Goal: Task Accomplishment & Management: Complete application form

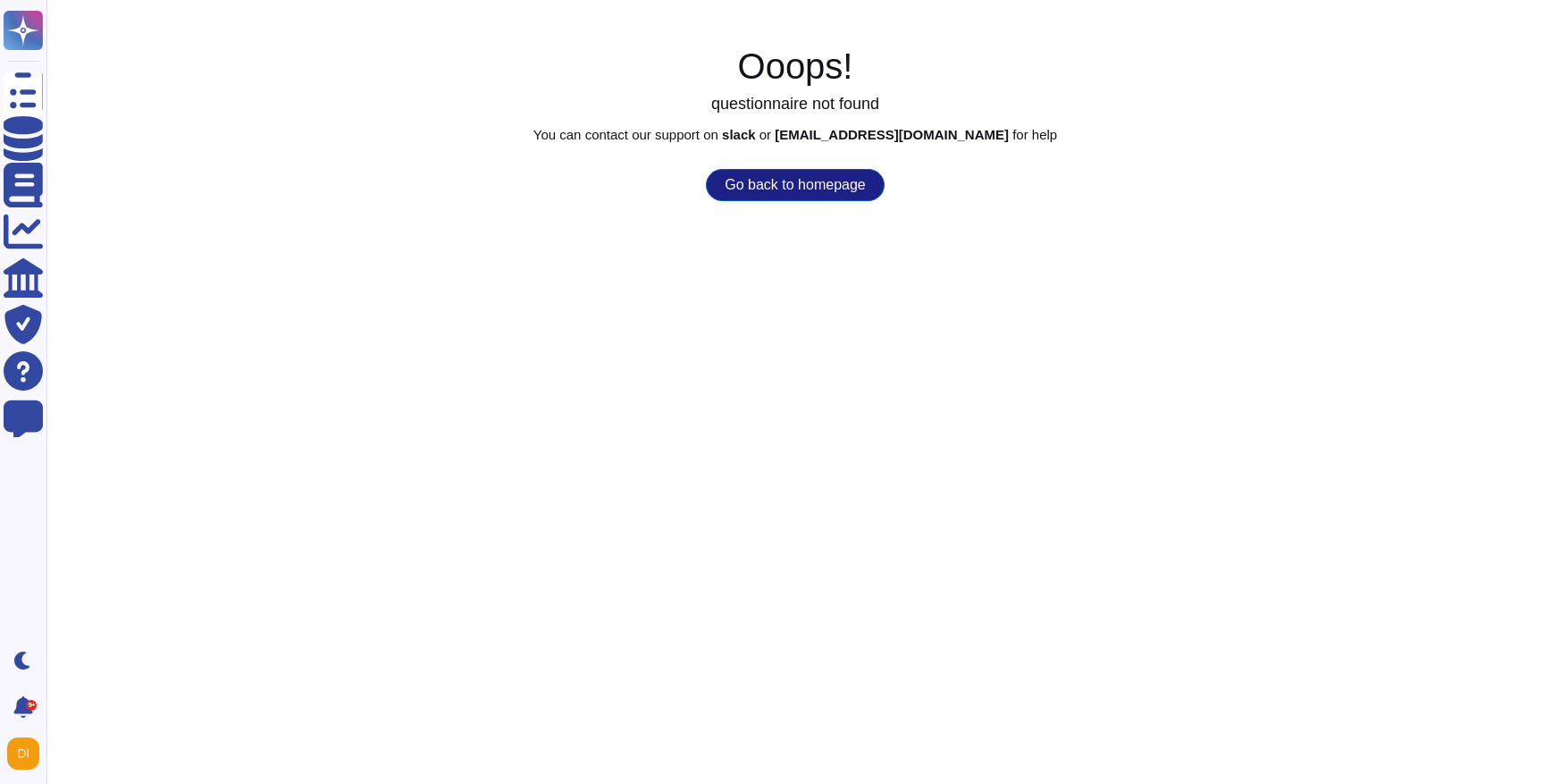
click at [772, 180] on button "Go back to homepage" at bounding box center [795, 185] width 178 height 32
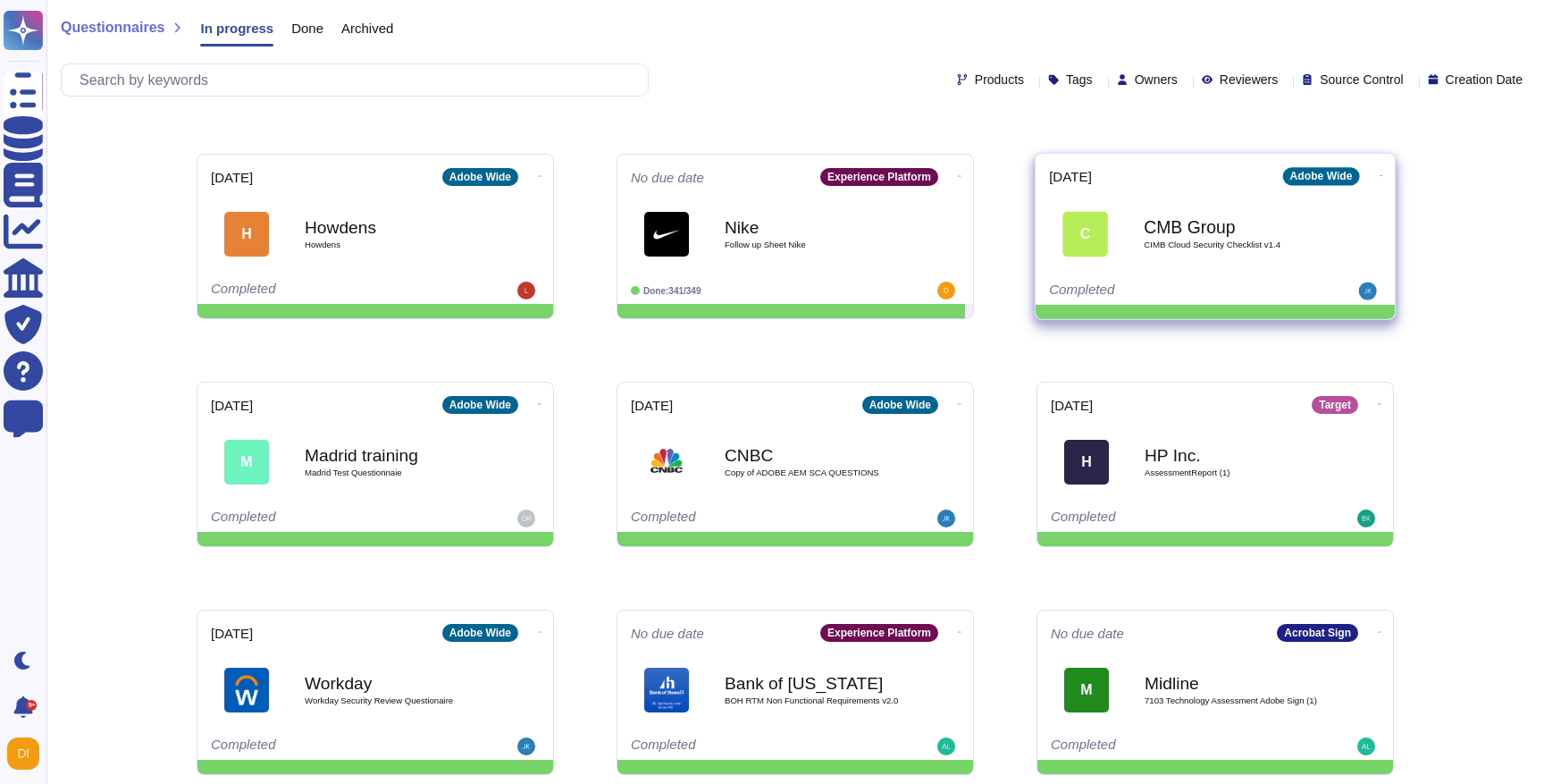
scroll to position [242, 0]
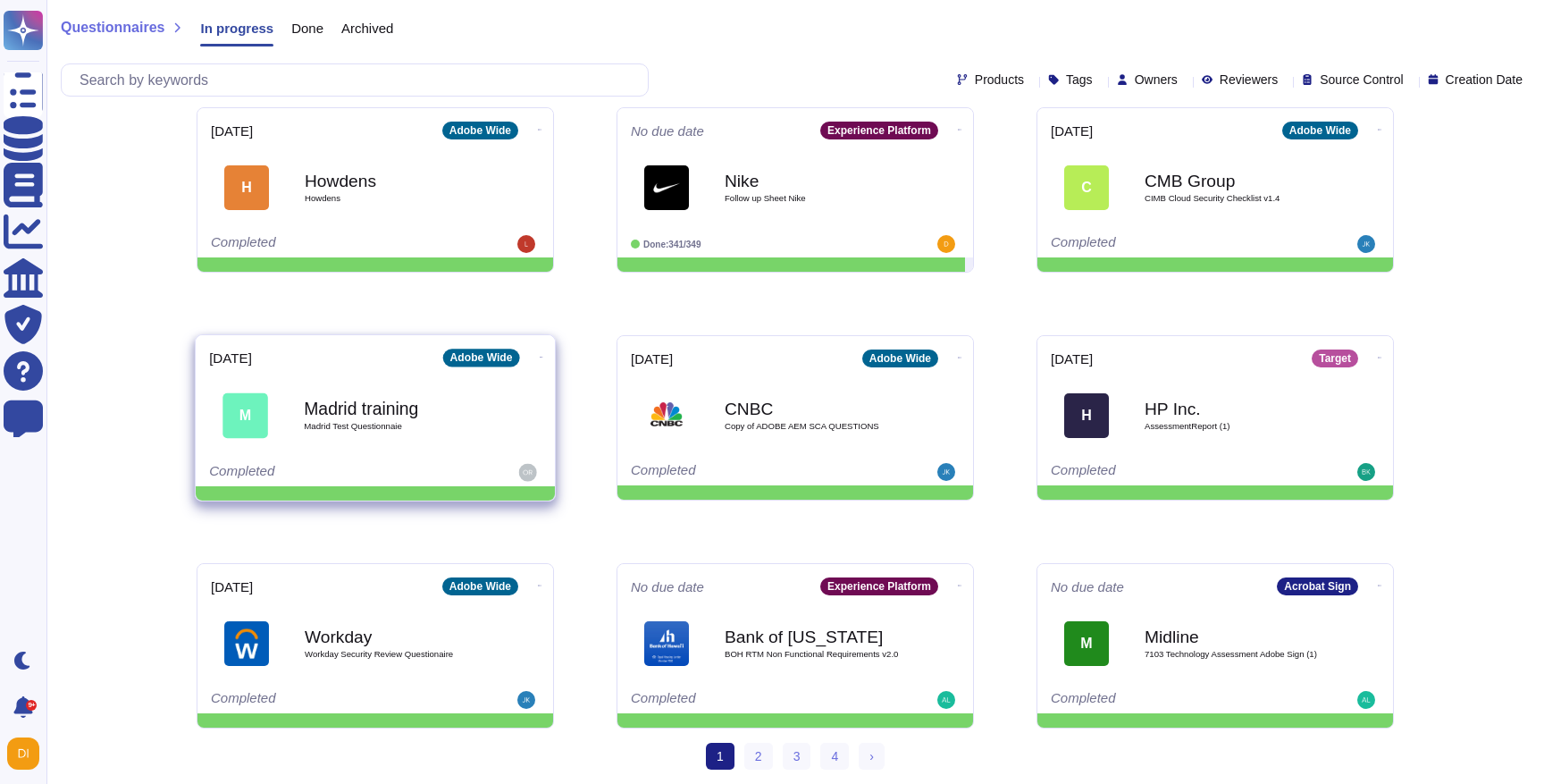
click at [433, 407] on b "Madrid training" at bounding box center [394, 408] width 181 height 17
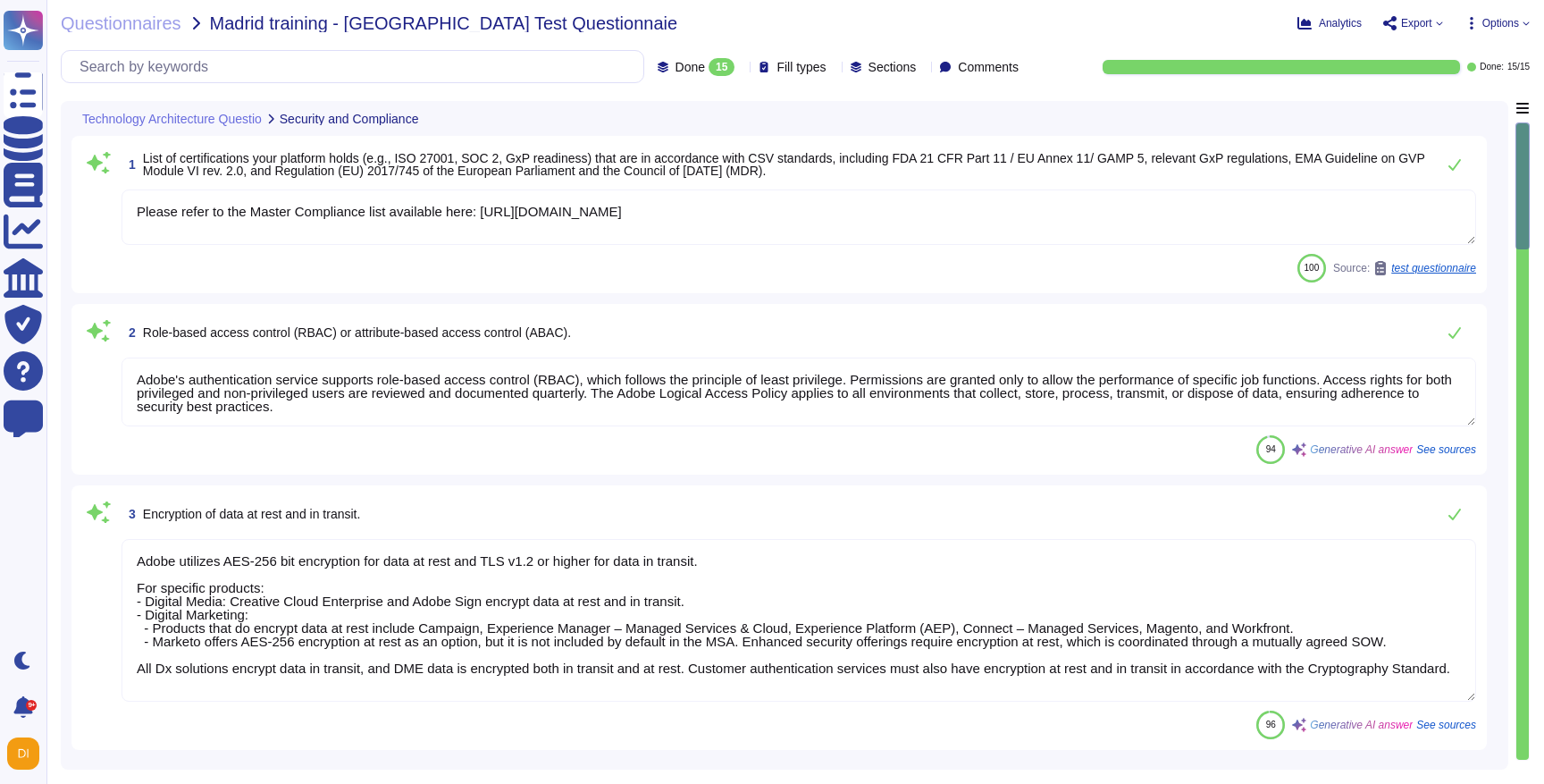
type textarea "Please refer to the Master Compliance list available here: [URL][DOMAIN_NAME]"
type textarea "Adobe's authentication service supports role-based access control (RBAC), which…"
type textarea "Adobe utilizes AES-256 bit encryption for data at rest and TLS v1.2 or higher f…"
type textarea "Adobe implements comprehensive audit logging and monitoring practices to ensure…"
click at [1427, 25] on span "Export" at bounding box center [1416, 23] width 31 height 11
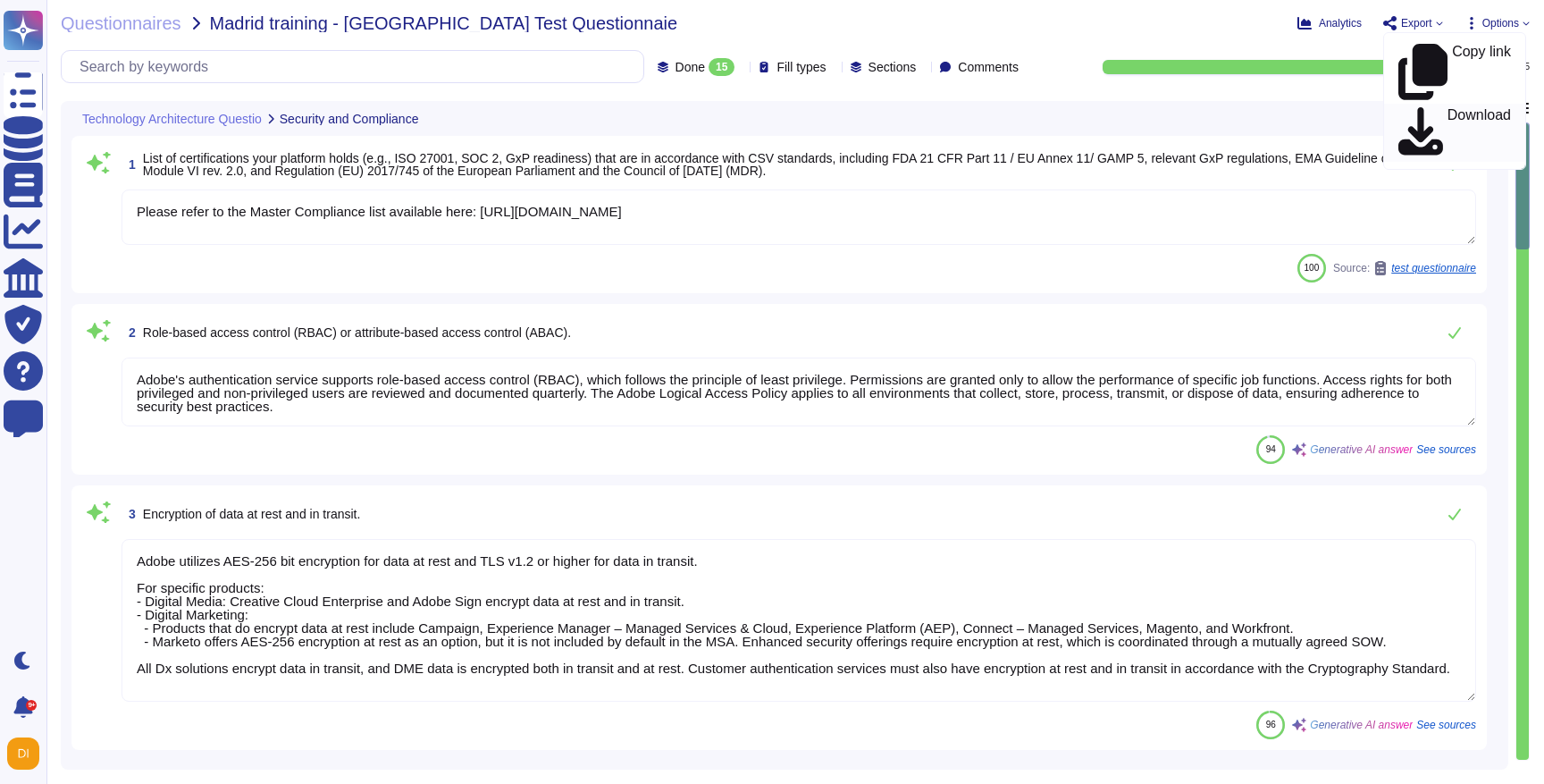
click at [1447, 108] on p "Download" at bounding box center [1479, 133] width 63 height 50
click at [94, 19] on span "Questionnaires" at bounding box center [121, 23] width 121 height 18
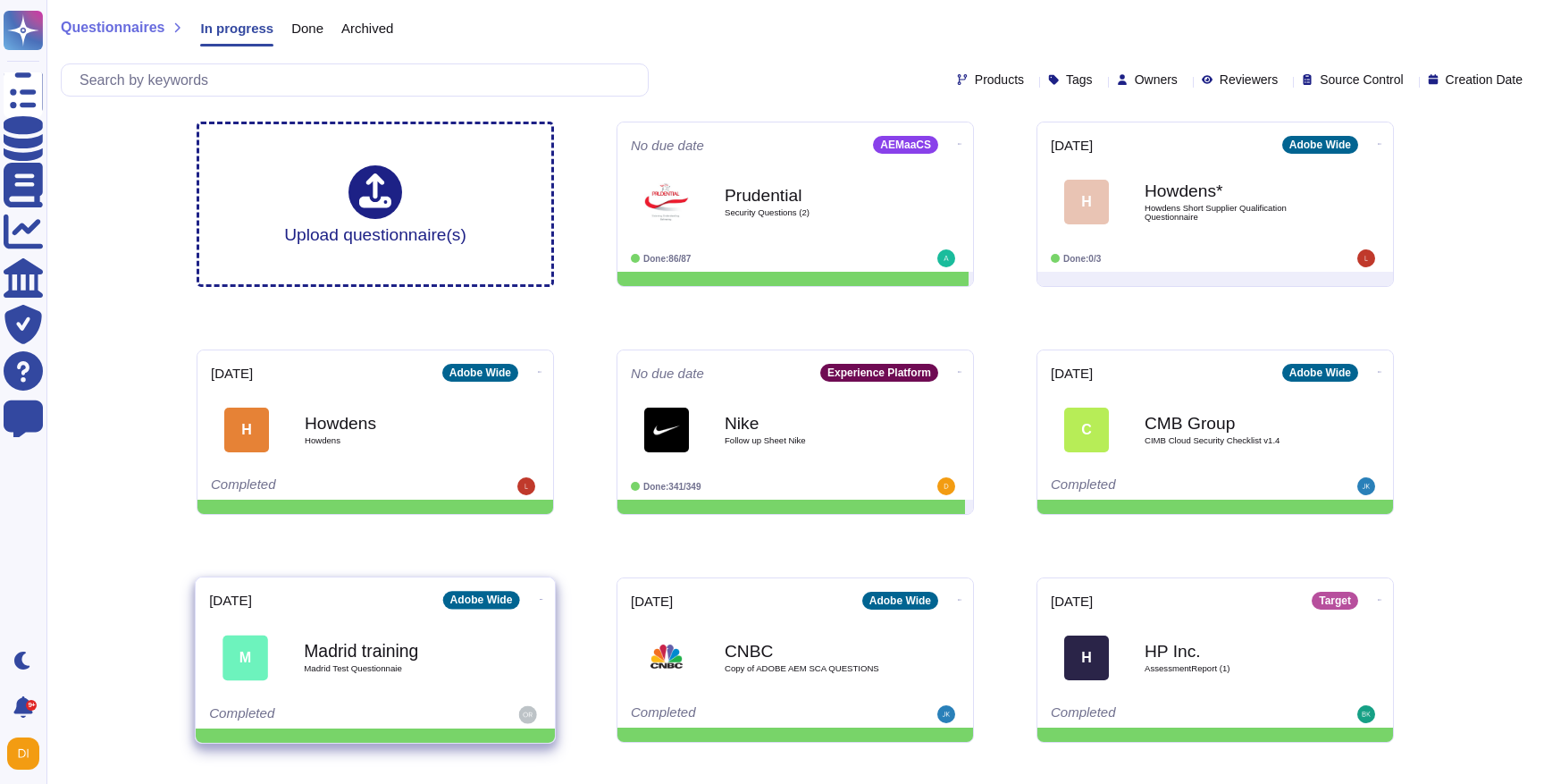
click at [540, 600] on icon at bounding box center [542, 599] width 4 height 4
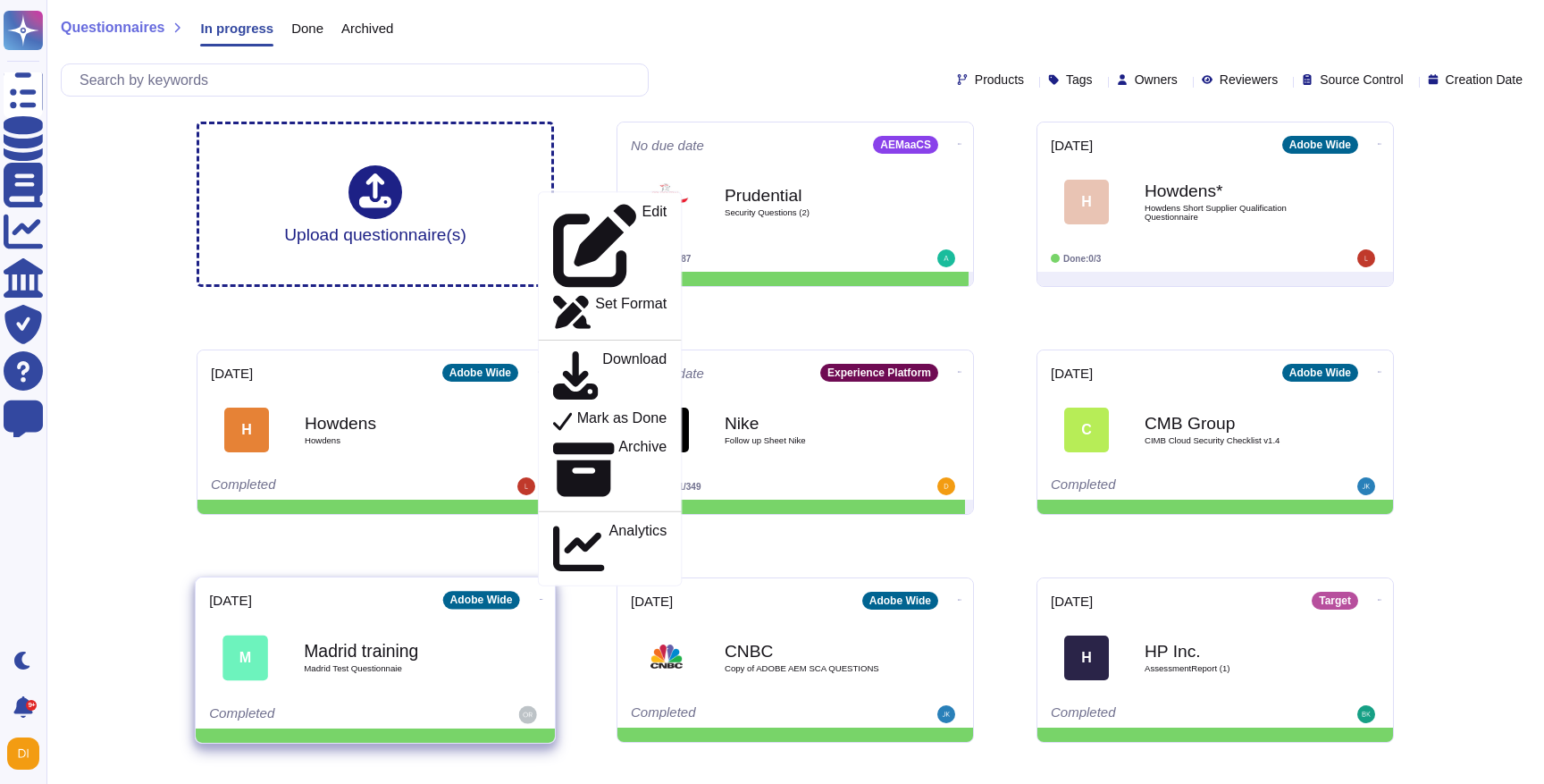
click at [540, 597] on icon at bounding box center [542, 599] width 4 height 4
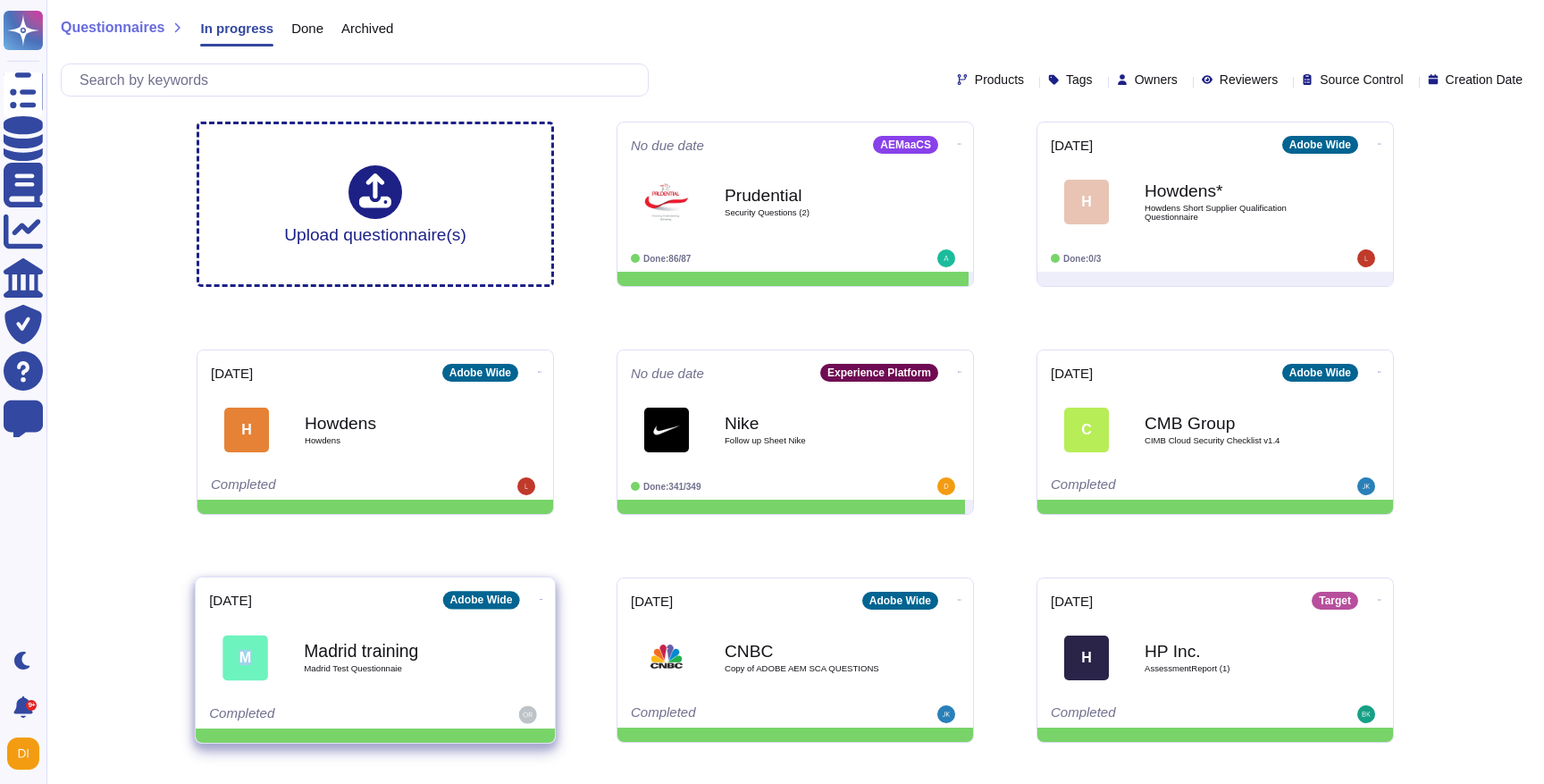
click at [540, 597] on icon at bounding box center [542, 599] width 4 height 4
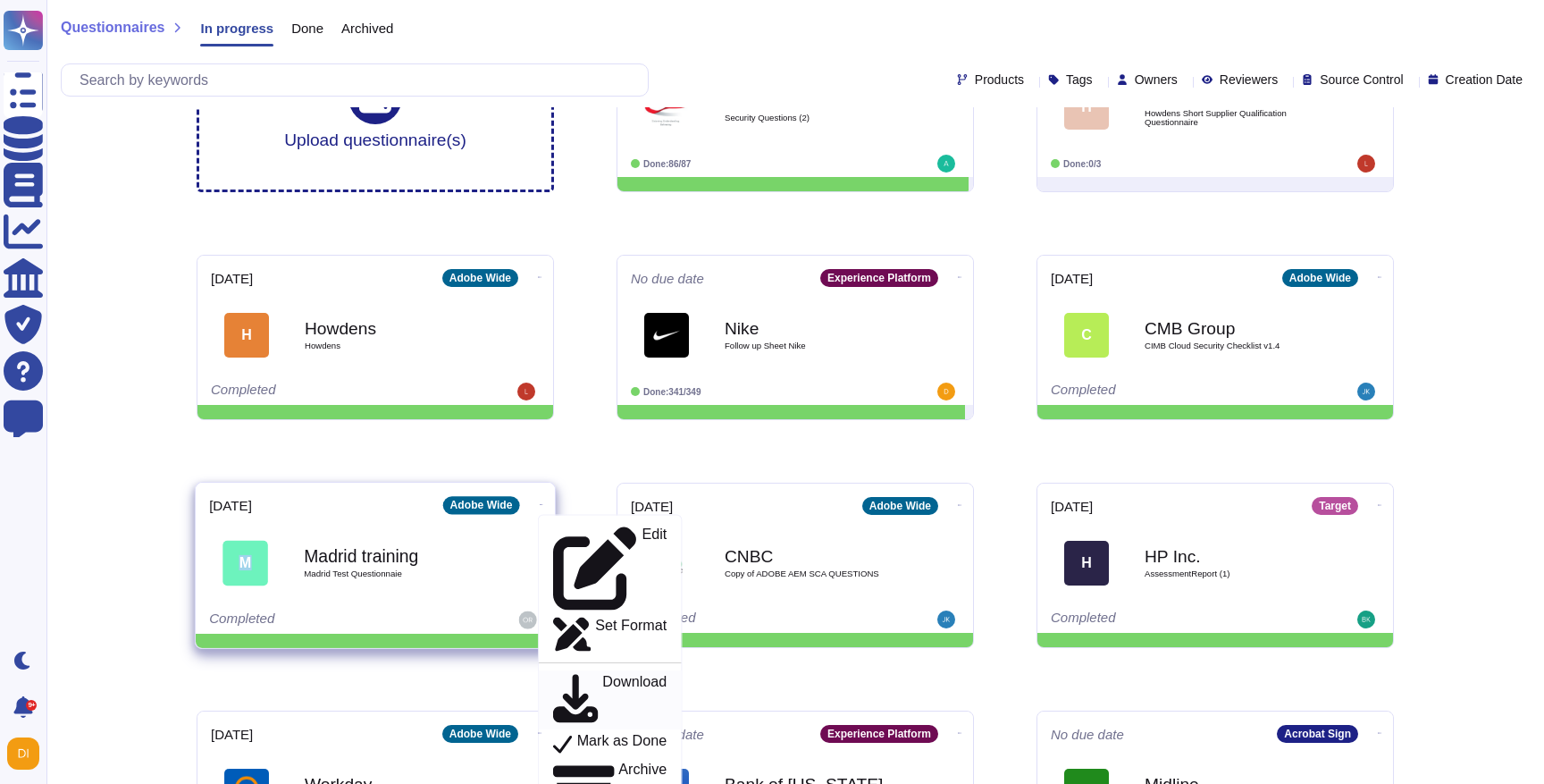
scroll to position [116, 0]
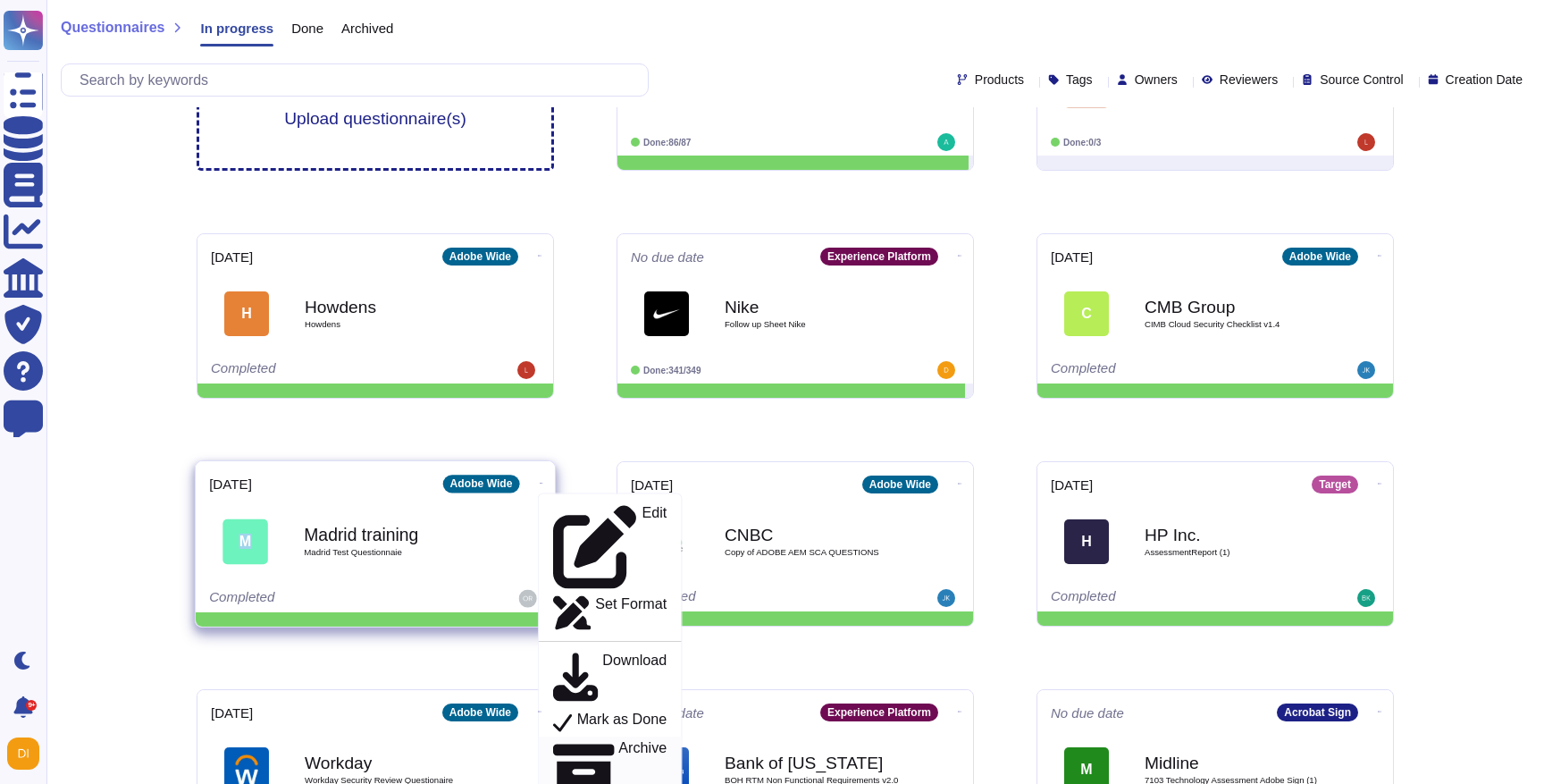
click at [619, 741] on p "Archive" at bounding box center [643, 771] width 48 height 60
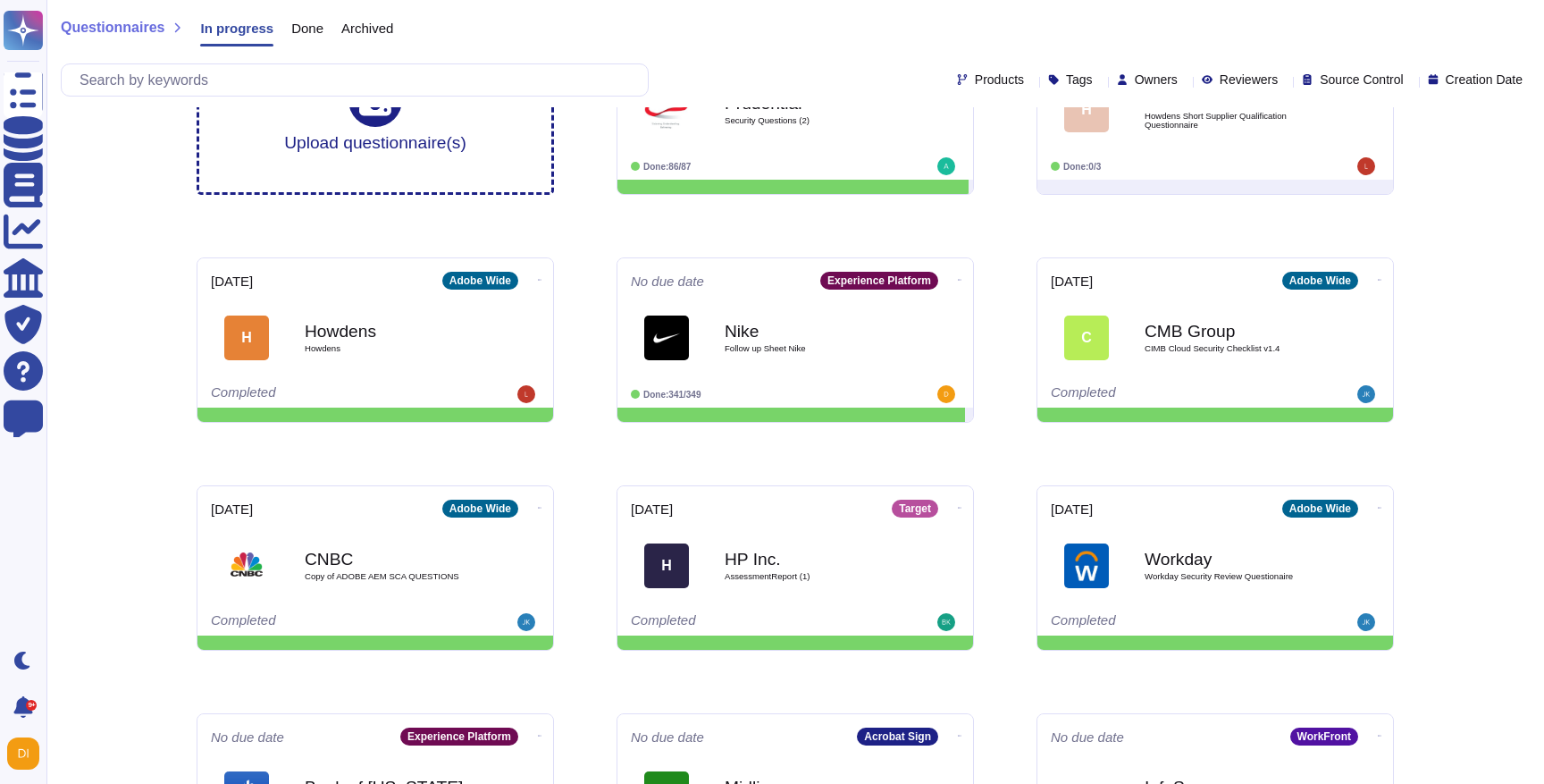
scroll to position [0, 0]
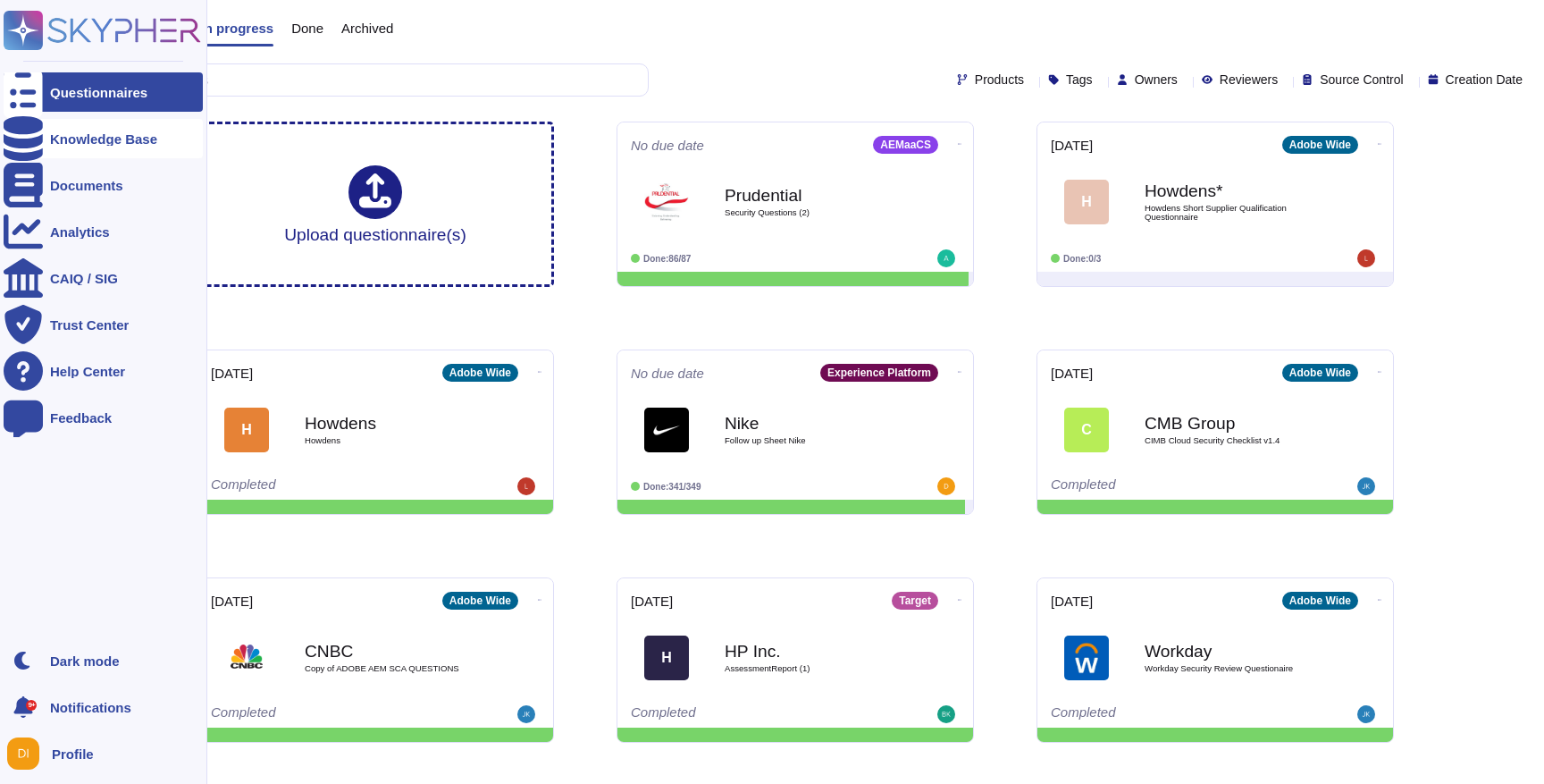
click at [63, 139] on div "Knowledge Base" at bounding box center [104, 139] width 107 height 13
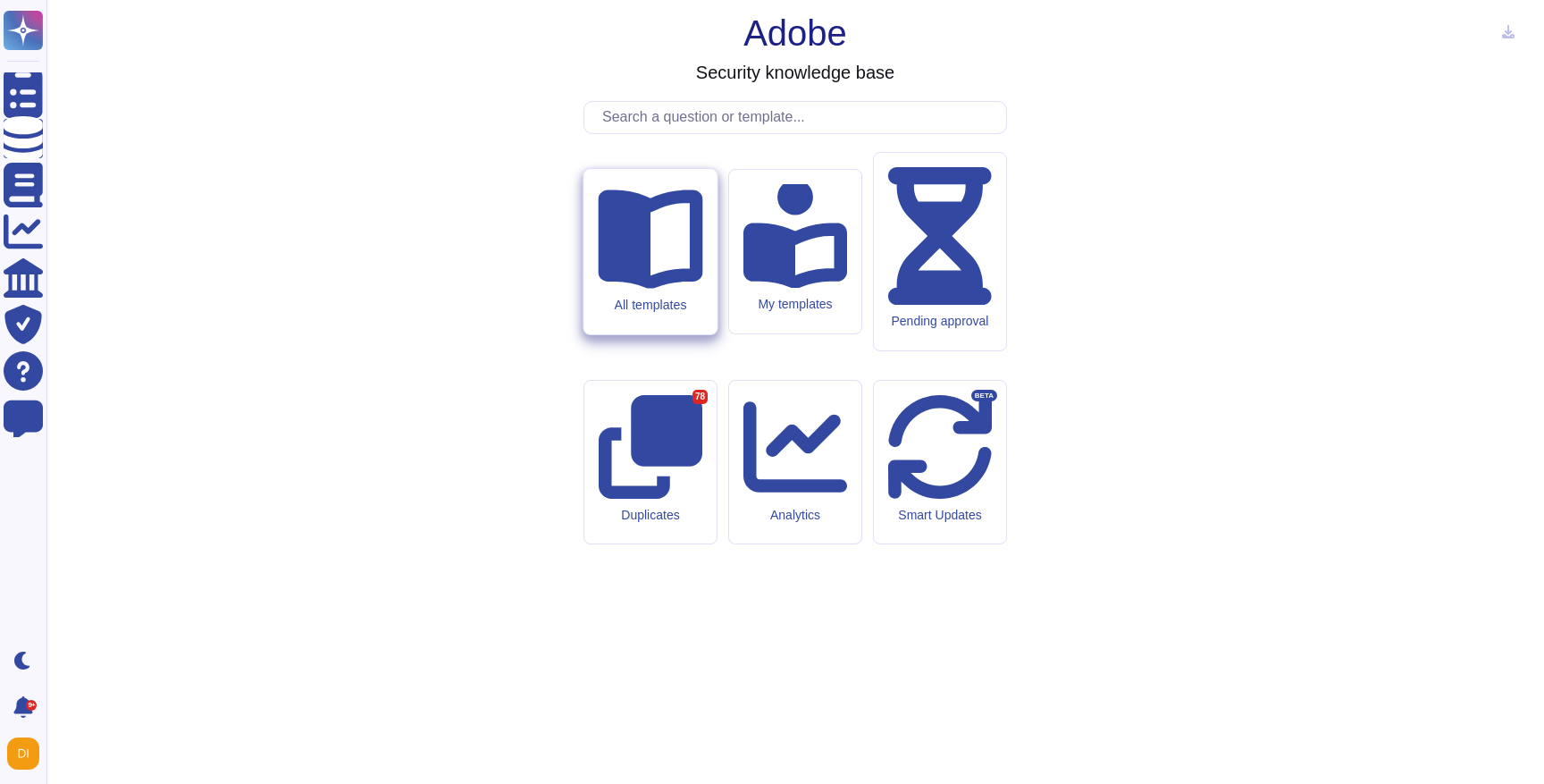
click at [647, 334] on div "All templates" at bounding box center [650, 251] width 133 height 165
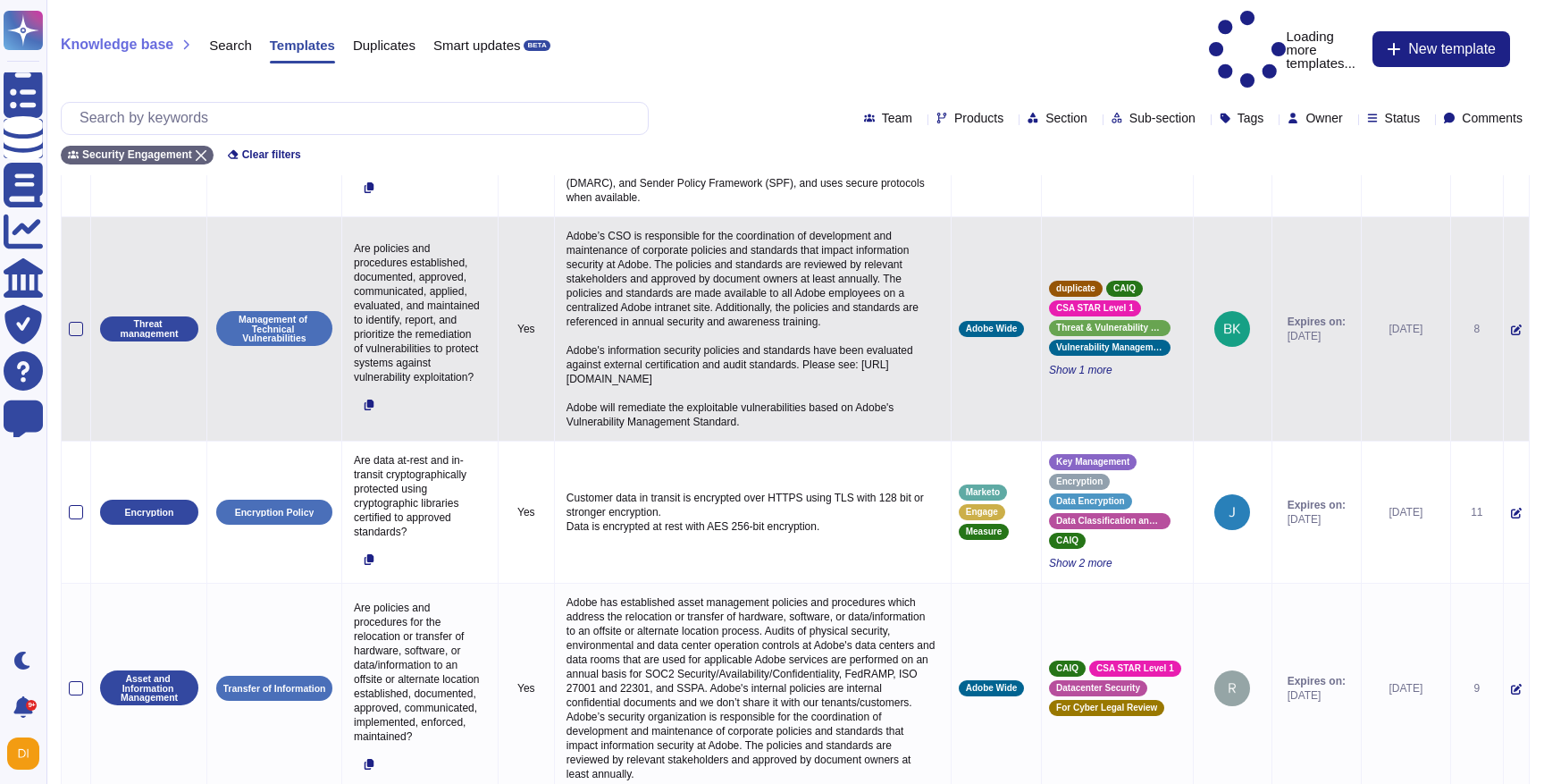
scroll to position [164, 0]
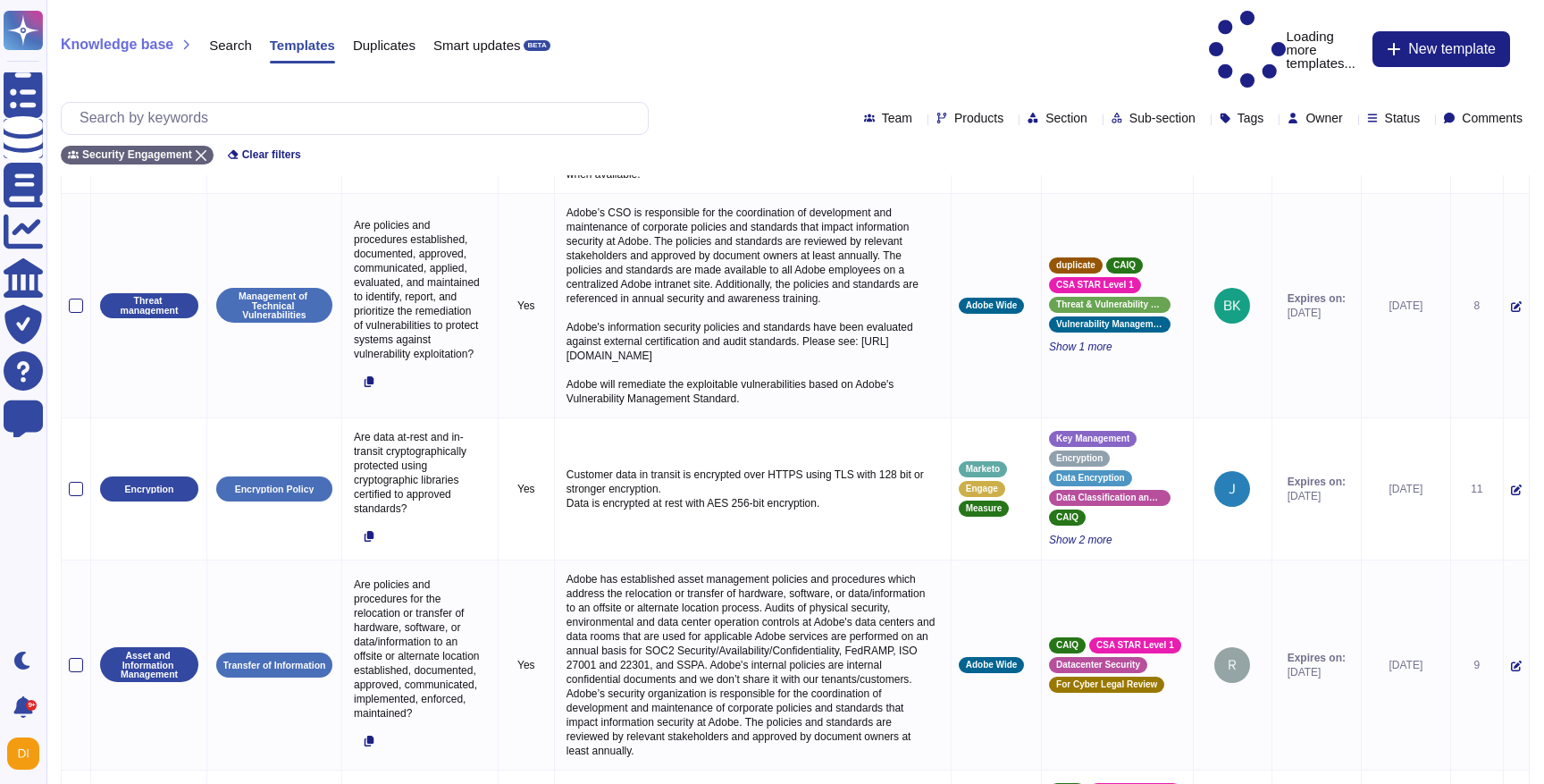
click at [873, 102] on div "Team Products Section Sub-section Tags Owner Status Comments" at bounding box center [795, 118] width 1469 height 33
click at [954, 112] on span "Products" at bounding box center [978, 118] width 49 height 13
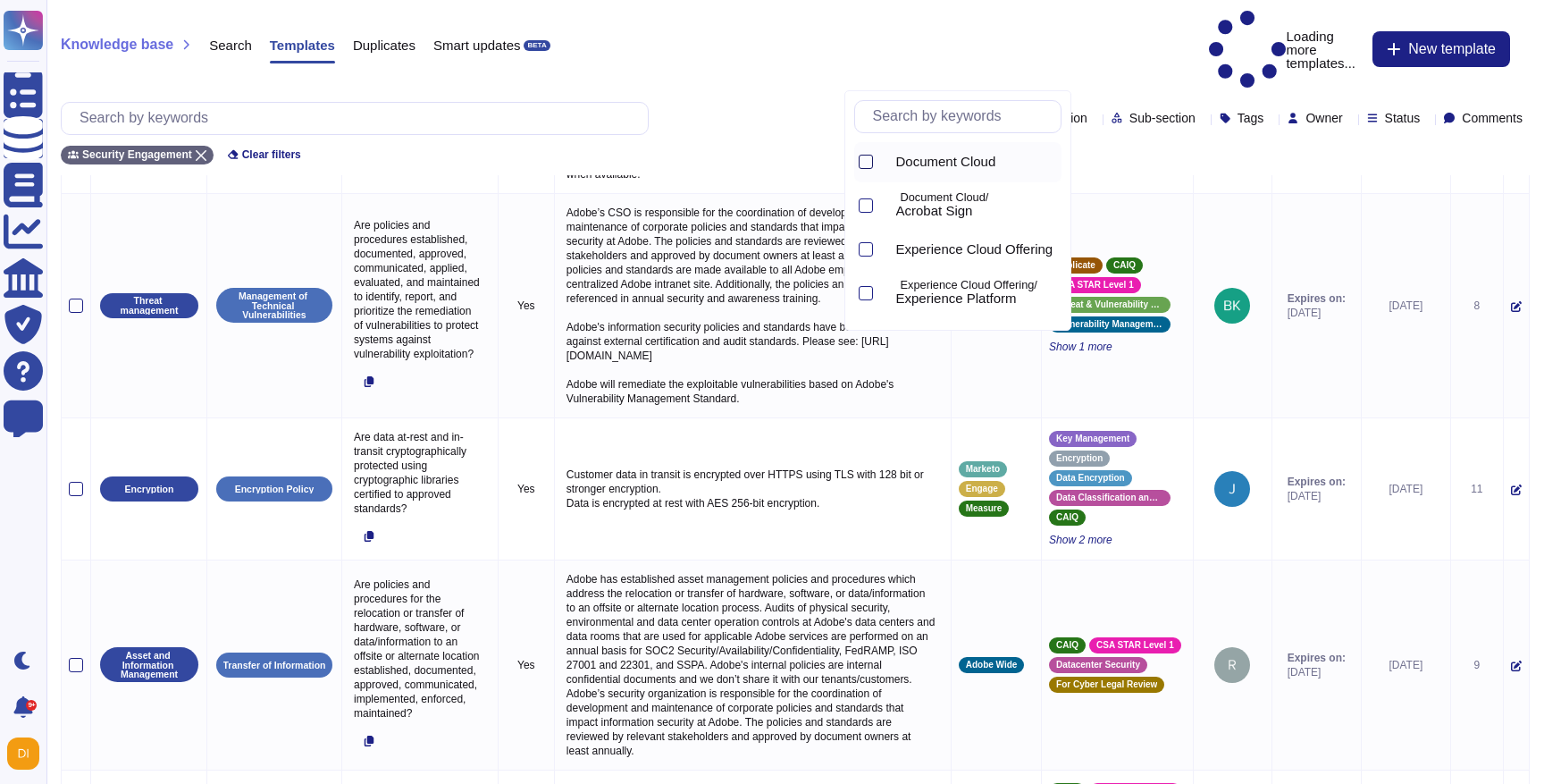
click at [864, 161] on div at bounding box center [866, 162] width 14 height 14
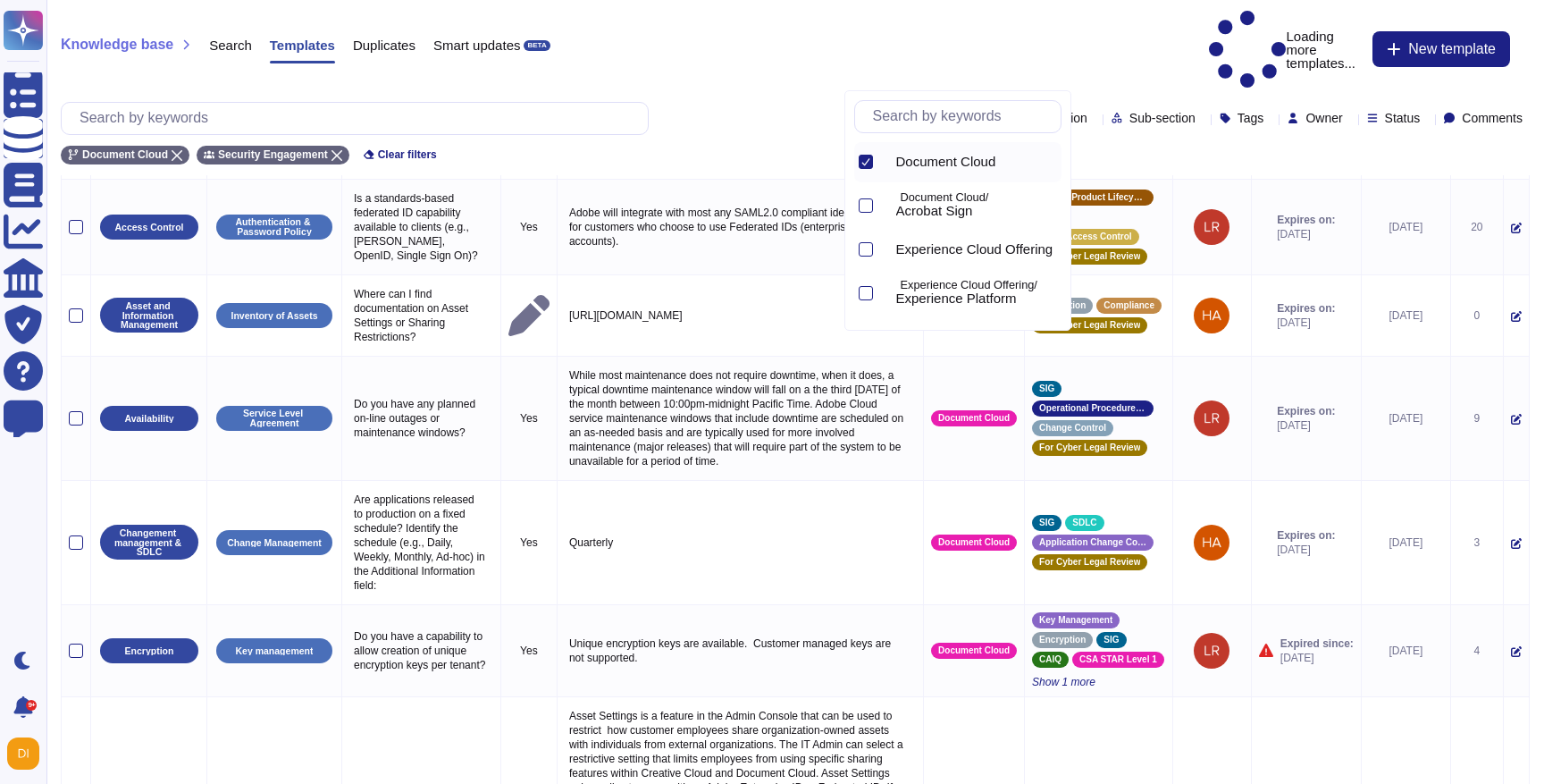
click at [704, 135] on div "Document Cloud Security Engagement Clear filters" at bounding box center [795, 149] width 1469 height 30
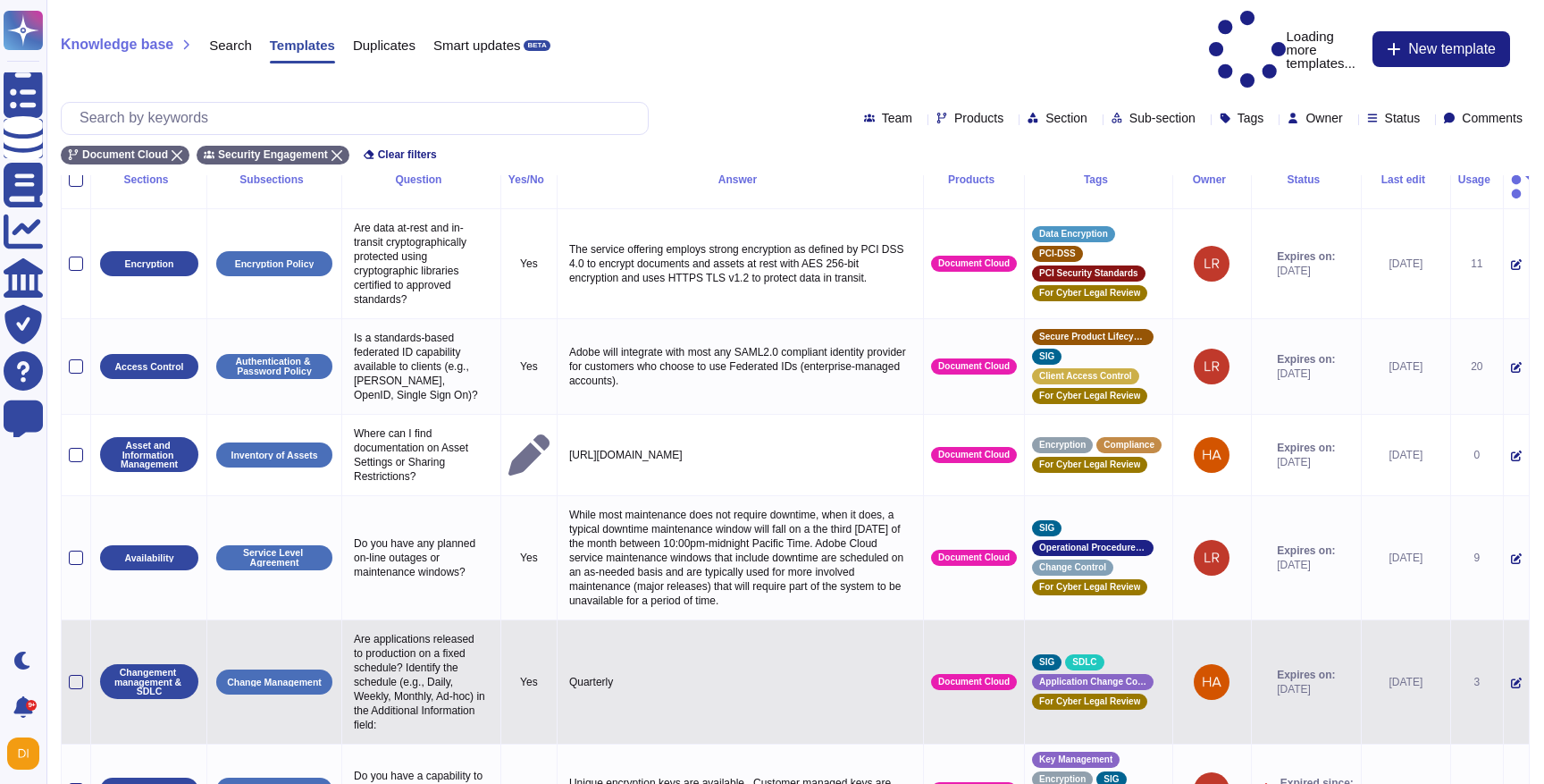
scroll to position [0, 0]
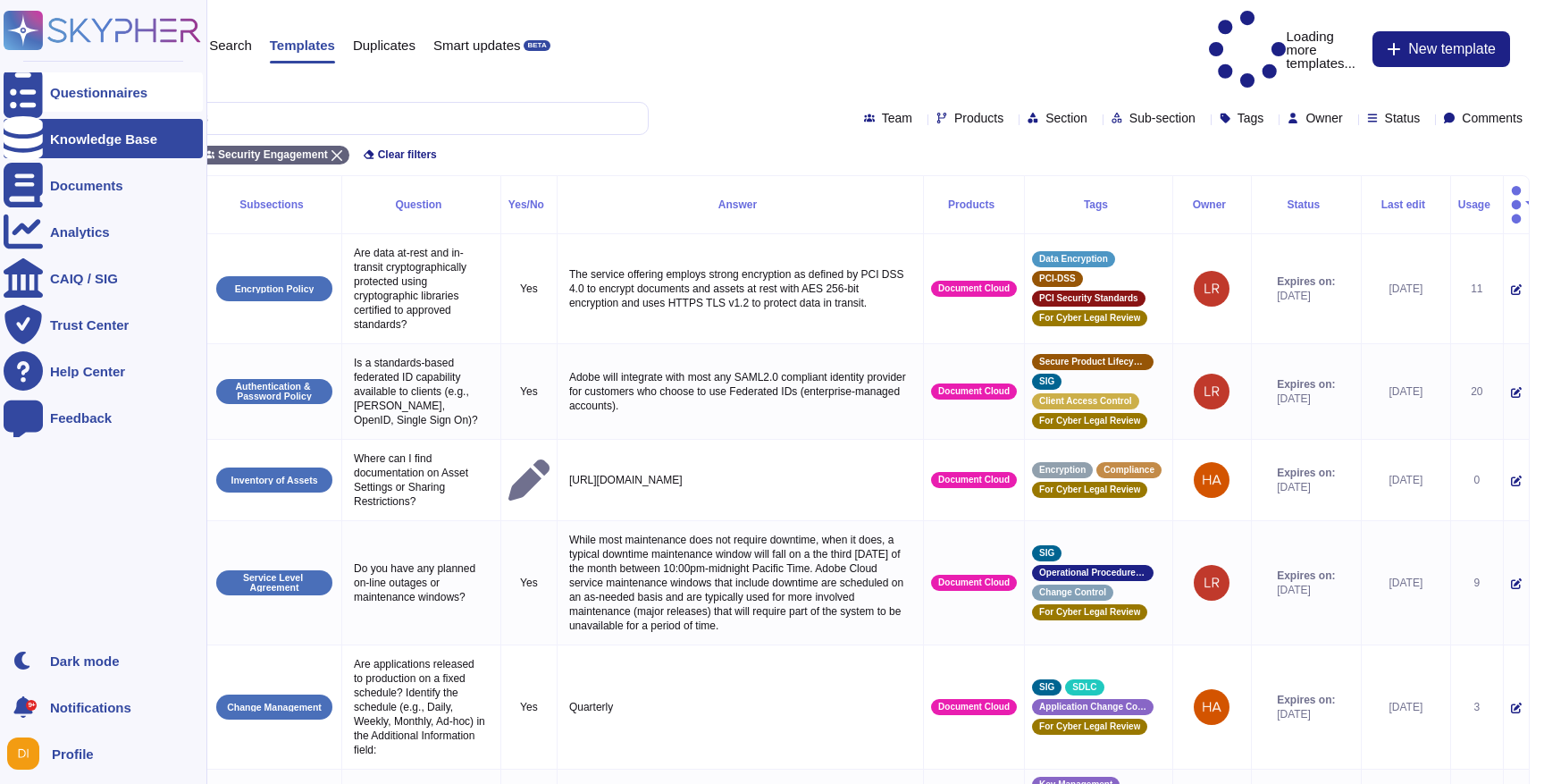
click at [86, 90] on div "Questionnaires" at bounding box center [98, 92] width 97 height 13
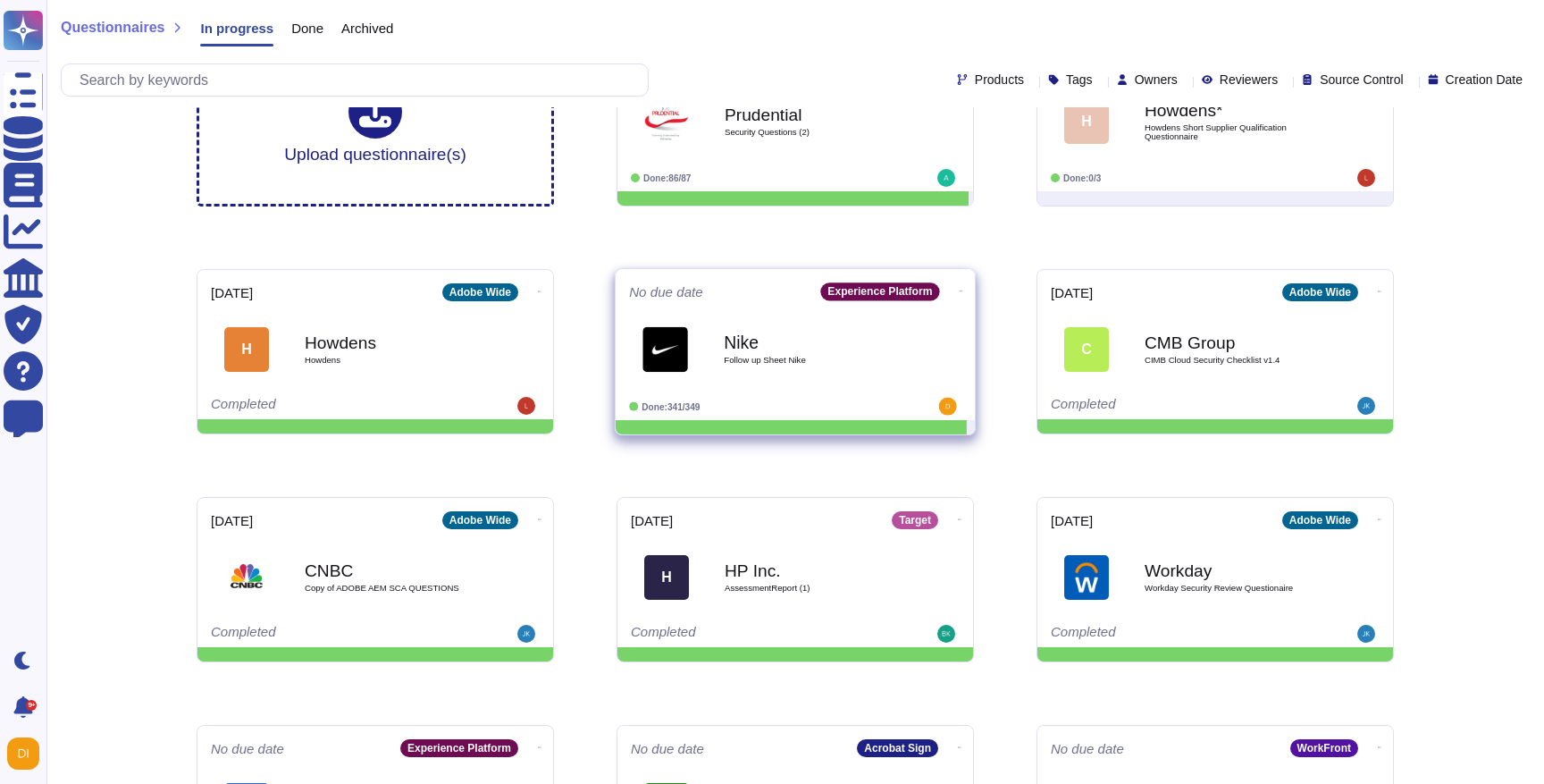
scroll to position [242, 0]
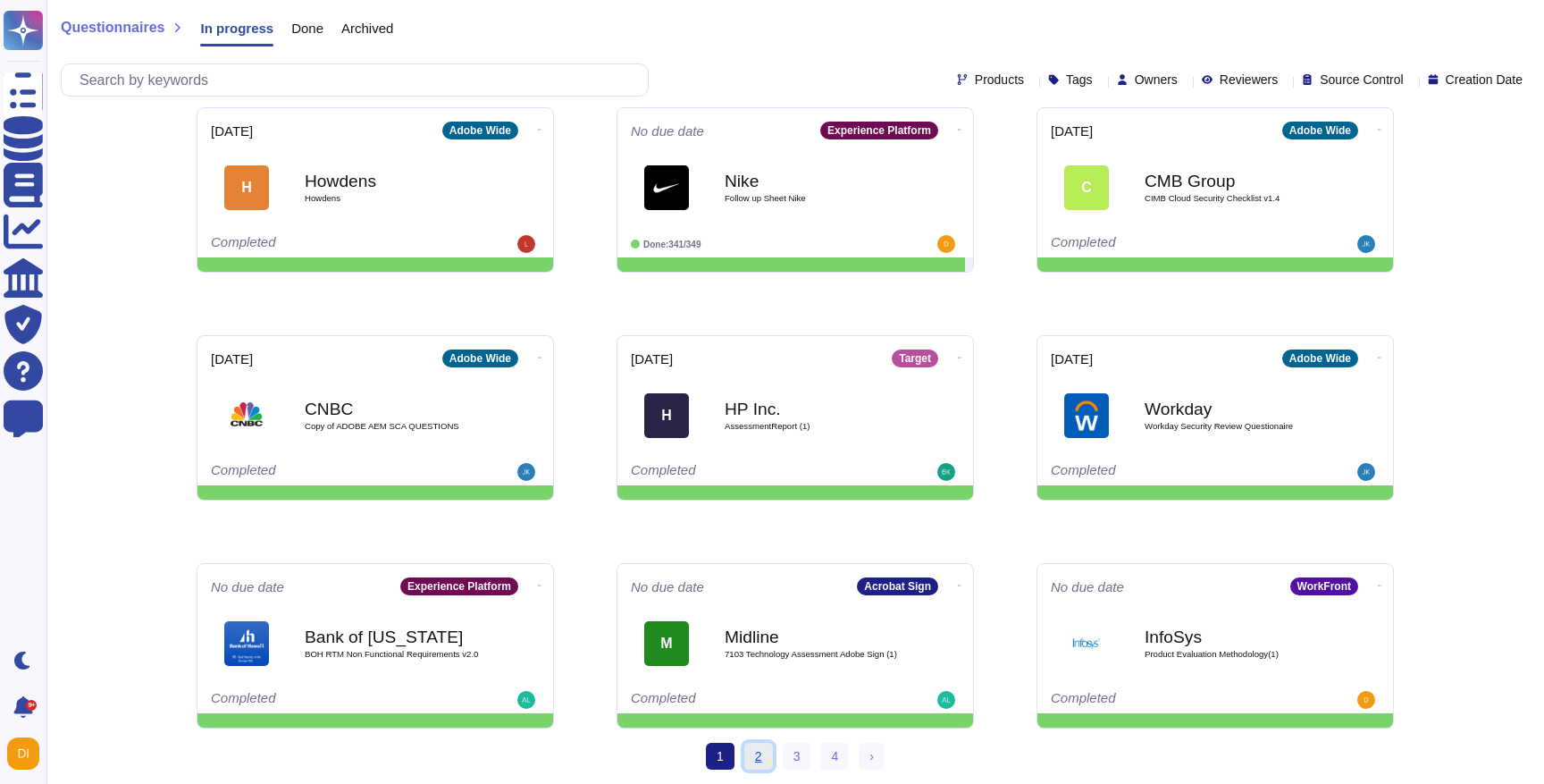
click at [757, 756] on link "2" at bounding box center [759, 756] width 29 height 27
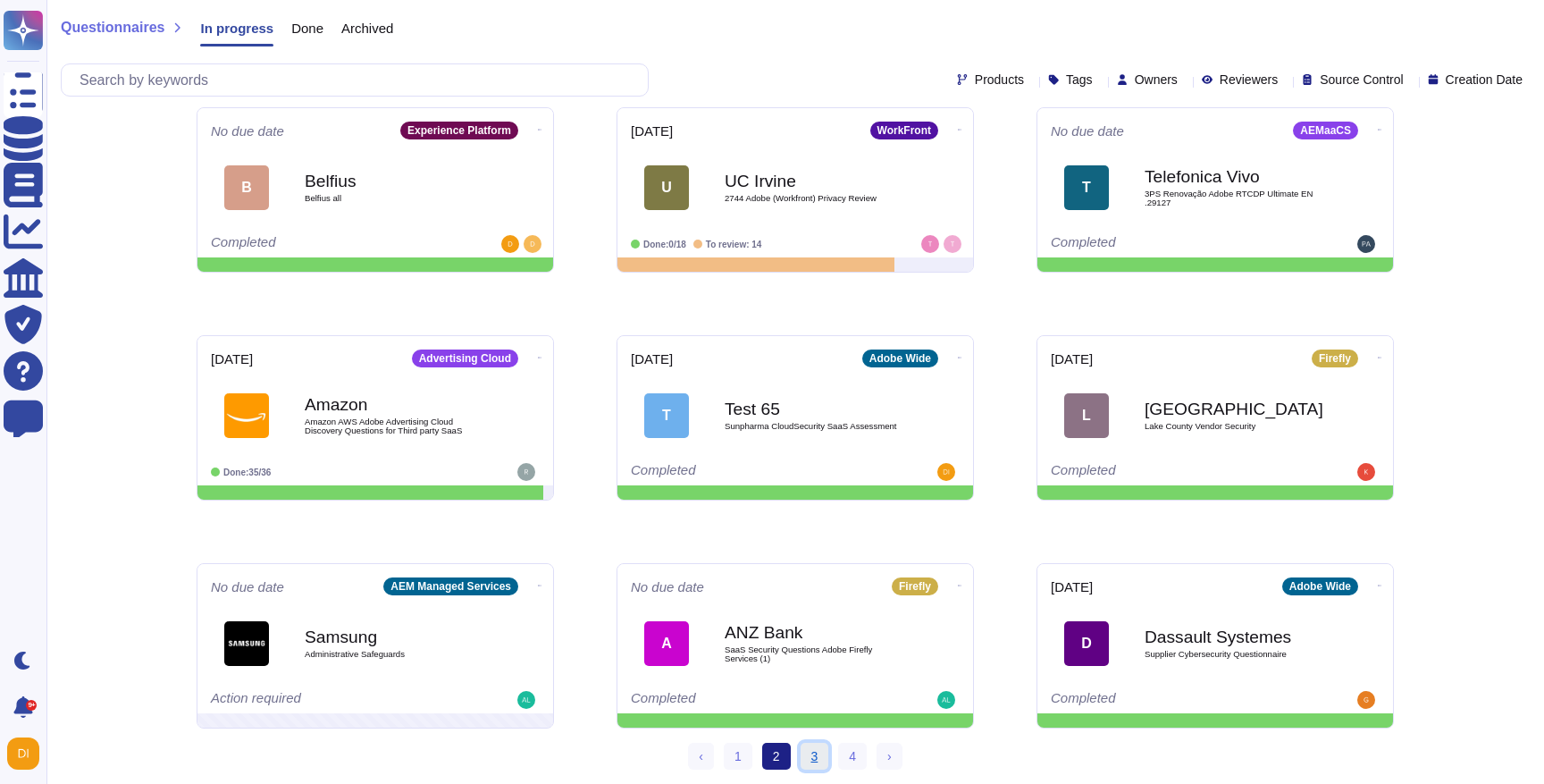
click at [809, 760] on link "3" at bounding box center [815, 756] width 29 height 27
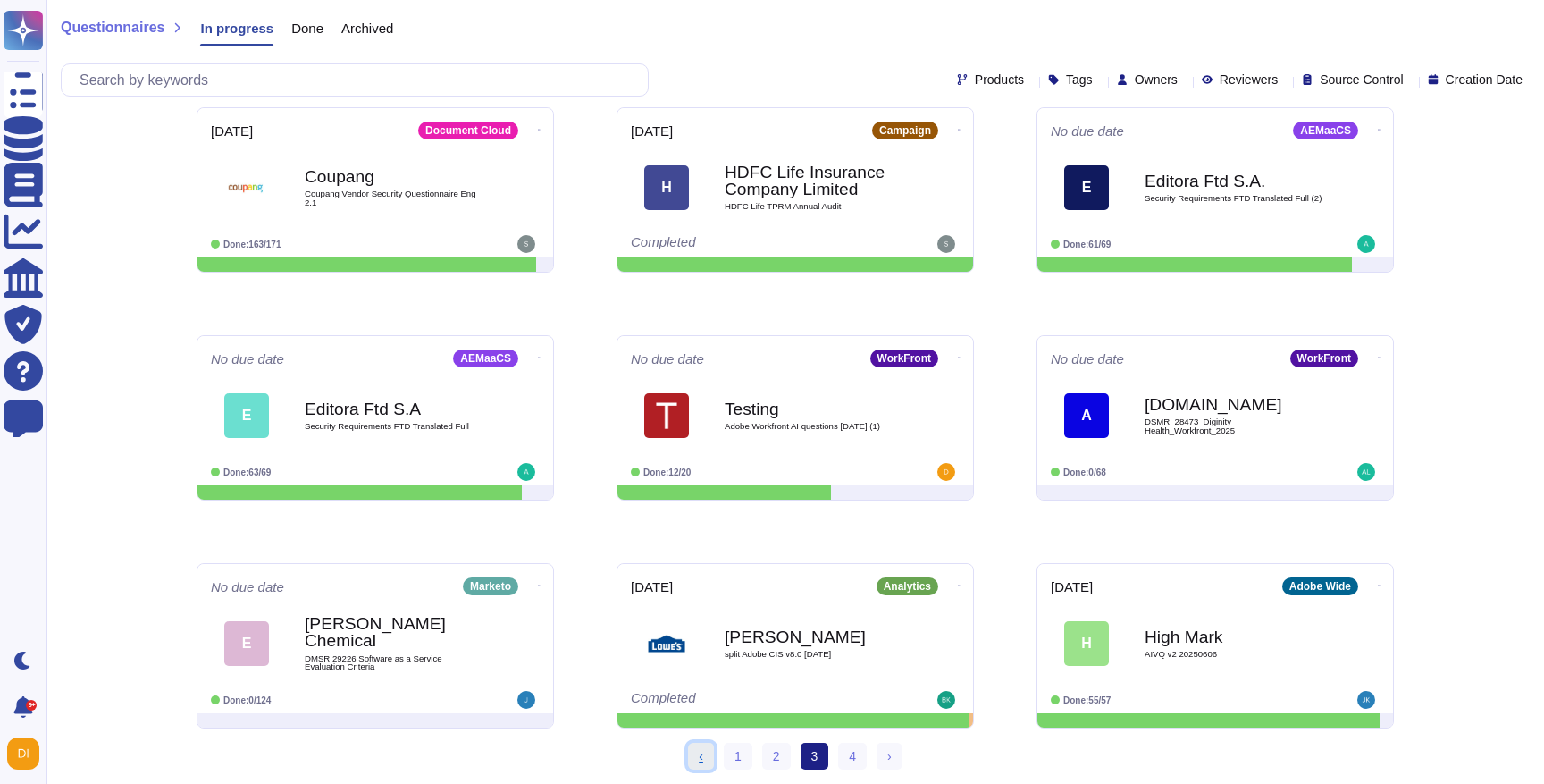
click at [699, 749] on span "‹" at bounding box center [701, 756] width 4 height 14
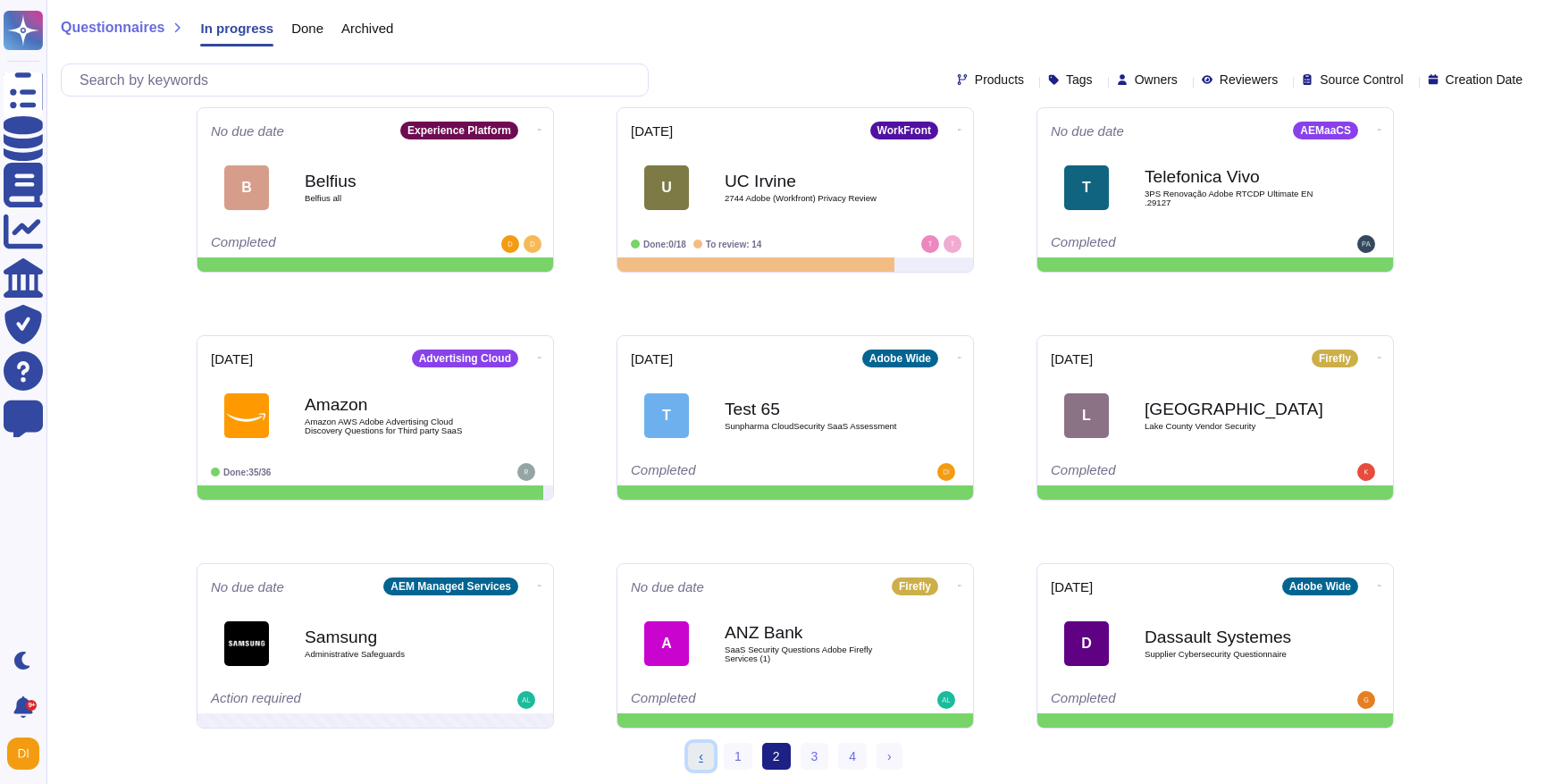
click at [699, 752] on span "‹" at bounding box center [701, 756] width 4 height 14
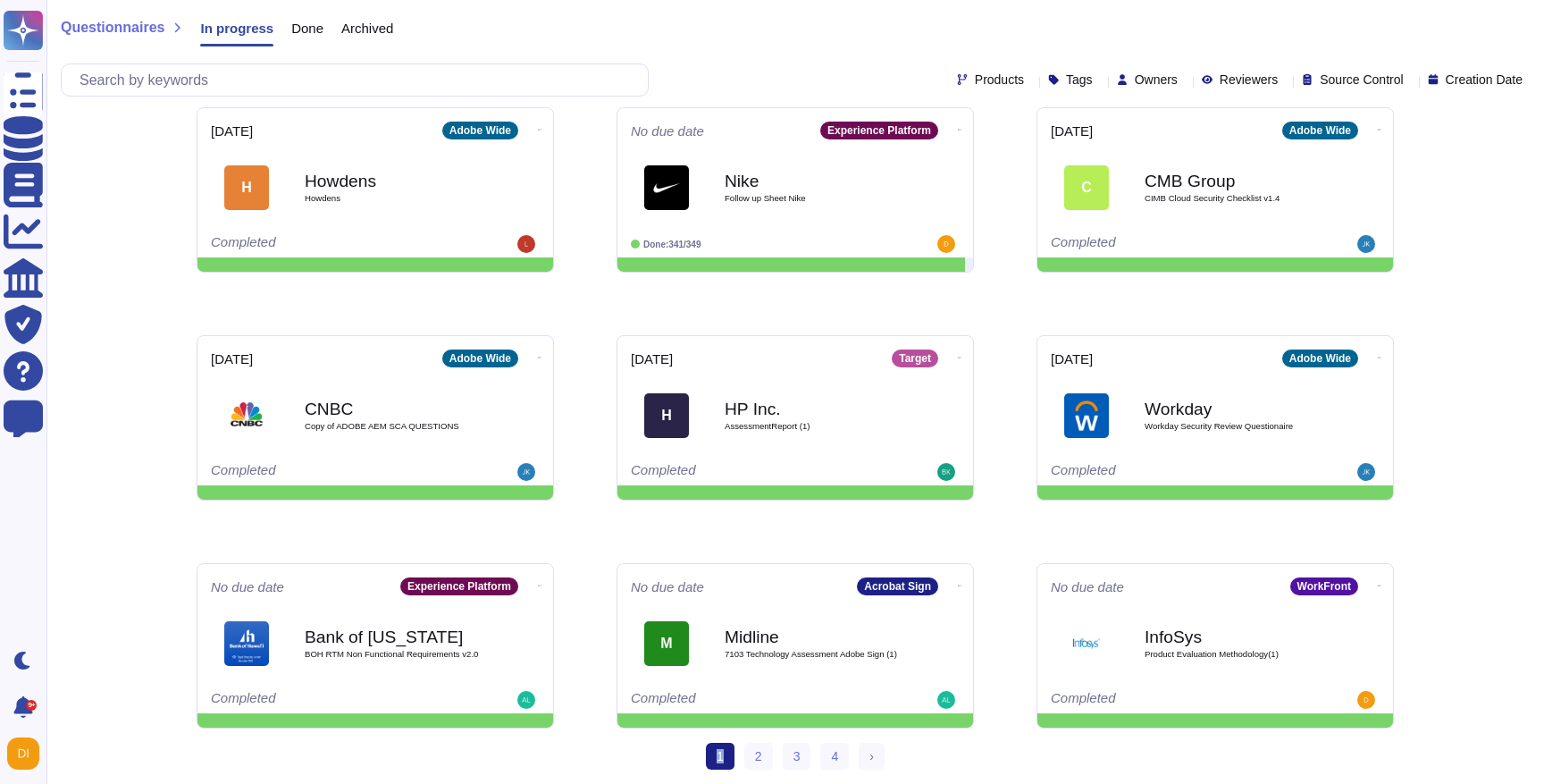
click at [697, 752] on div "1 (current) 2 3 4 › Next" at bounding box center [795, 763] width 1498 height 41
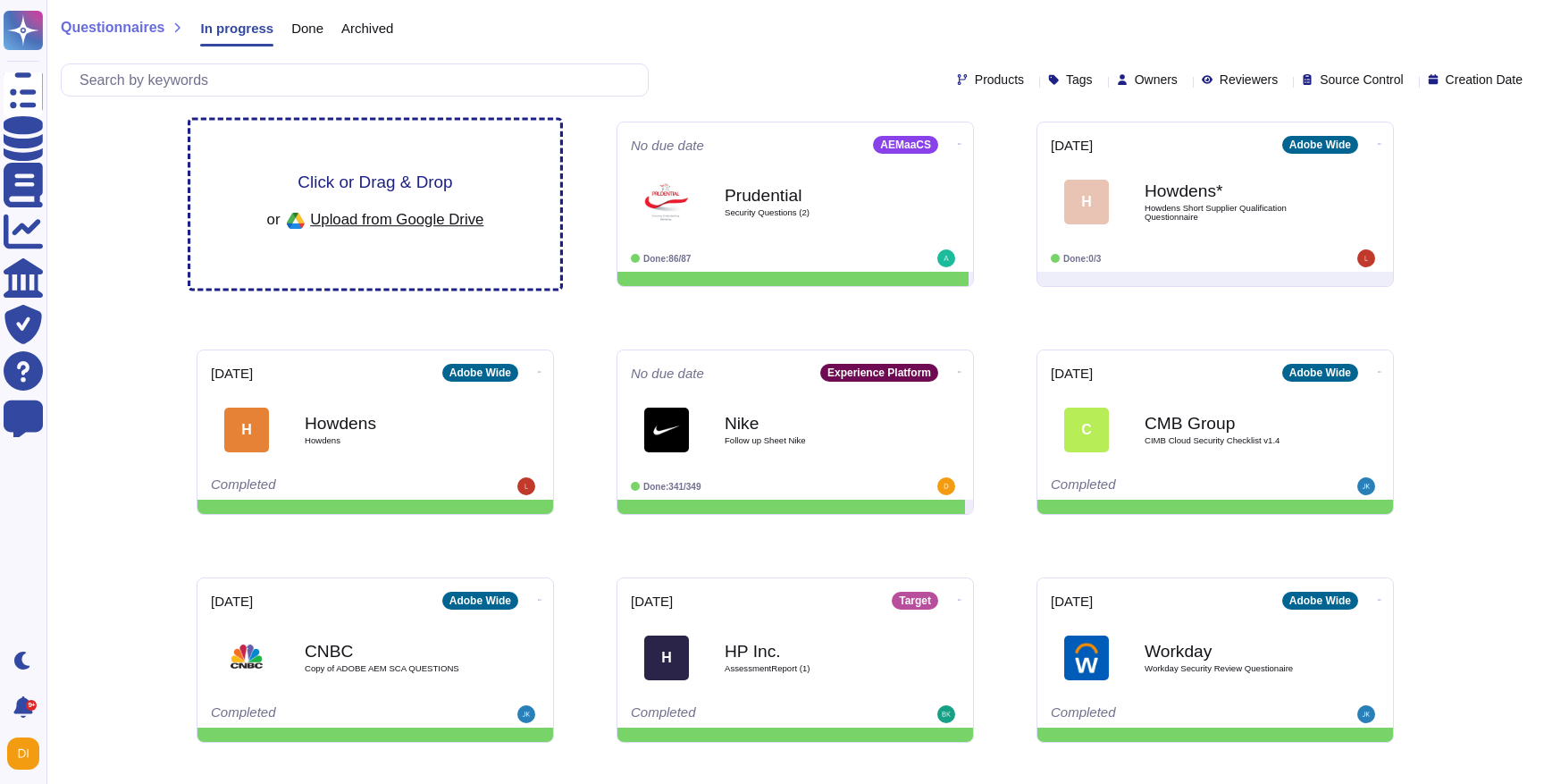
click at [359, 178] on span "Click or Drag & Drop" at bounding box center [375, 181] width 155 height 17
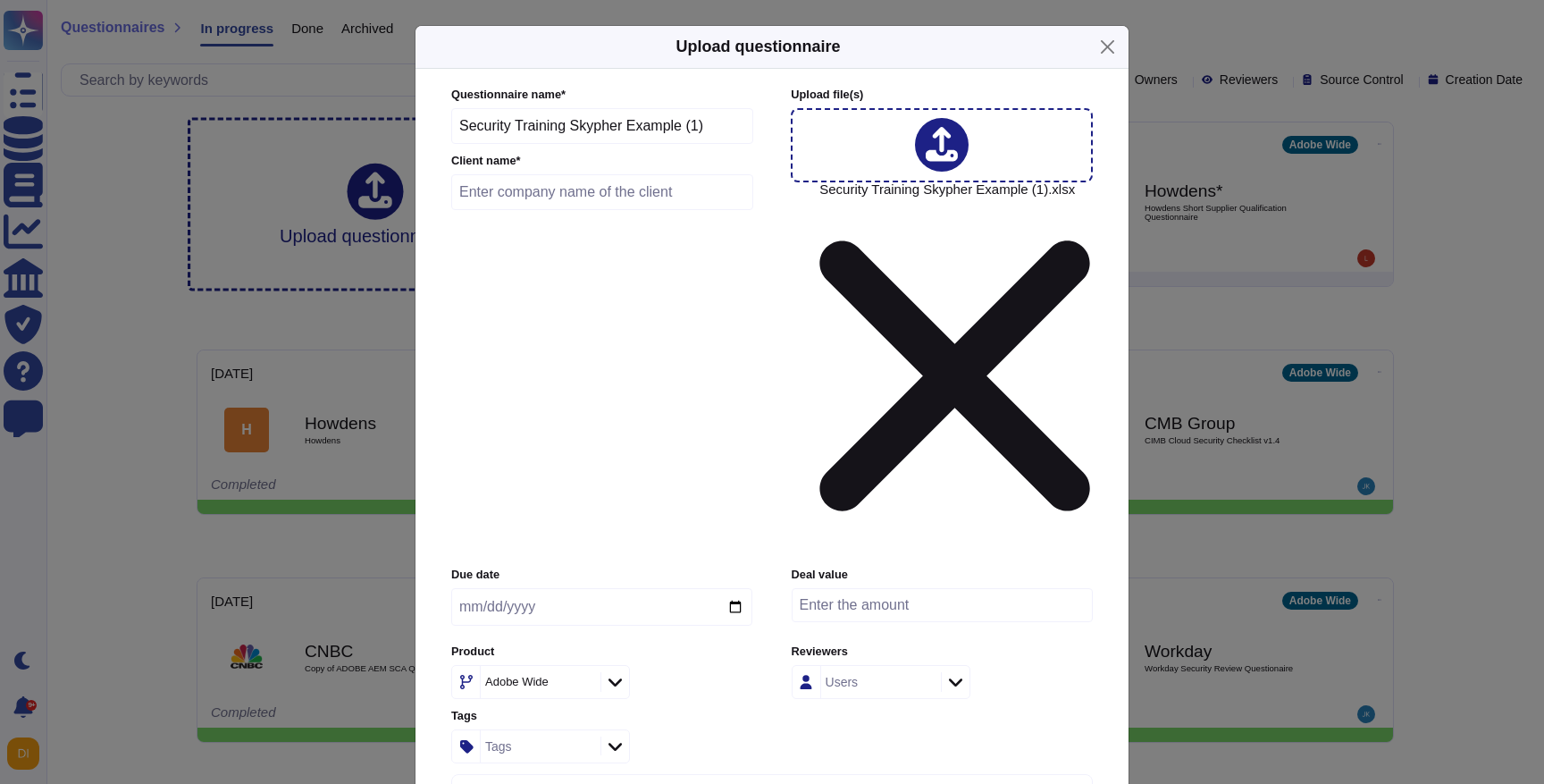
click at [578, 210] on input "text" at bounding box center [603, 192] width 302 height 36
type input "Test"
click at [503, 588] on input "date" at bounding box center [602, 607] width 301 height 38
click at [741, 588] on input "date" at bounding box center [602, 607] width 301 height 38
type input "[DATE]"
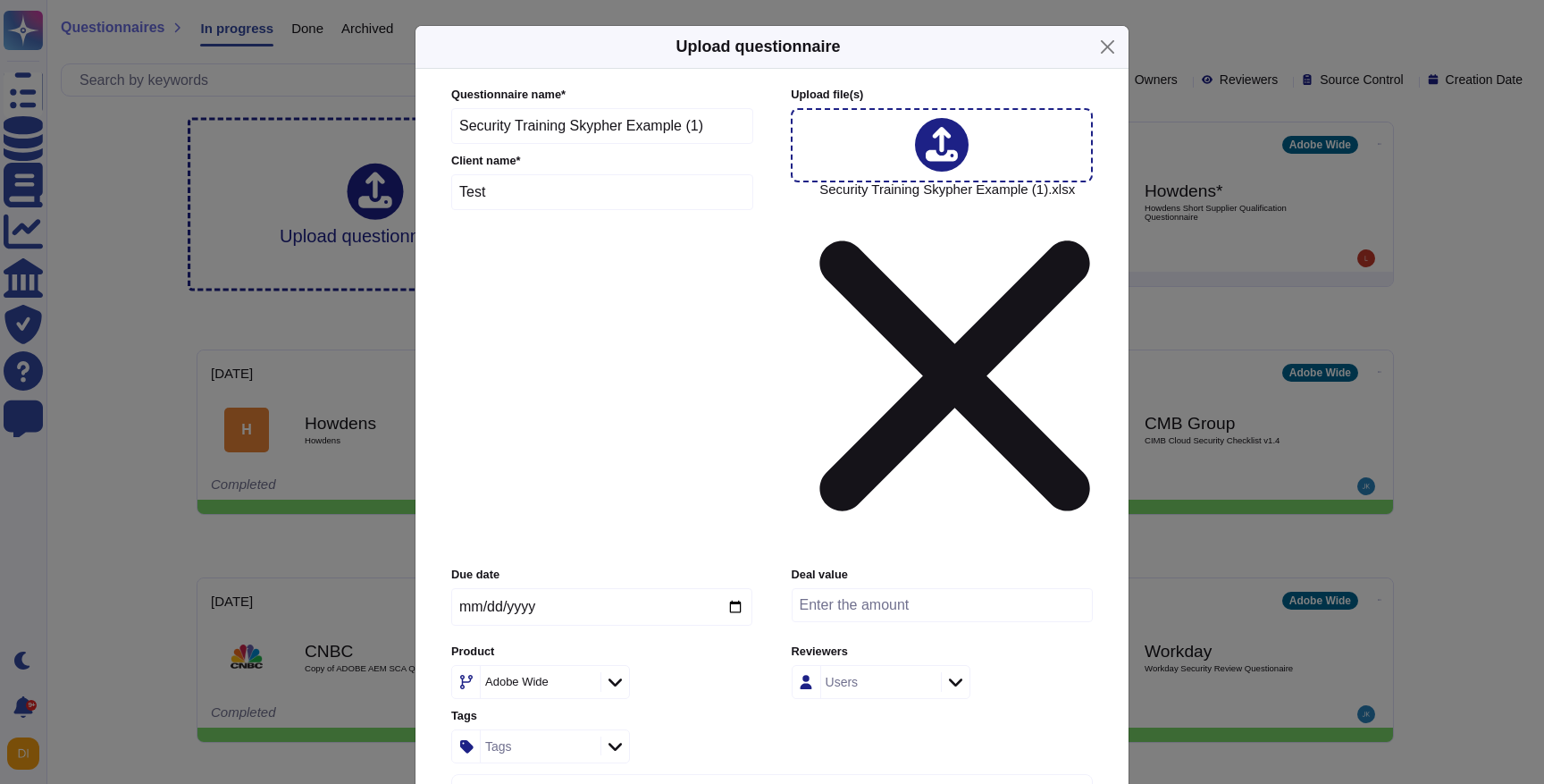
click at [526, 676] on div "Adobe Wide" at bounding box center [517, 681] width 63 height 12
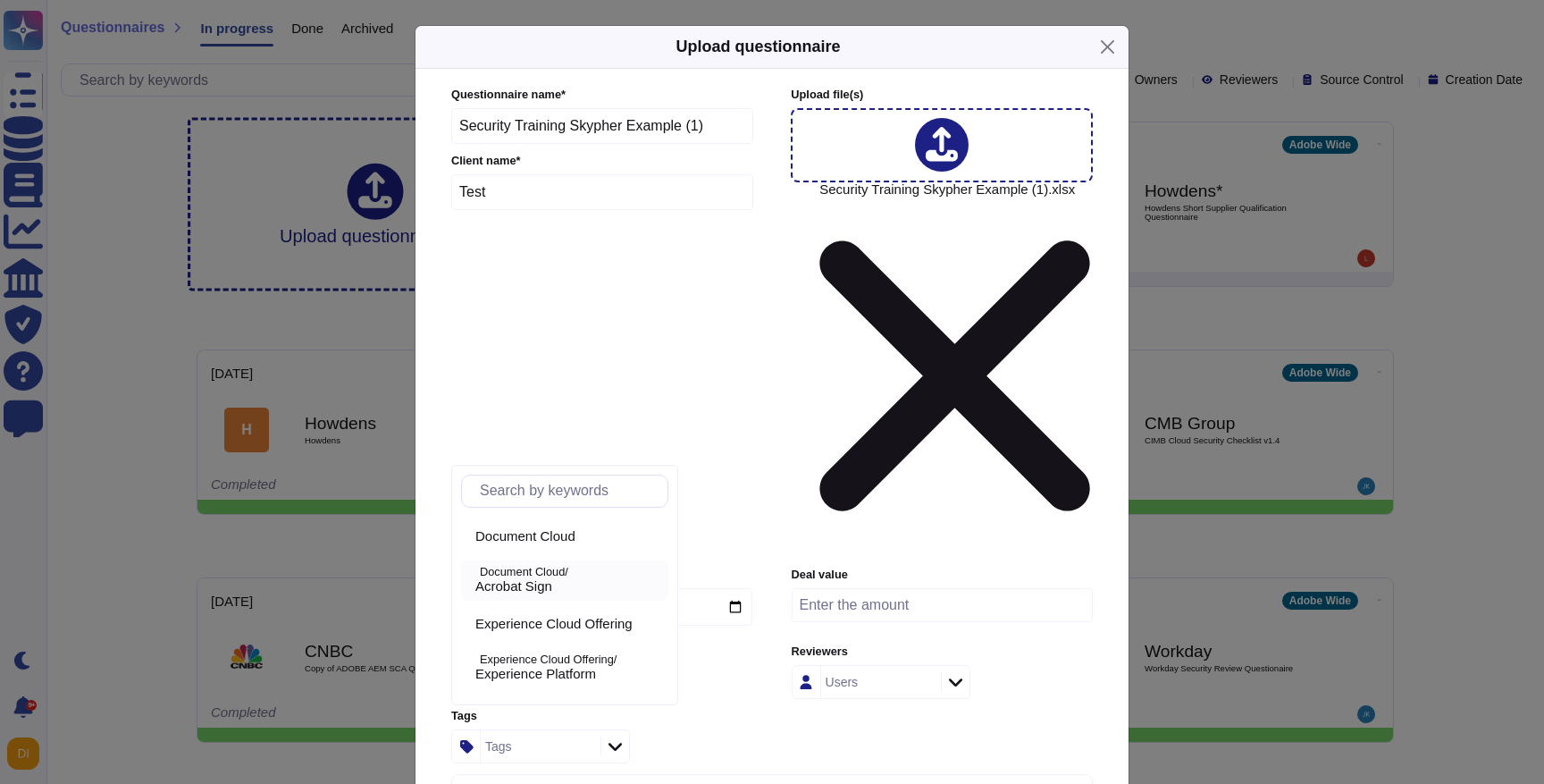
click at [550, 580] on span "Acrobat Sign" at bounding box center [514, 586] width 77 height 16
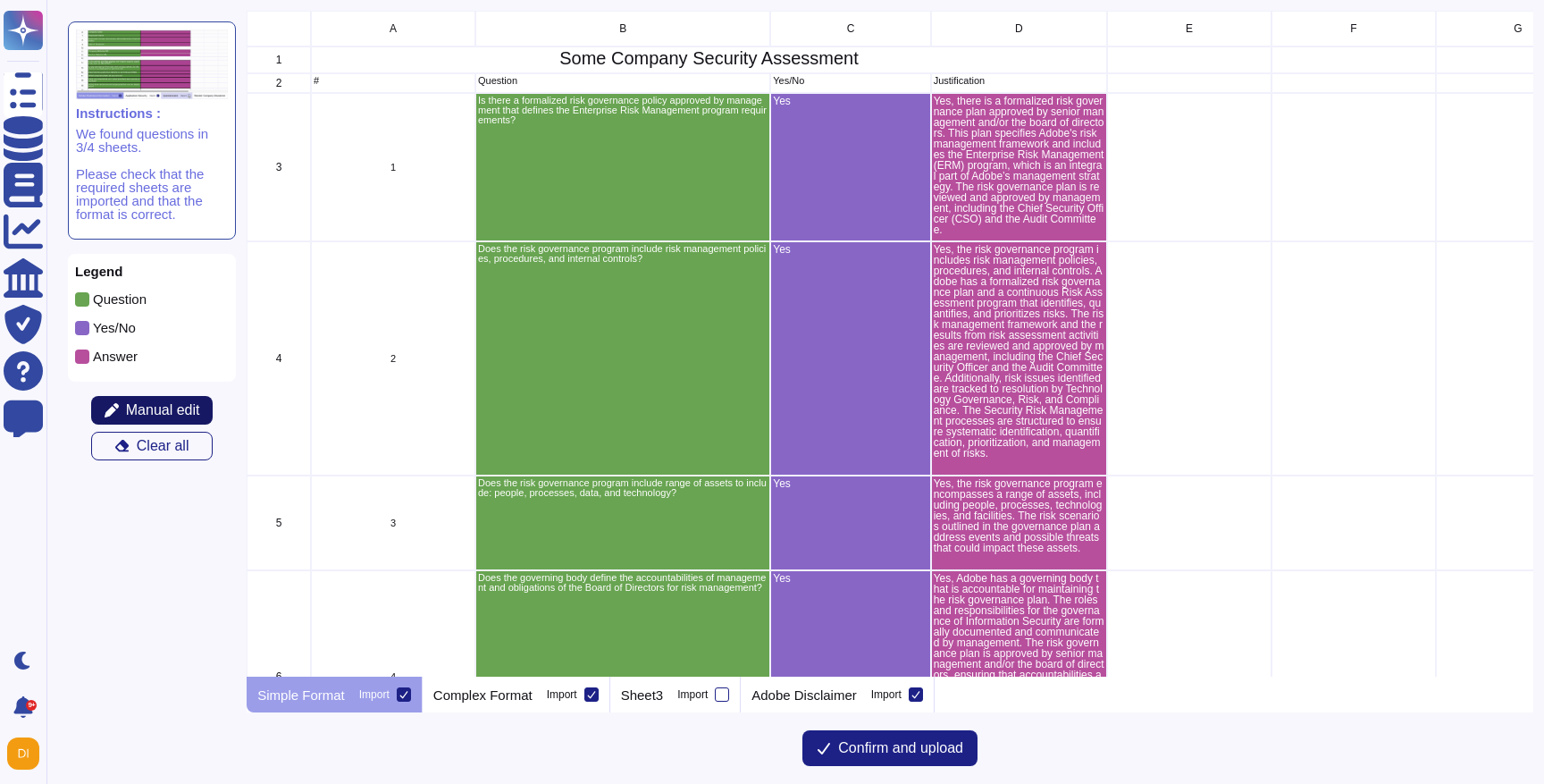
click at [149, 411] on span "Manual edit" at bounding box center [163, 410] width 74 height 14
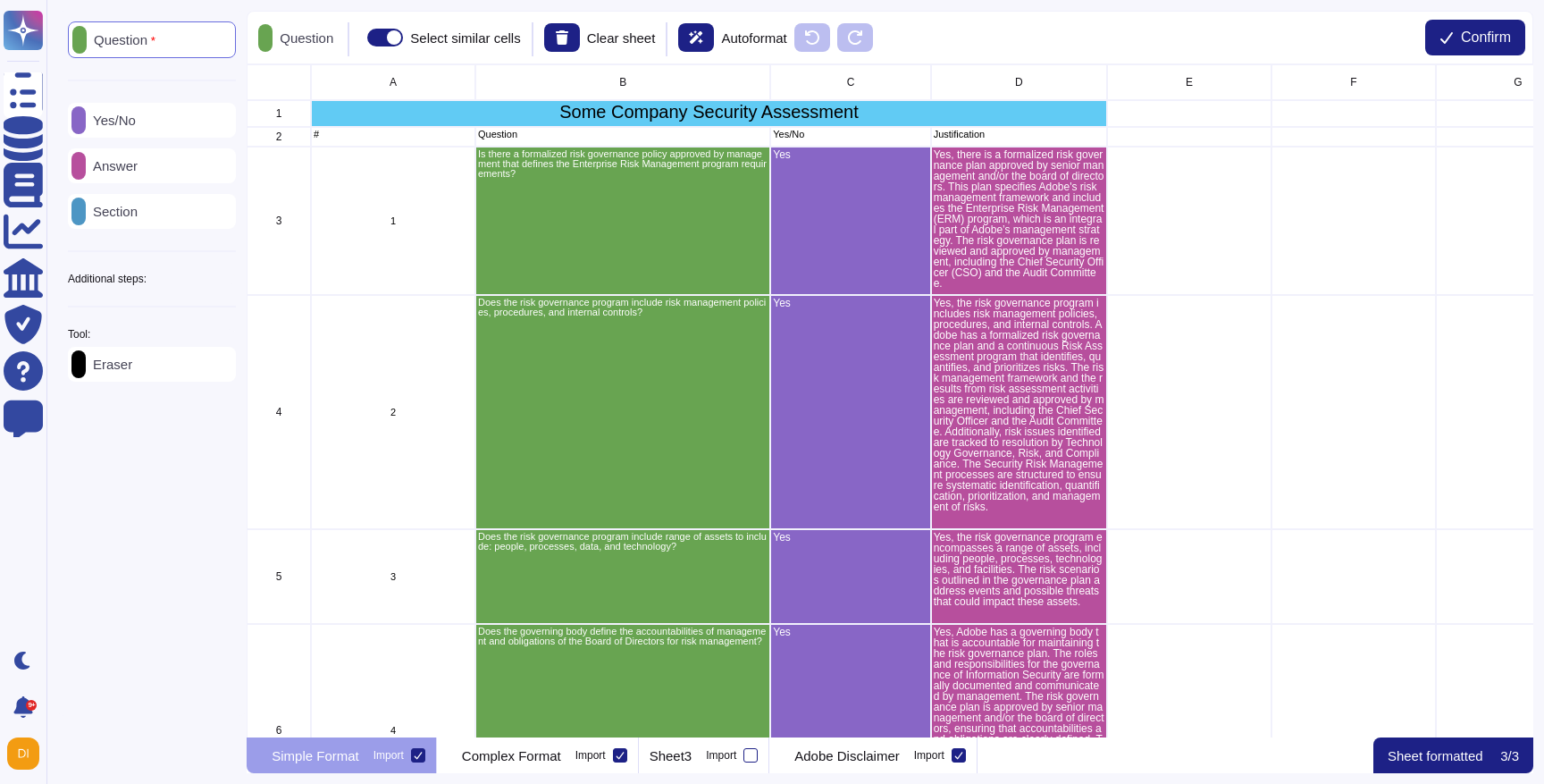
scroll to position [673, 1286]
click at [1044, 85] on div "D" at bounding box center [1018, 82] width 176 height 36
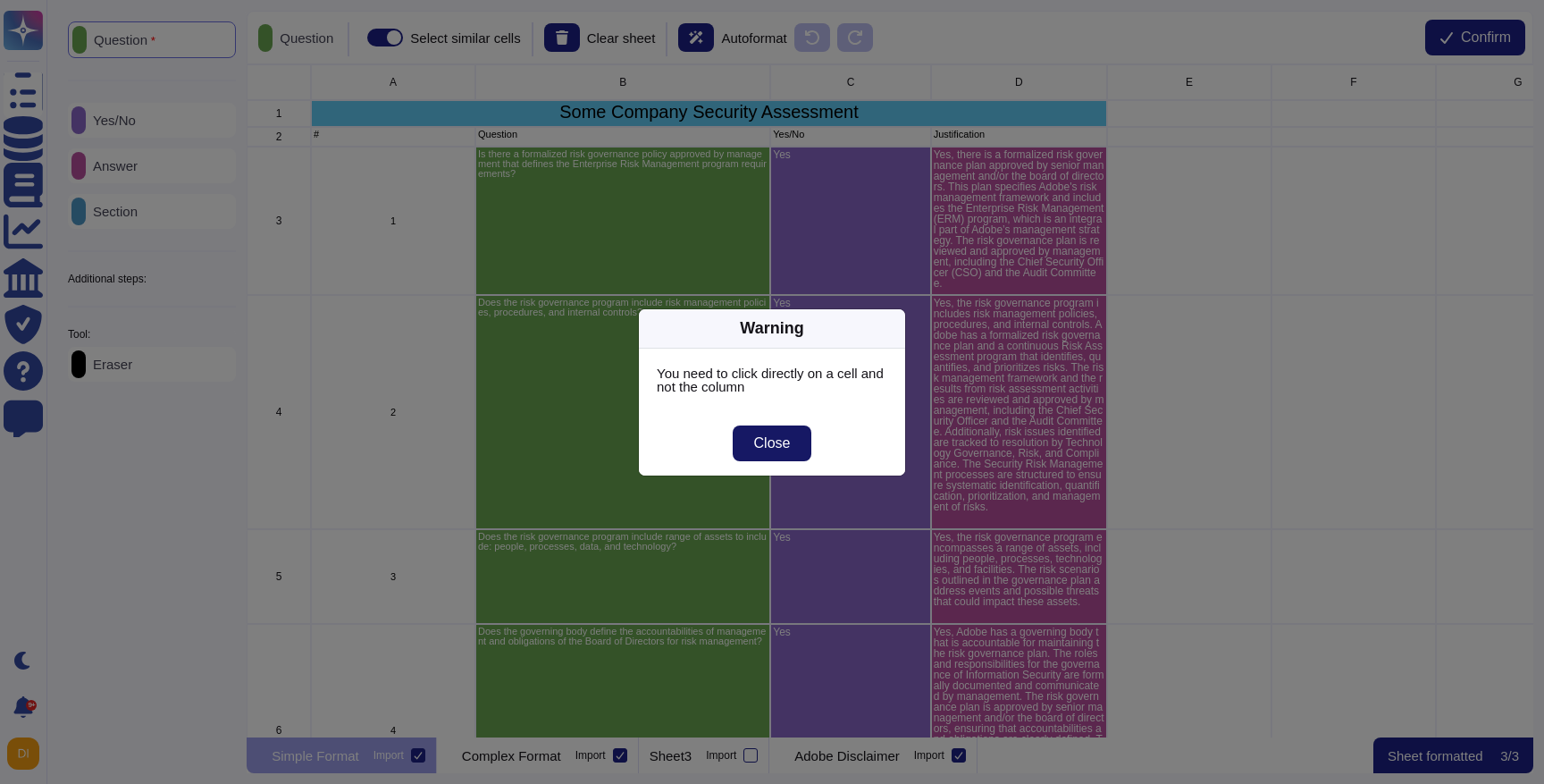
click at [780, 443] on span "Close" at bounding box center [772, 443] width 37 height 14
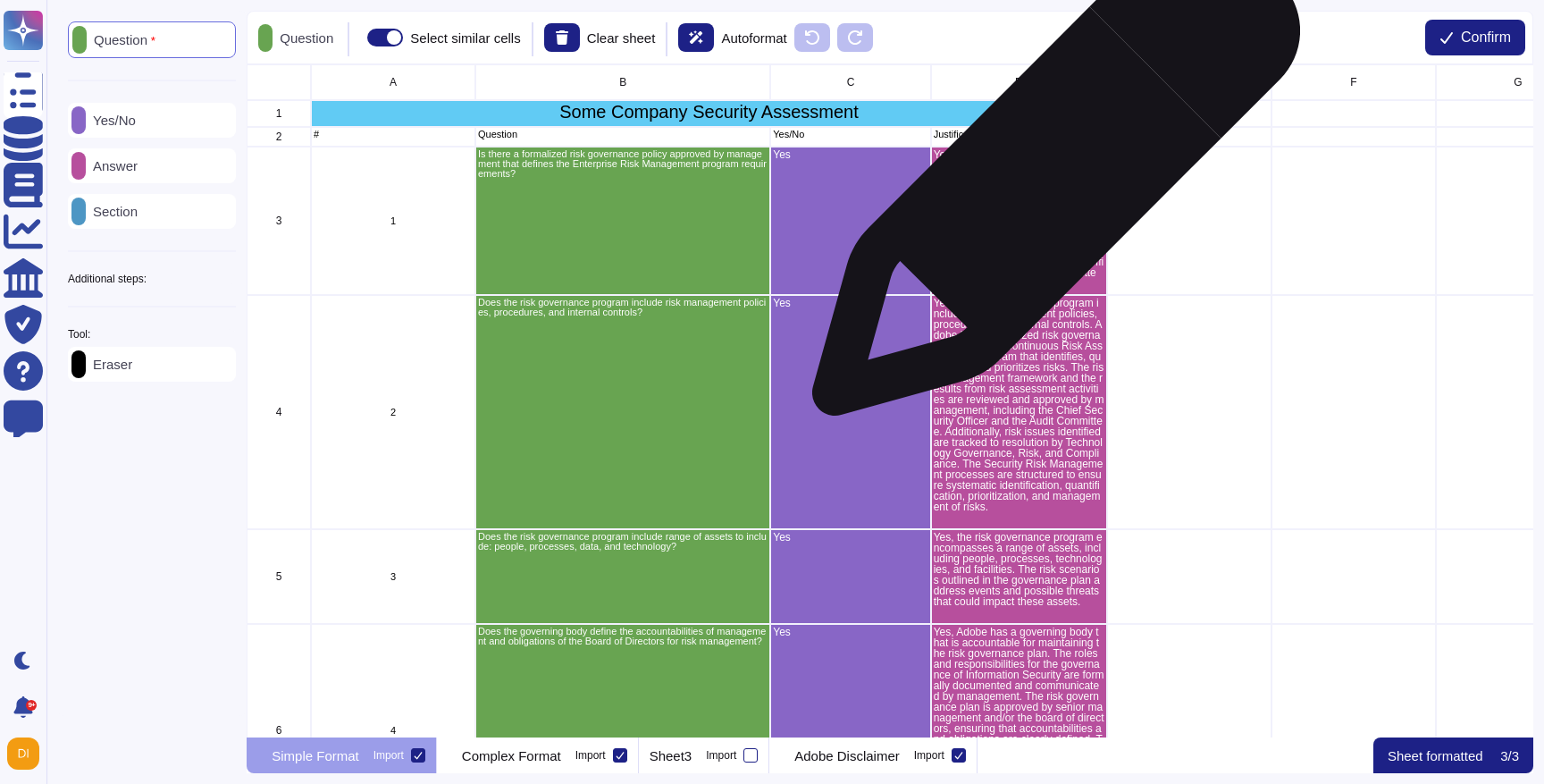
click at [1049, 181] on p "Yes, there is a formalized risk governance plan approved by senior management a…" at bounding box center [1018, 219] width 171 height 139
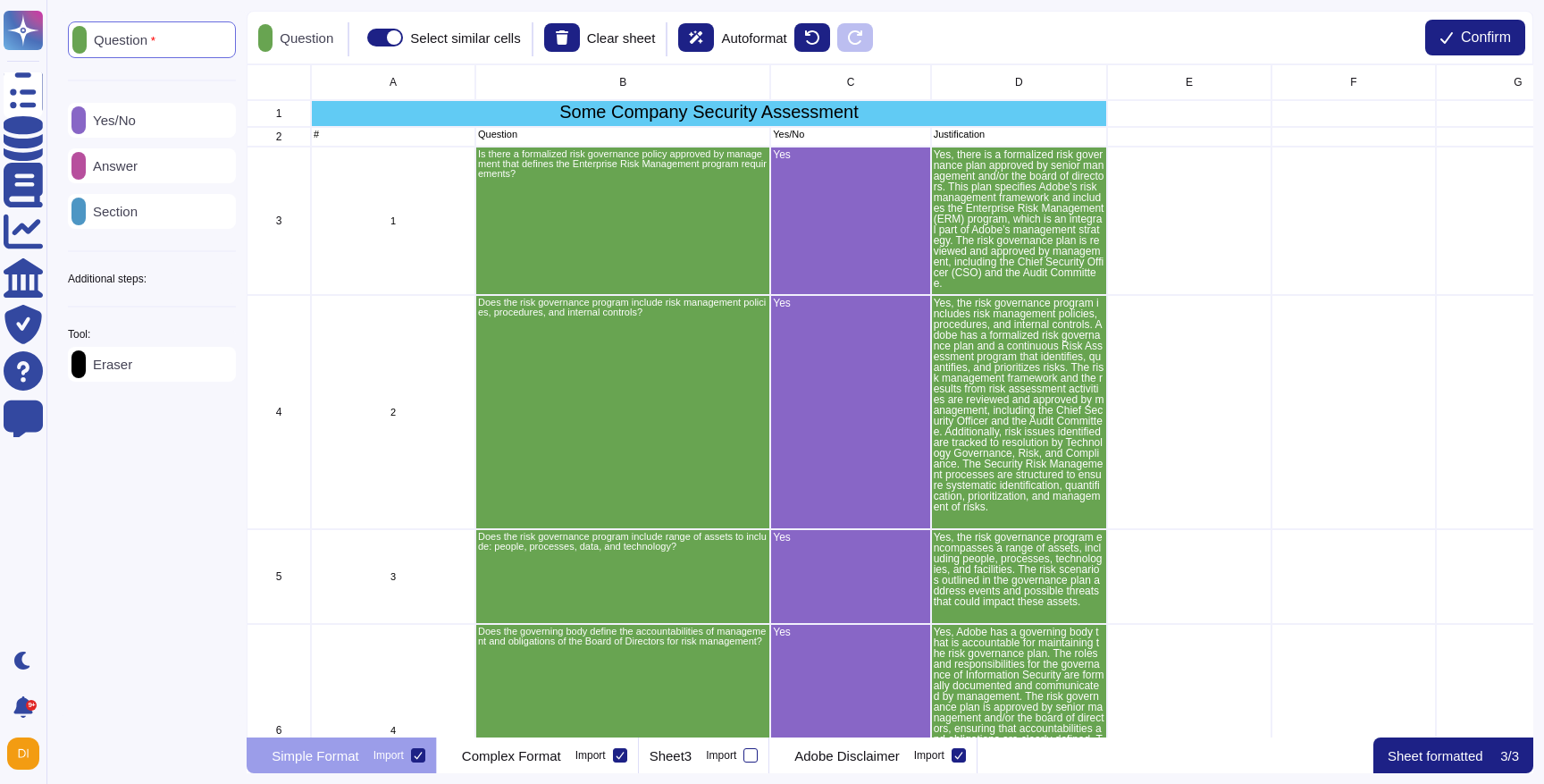
click at [138, 162] on p "Answer" at bounding box center [112, 165] width 52 height 13
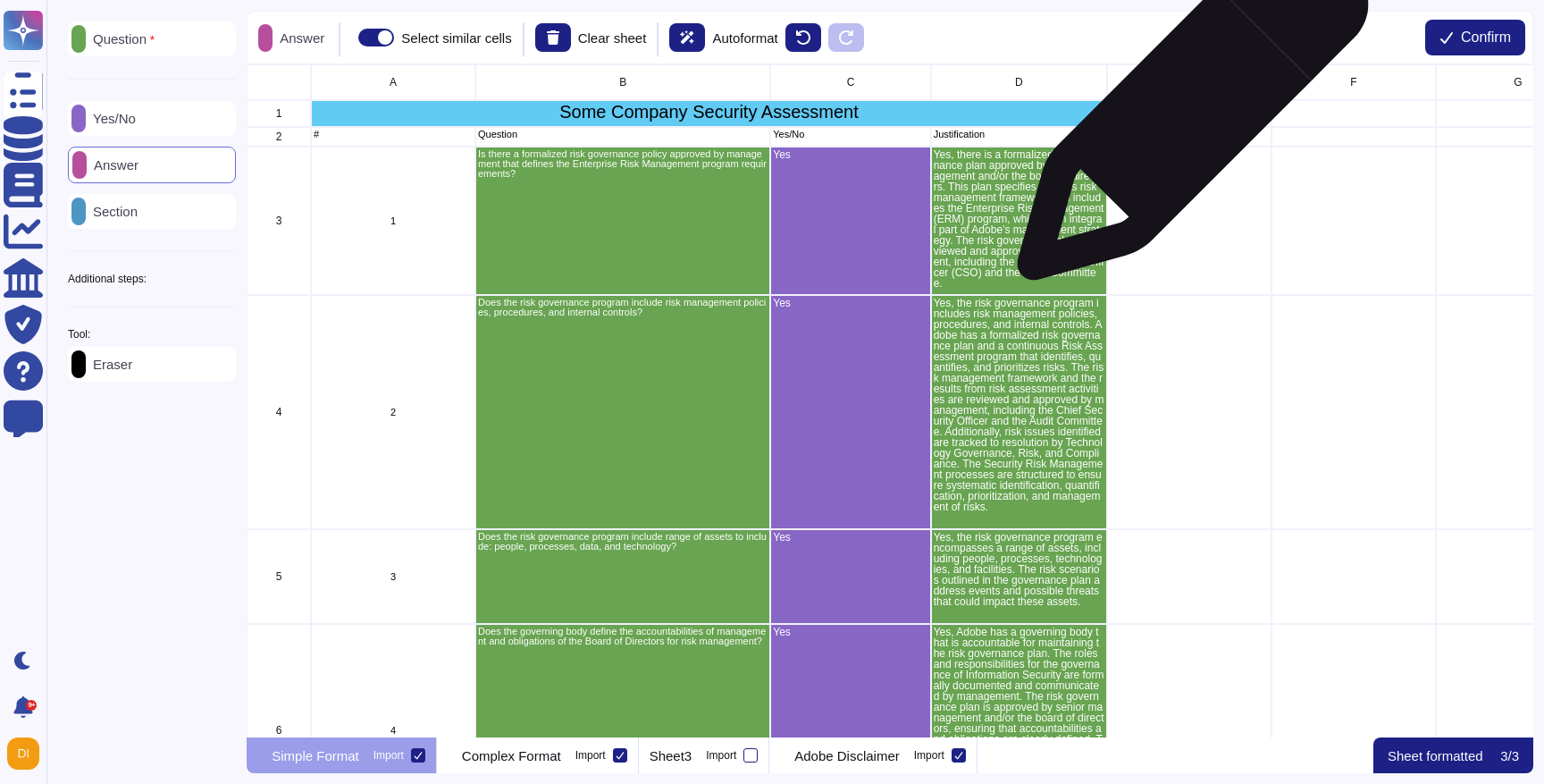
click at [1185, 113] on div "grid" at bounding box center [1189, 114] width 165 height 27
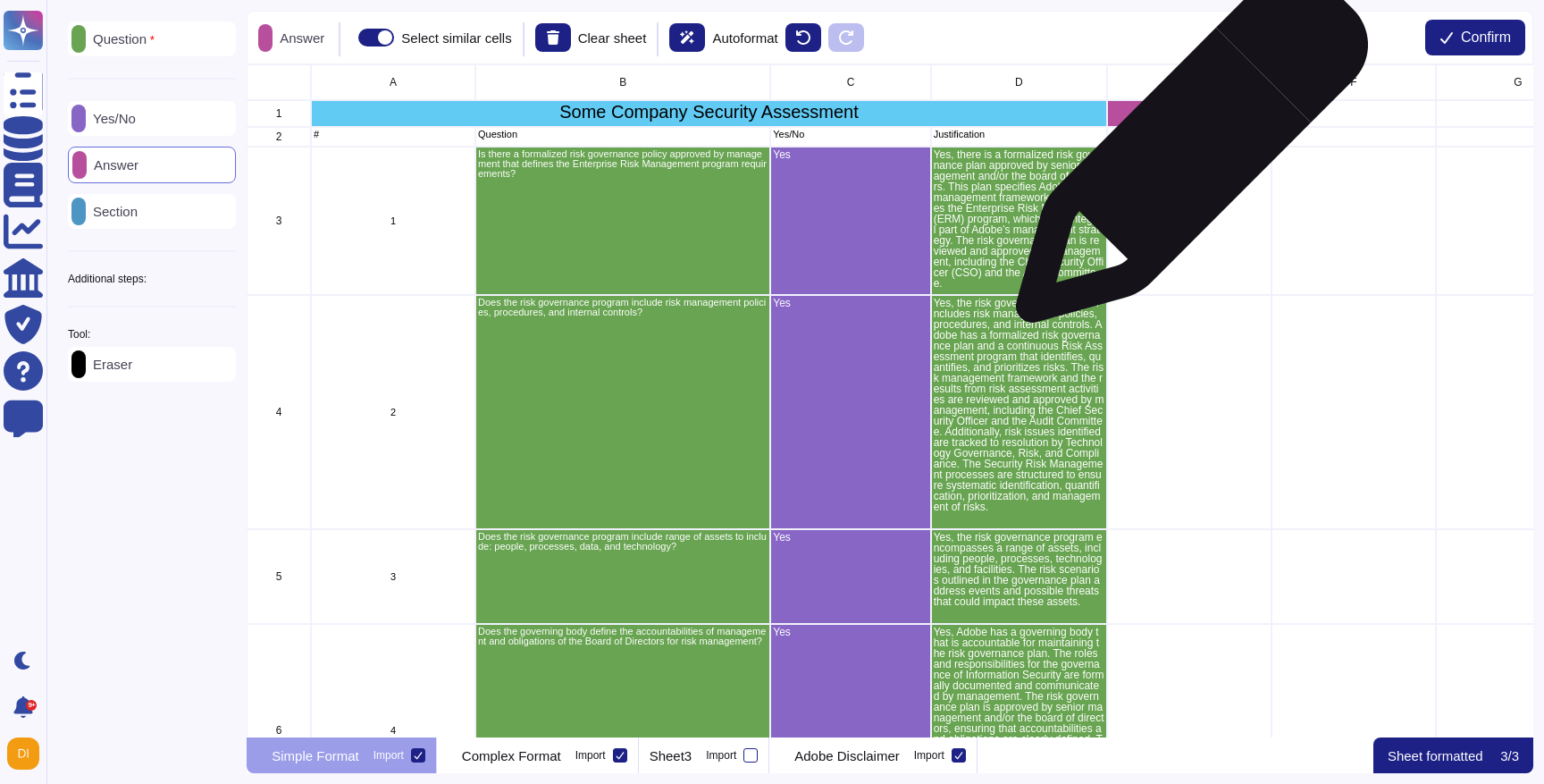
click at [1185, 168] on div "grid" at bounding box center [1189, 221] width 165 height 148
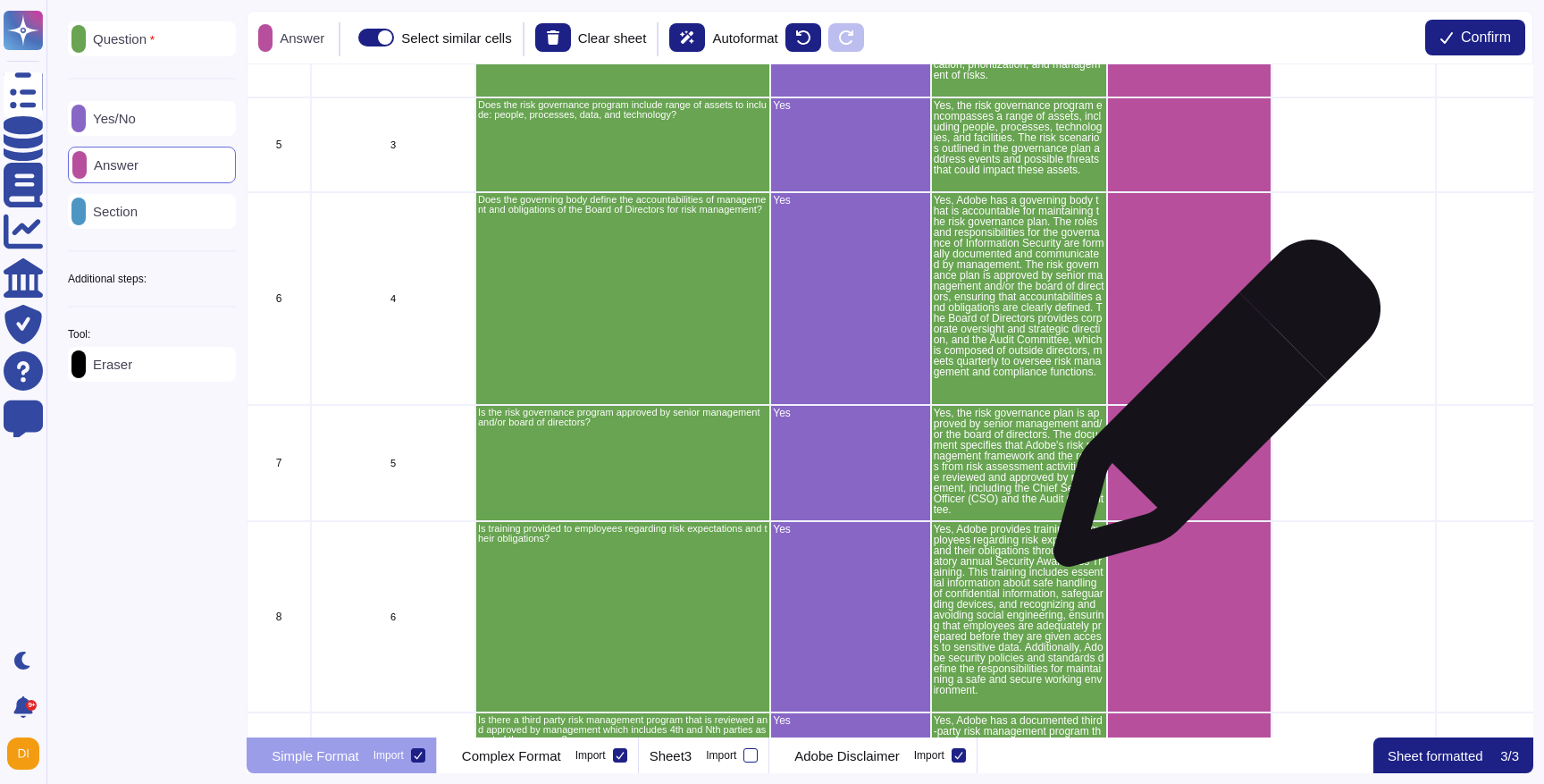
scroll to position [0, 0]
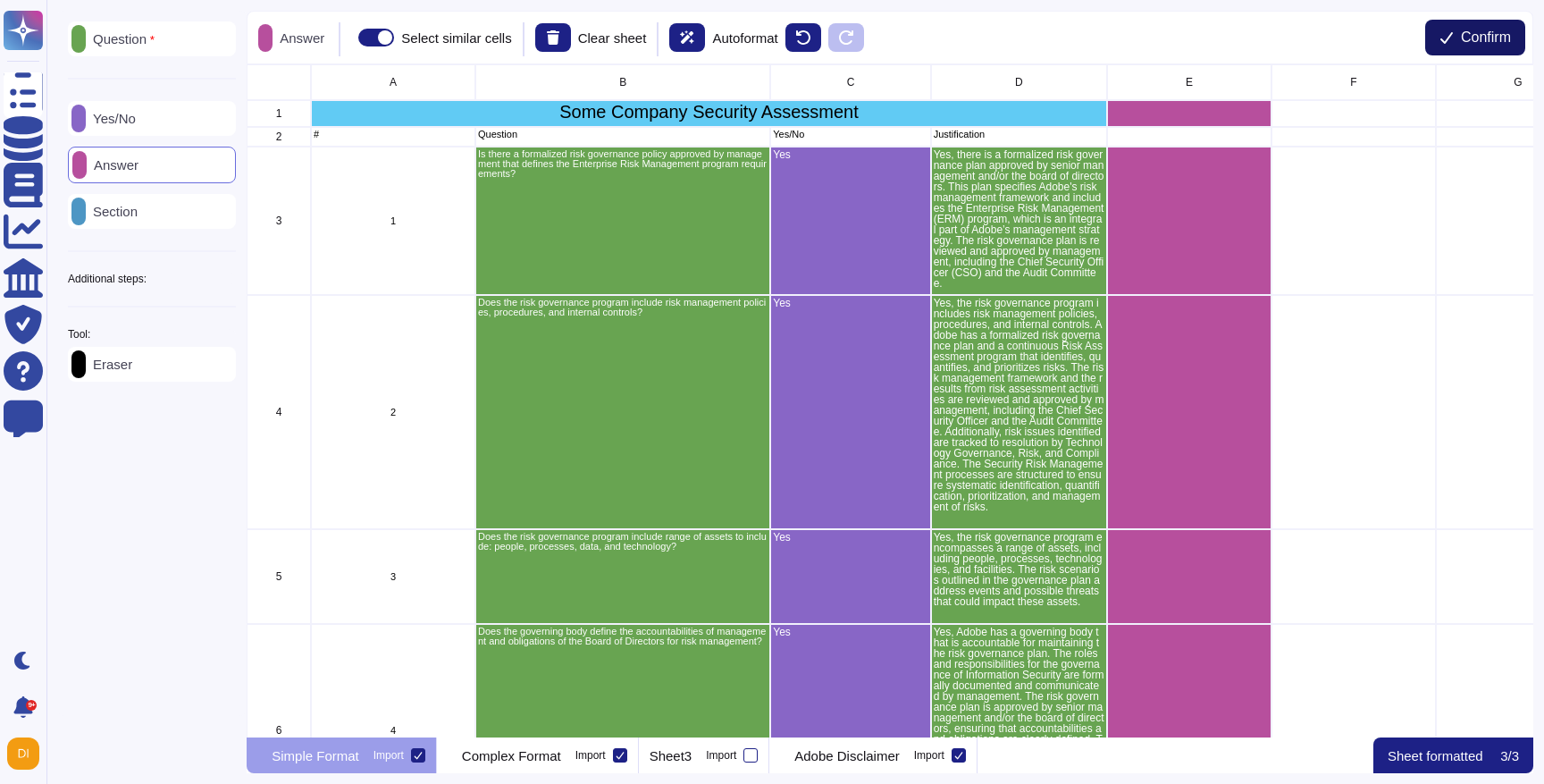
click at [1475, 32] on span "Confirm" at bounding box center [1486, 38] width 50 height 14
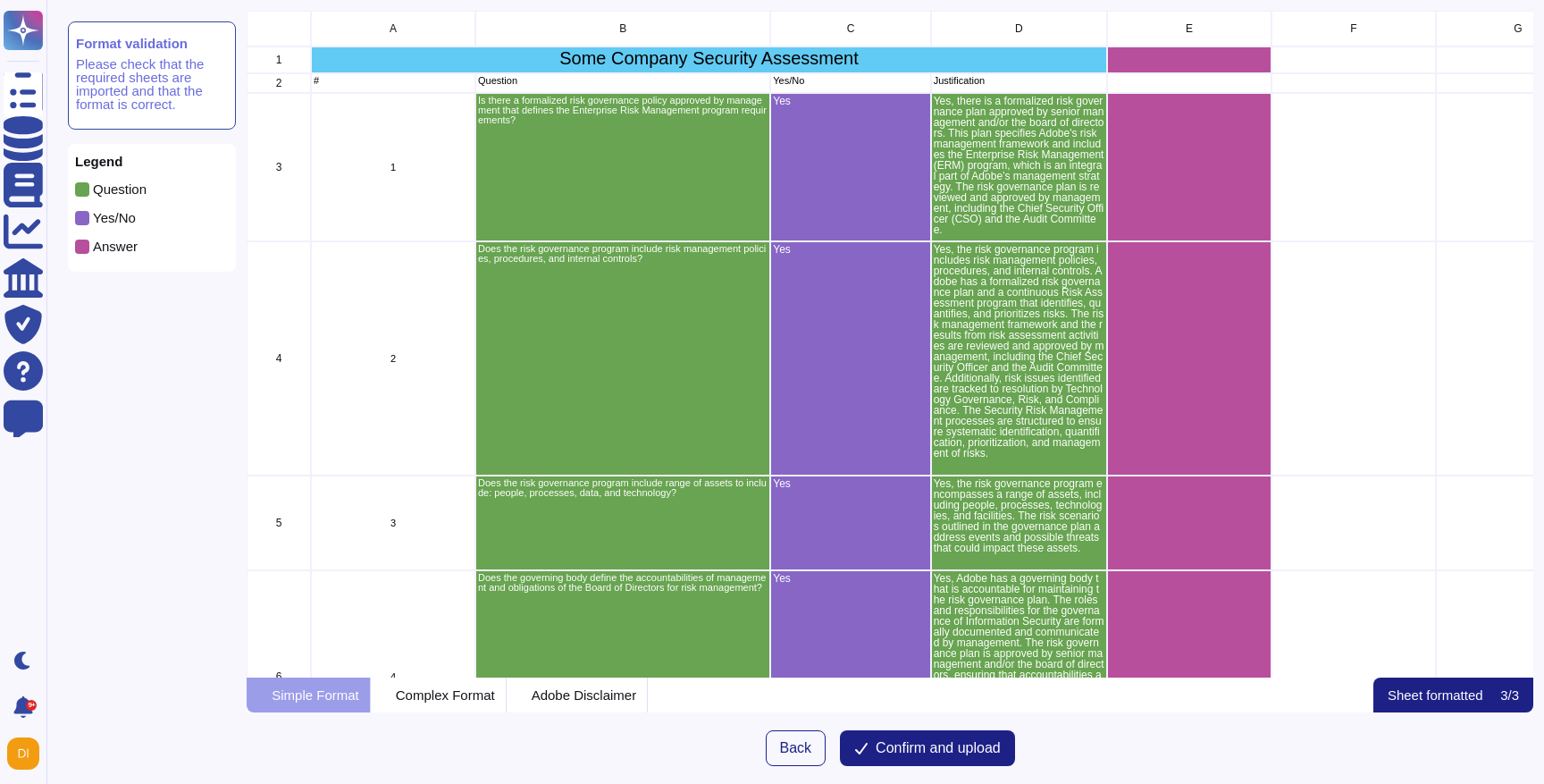
scroll to position [667, 1286]
click at [928, 752] on span "Confirm and upload" at bounding box center [939, 748] width 125 height 14
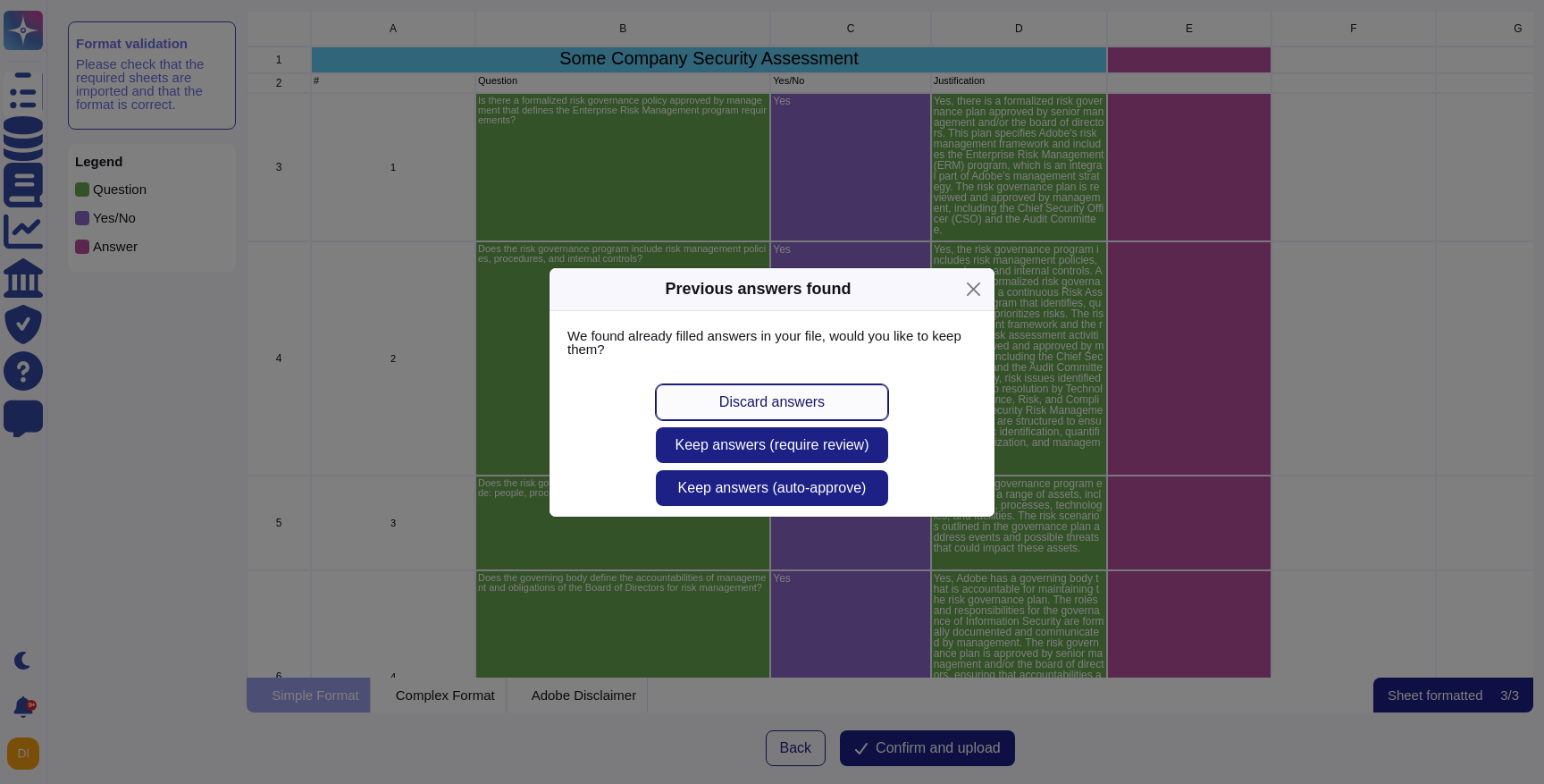
click at [764, 401] on span "Discard answers" at bounding box center [772, 402] width 105 height 14
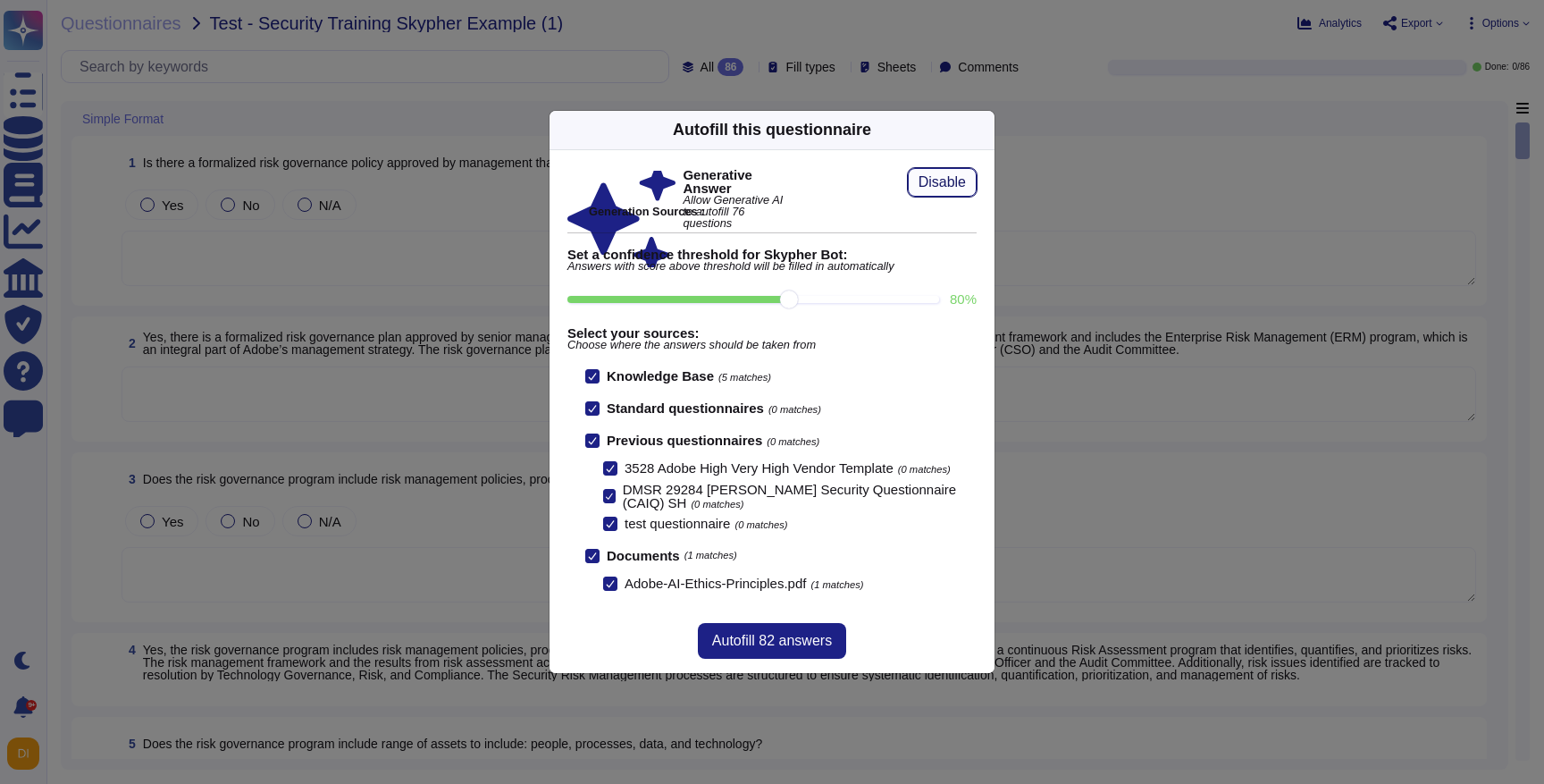
click at [938, 183] on span "Disable" at bounding box center [941, 182] width 47 height 14
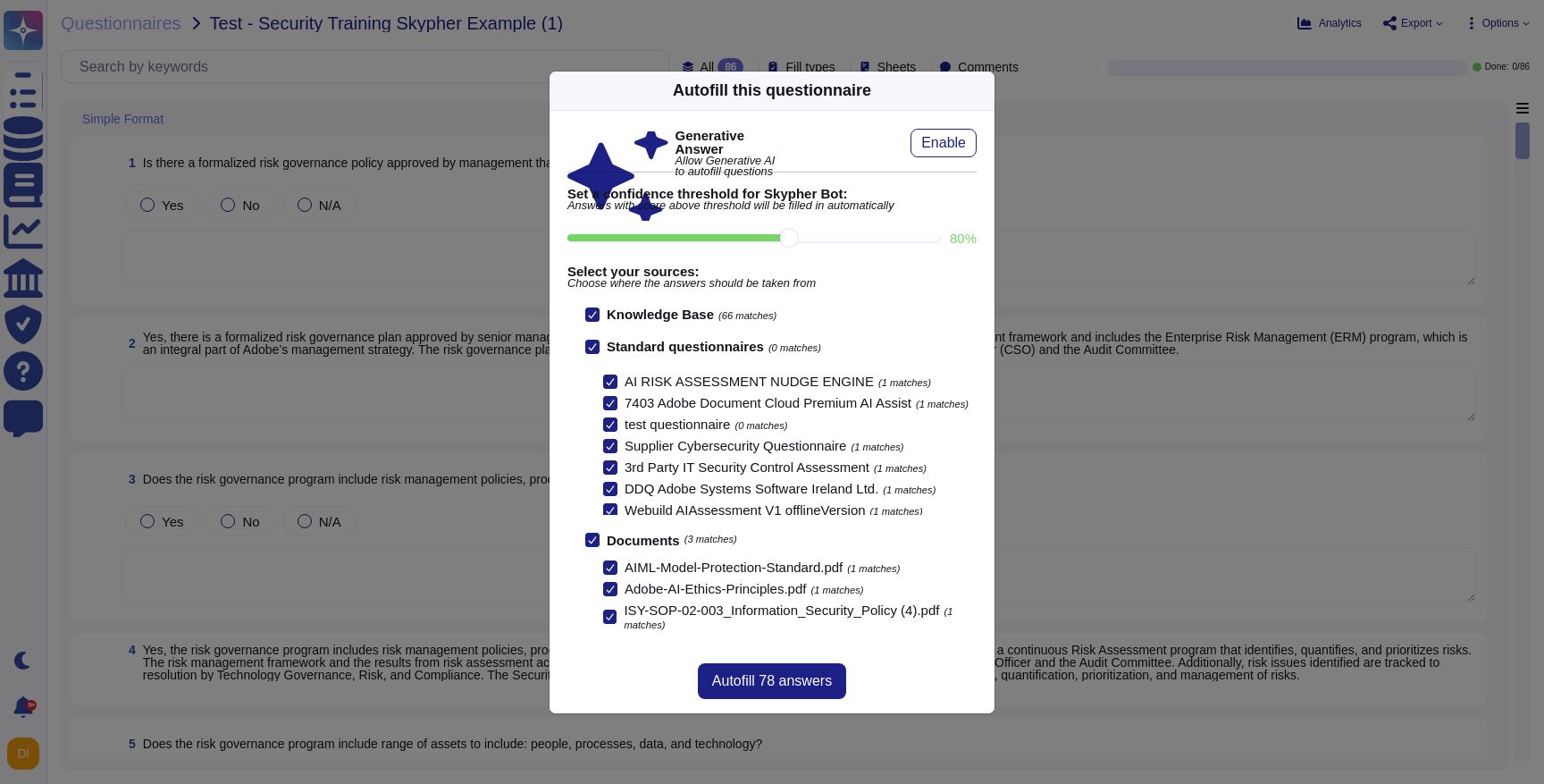
scroll to position [173, 0]
click at [612, 425] on icon at bounding box center [611, 423] width 9 height 9
click at [0, 0] on input "test questionnaire (0 matches)" at bounding box center [0, 0] width 0 height 0
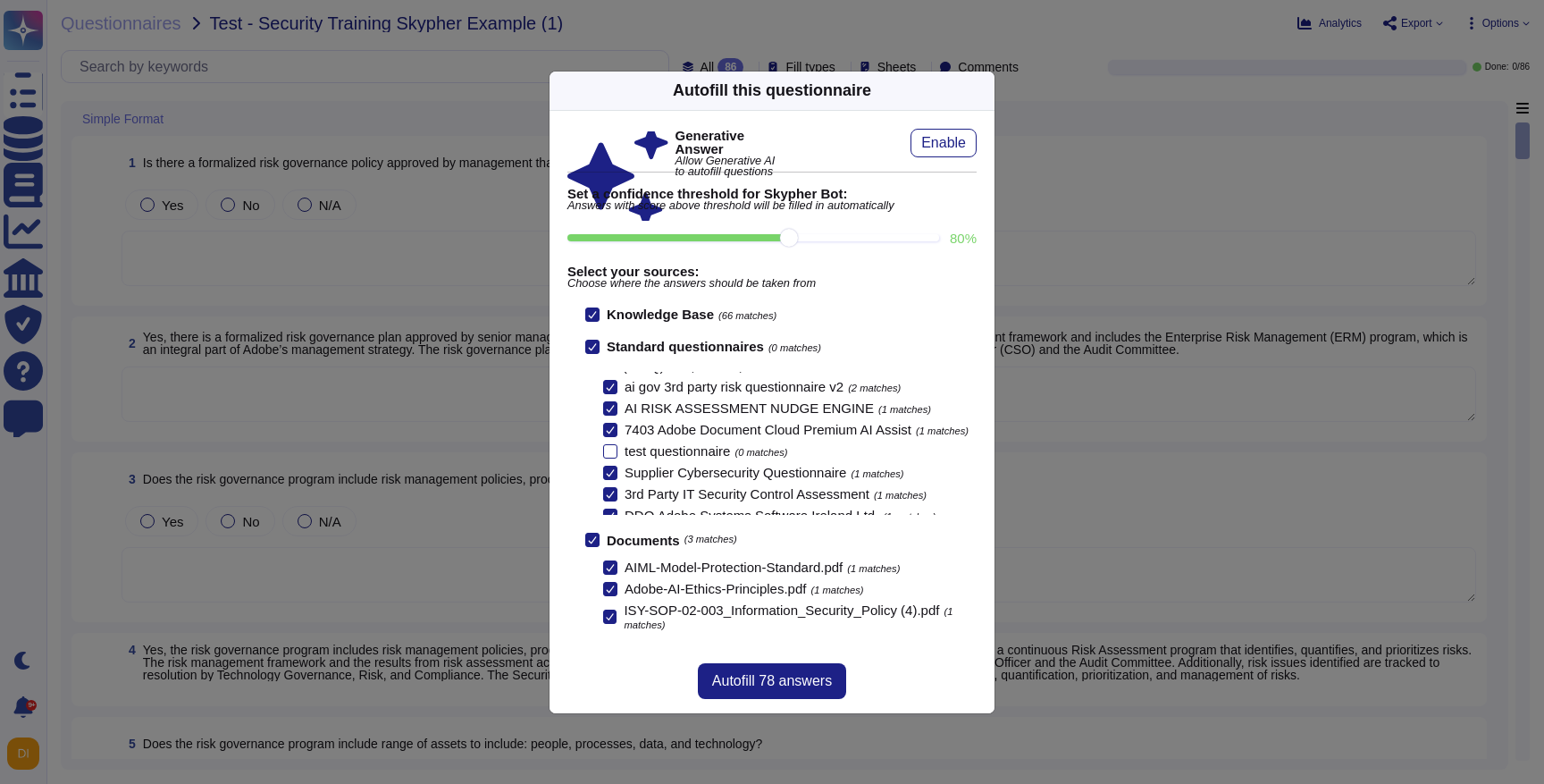
scroll to position [0, 0]
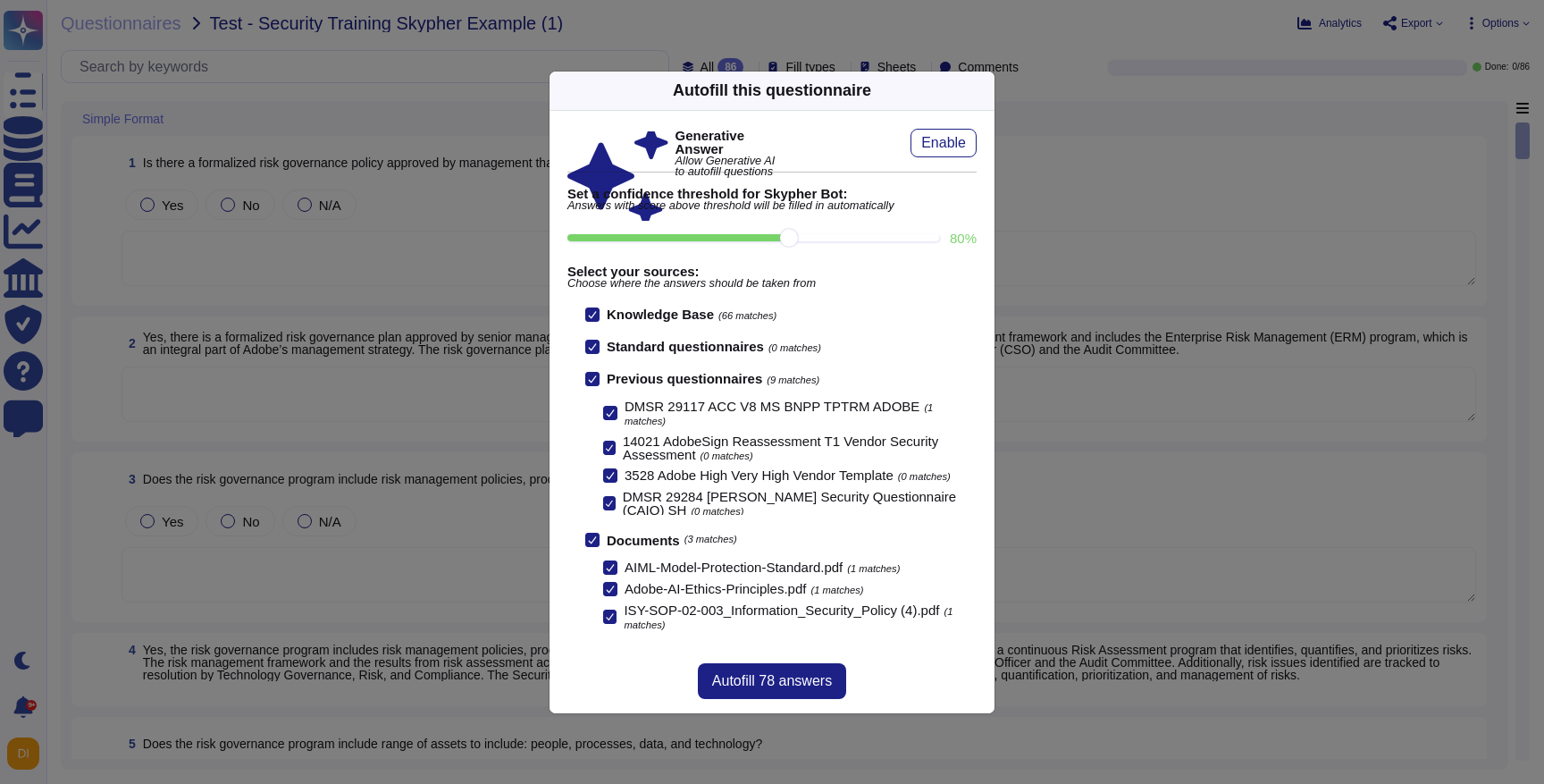
click at [591, 346] on icon at bounding box center [593, 347] width 9 height 9
click at [0, 0] on input "Standard questionnaires (0 matches)" at bounding box center [0, 0] width 0 height 0
click at [771, 678] on span "Autofill 78 answers" at bounding box center [772, 681] width 120 height 14
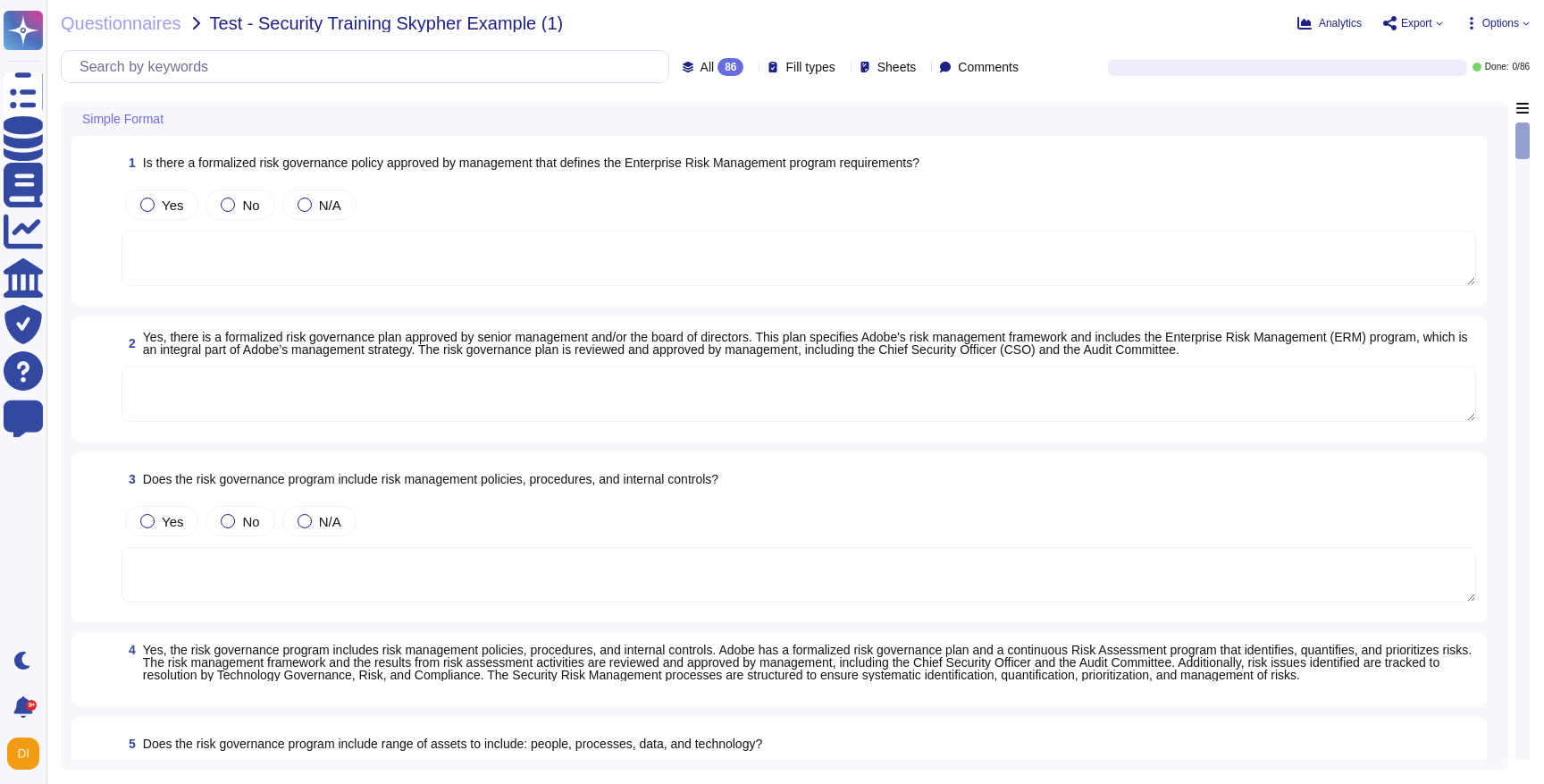
type textarea "Enterprise Risk Management (ERM) incorporates an organization’s methods and pro…"
type textarea "The risk governance plan is approved by senior management and/or the board of d…"
type textarea "The risk governance plan includes risk scenarios that encompass events and poss…"
type textarea "Adobe has an established Enterprise-wide Risk Management process used by manage…"
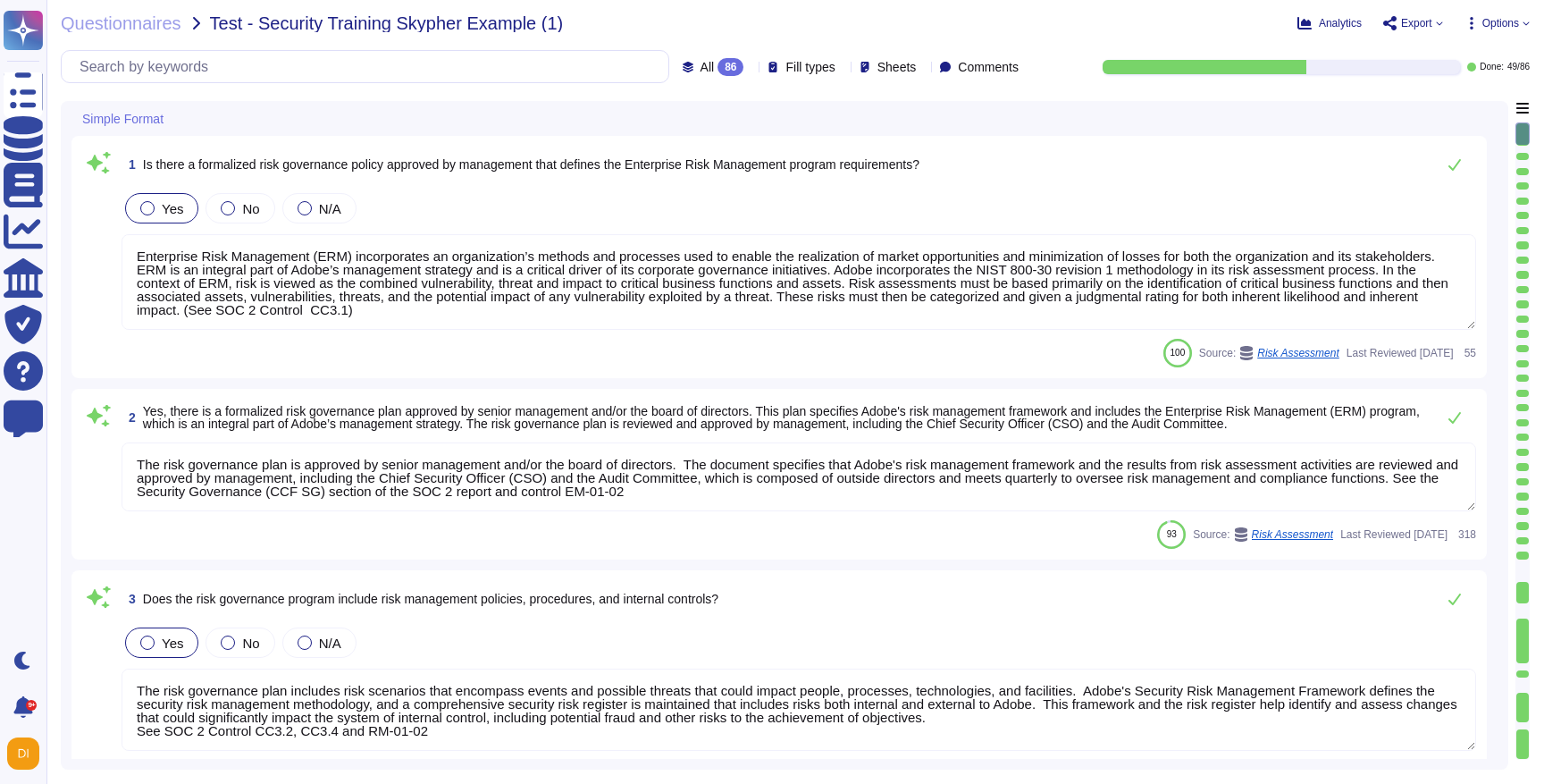
scroll to position [2, 0]
drag, startPoint x: 335, startPoint y: 278, endPoint x: 538, endPoint y: 327, distance: 208.8
click at [538, 327] on textarea "Enterprise Risk Management (ERM) incorporates an organization’s methods and pro…" at bounding box center [798, 282] width 1354 height 96
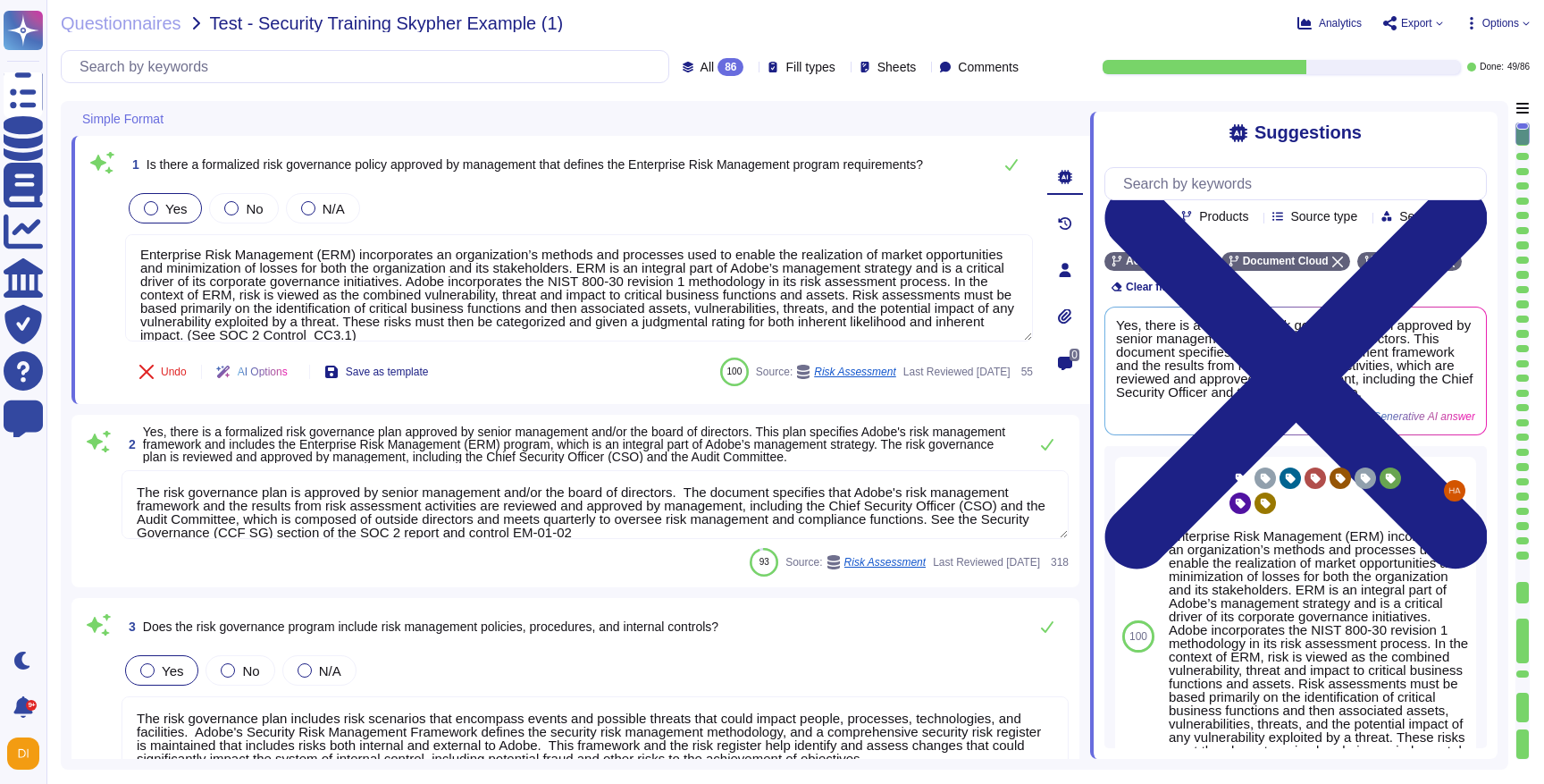
click at [605, 395] on div "1 Is there a formalized risk governance policy approved by management that defi…" at bounding box center [580, 270] width 1018 height 268
click at [1014, 167] on icon at bounding box center [1011, 164] width 14 height 14
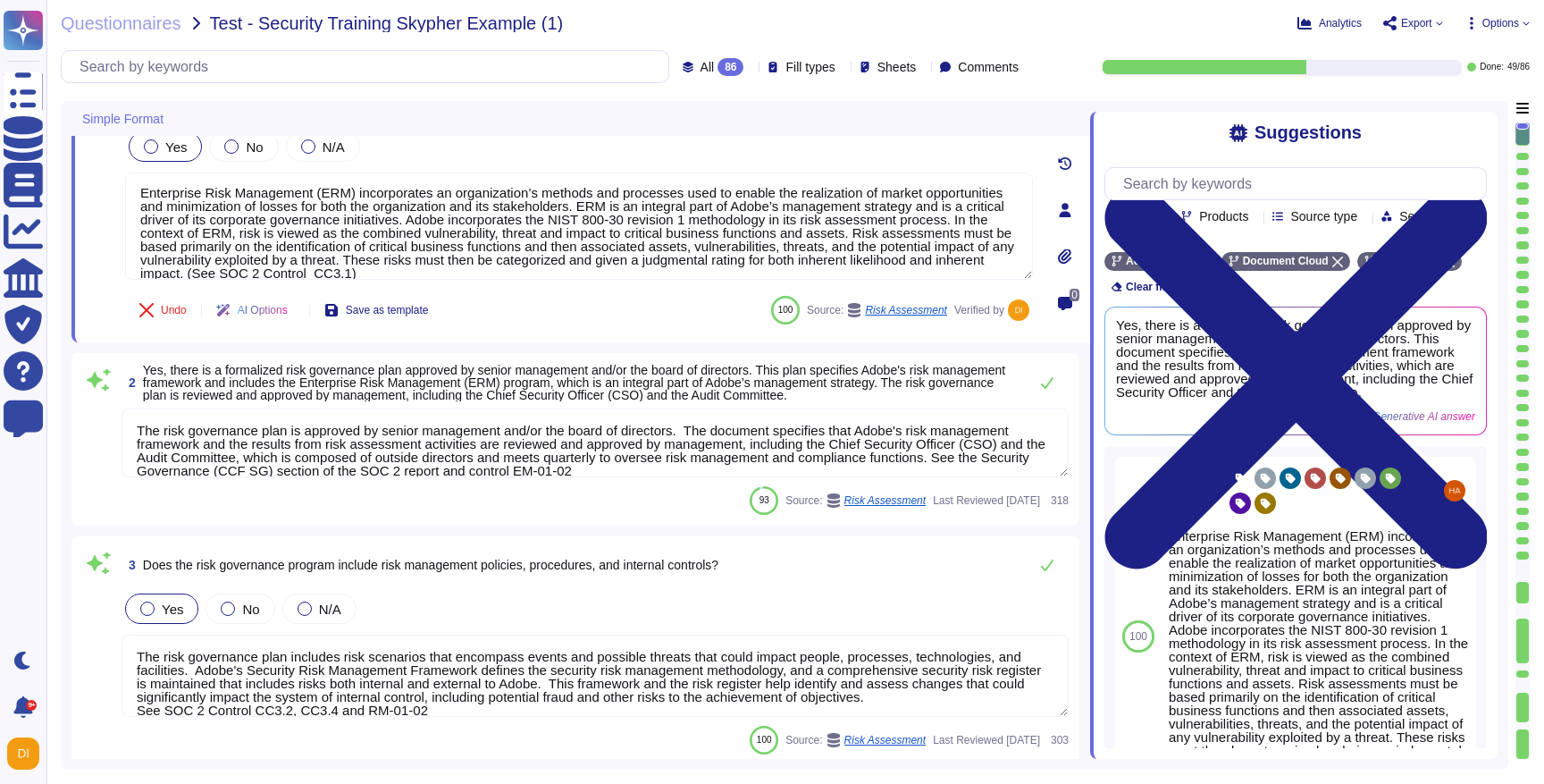
type textarea "Adobe has a comprehensive technology risk management strategy that is well-esta…"
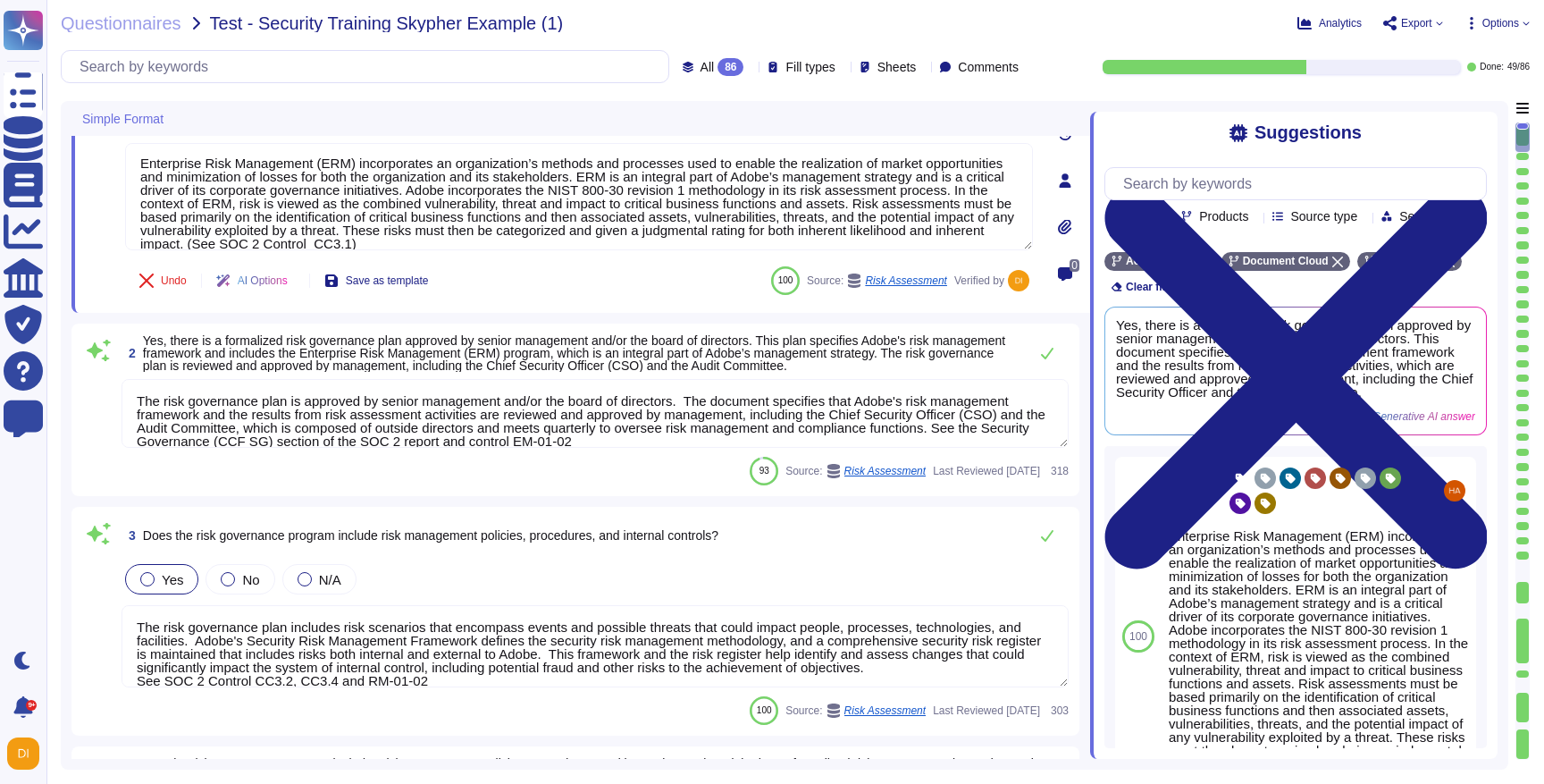
scroll to position [84, 0]
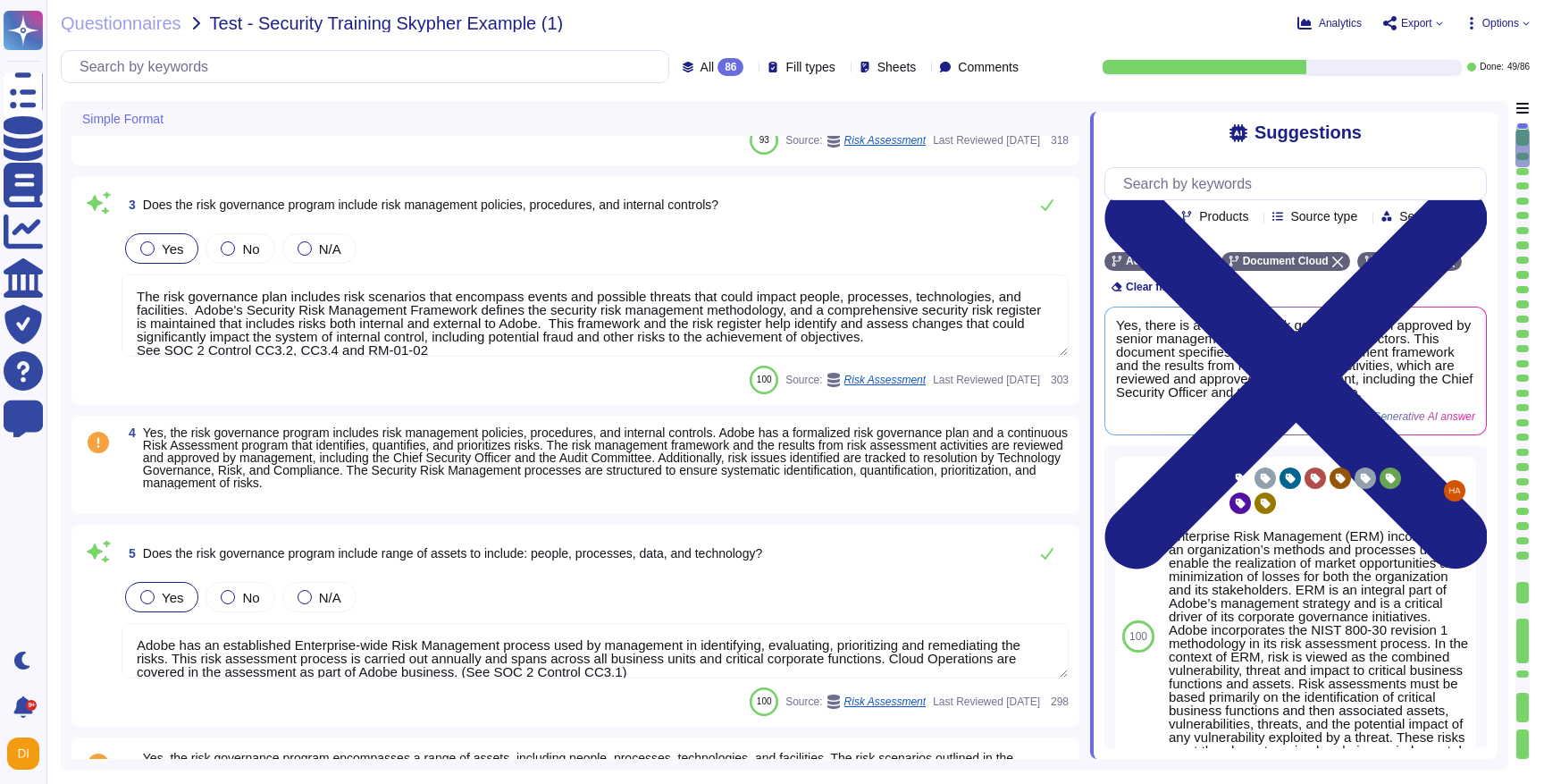
type textarea "The risk governance plan is approved by senior management and/or the board of d…"
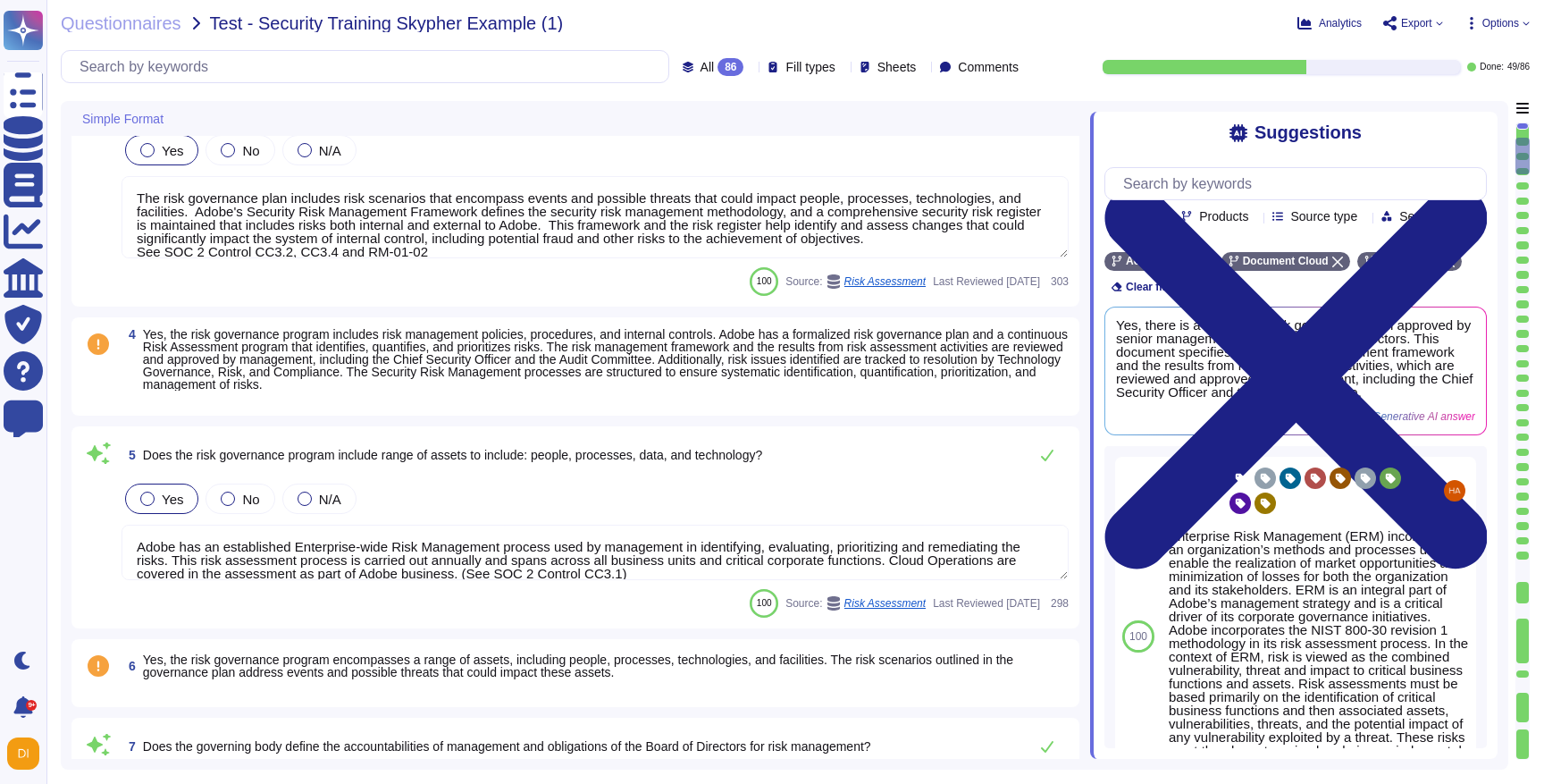
scroll to position [15, 0]
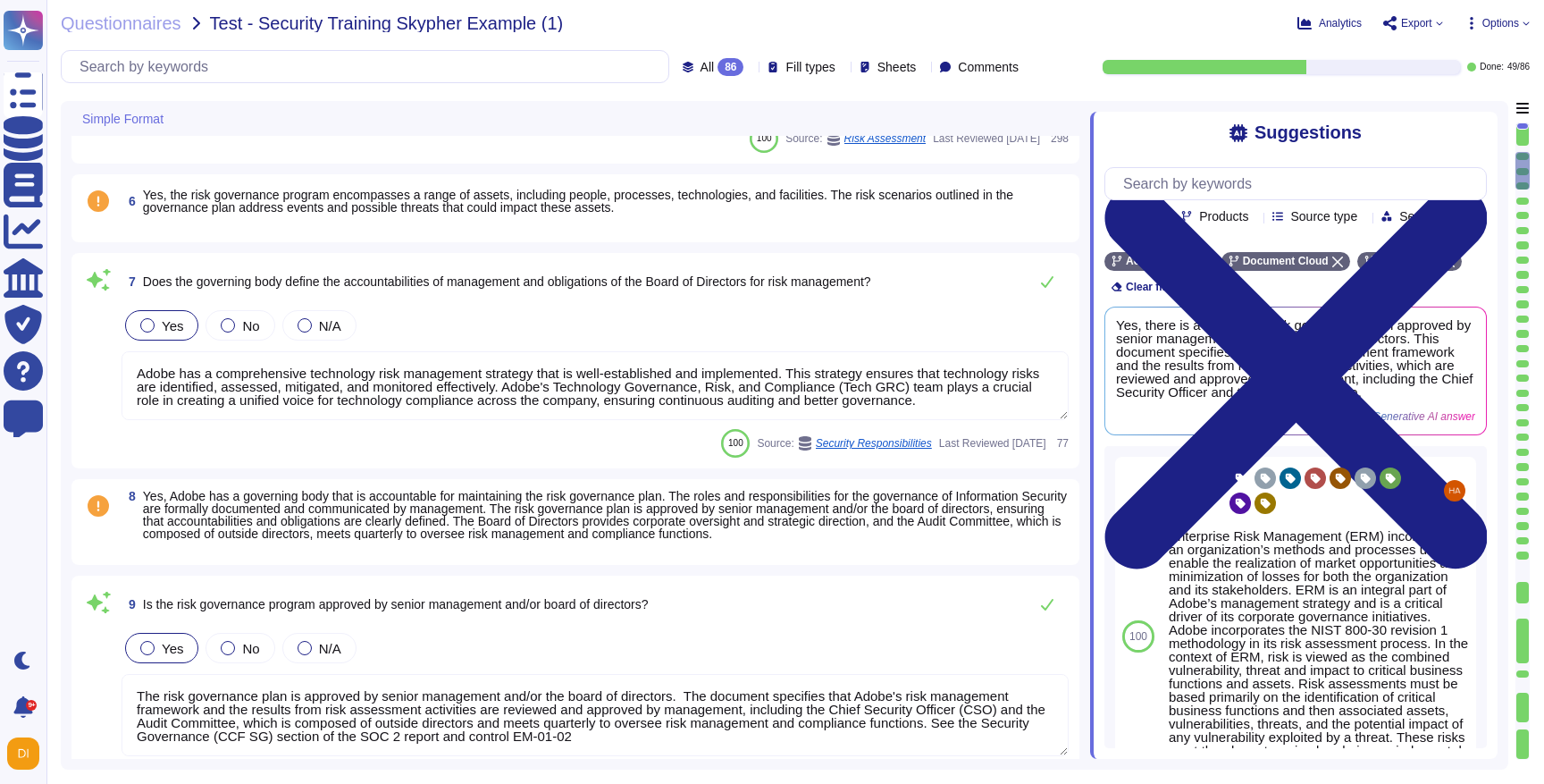
type textarea "Lorem ipsumdol sitametco ad elitsedd e tempori utlabore etdolorem aliquaen ad m…"
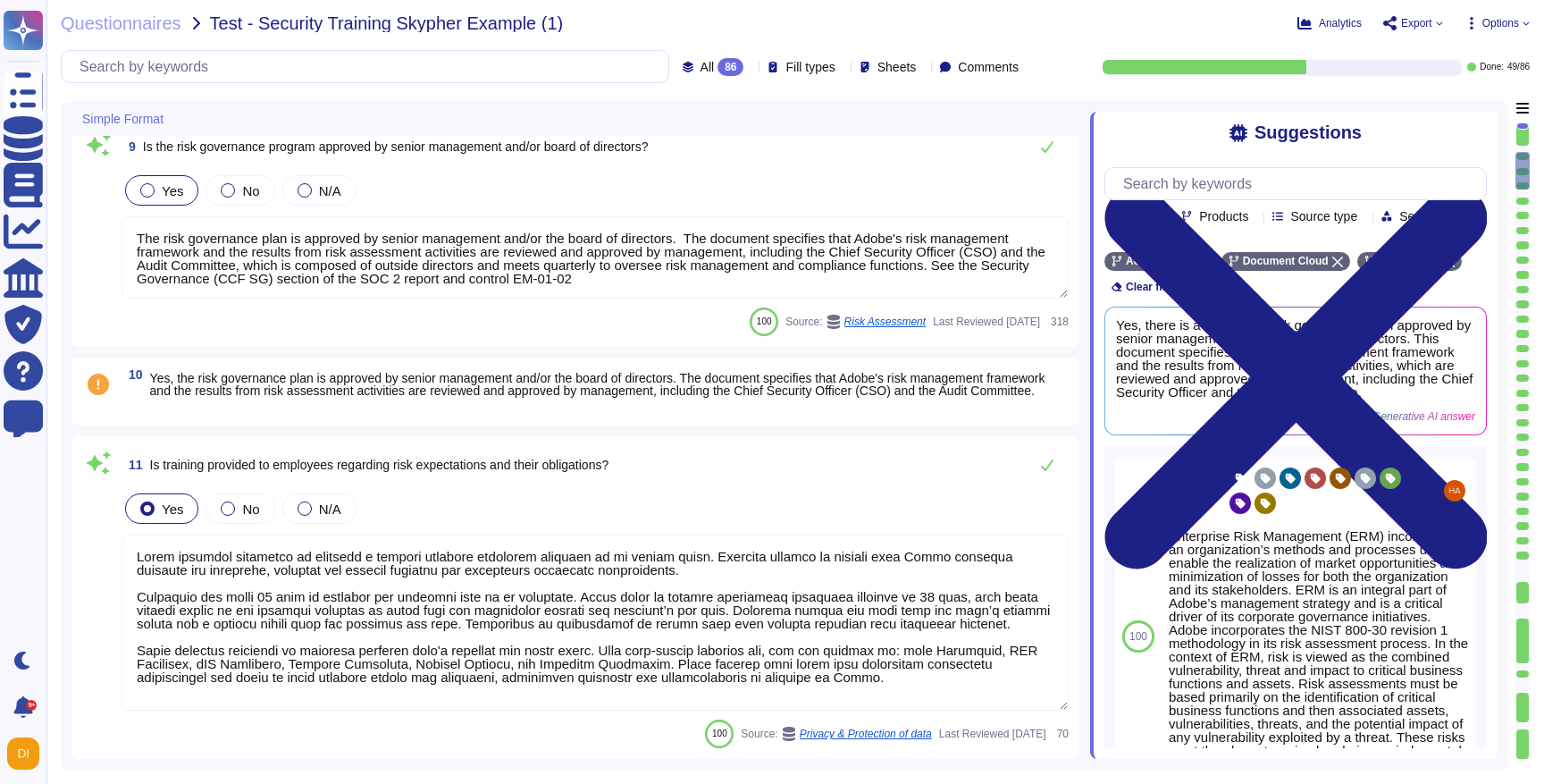
scroll to position [1444, 0]
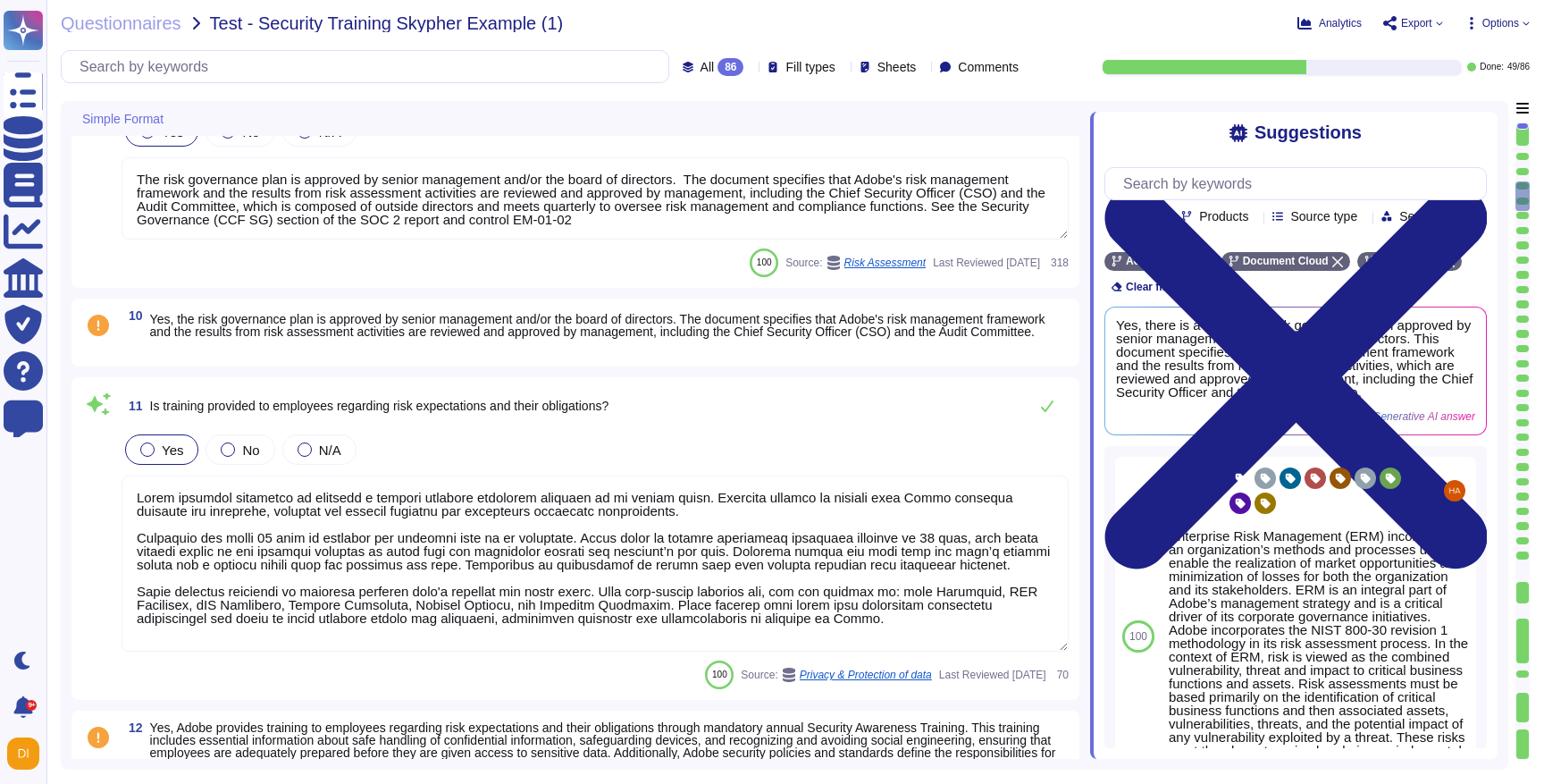
type textarea "The third-party risk management program has a governing body accountable for th…"
type textarea "Adobe has a documented third-party risk management program is outlined in the V…"
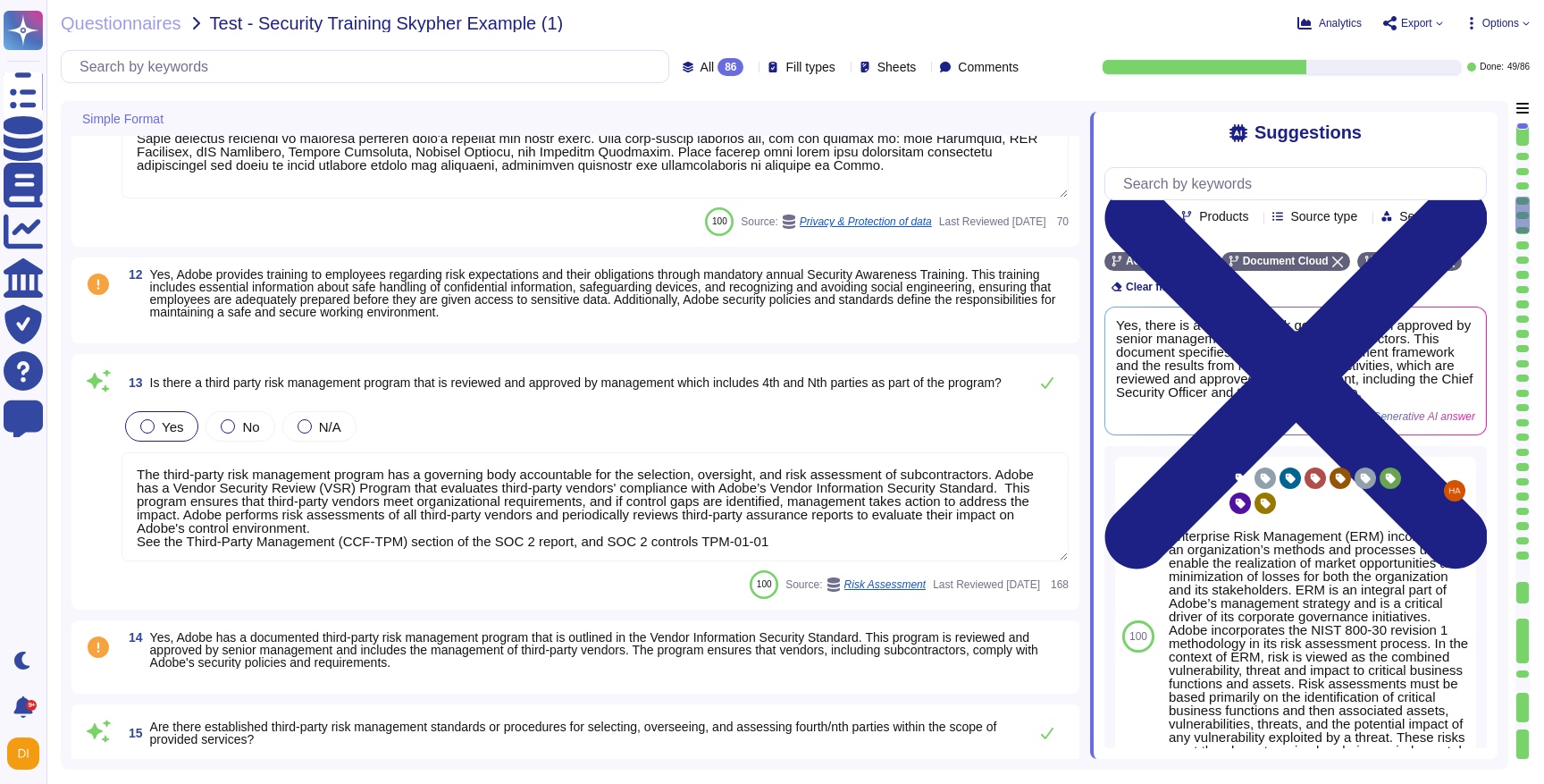
type textarea "The policies, standards, and procedures for implementing the third-party risk m…"
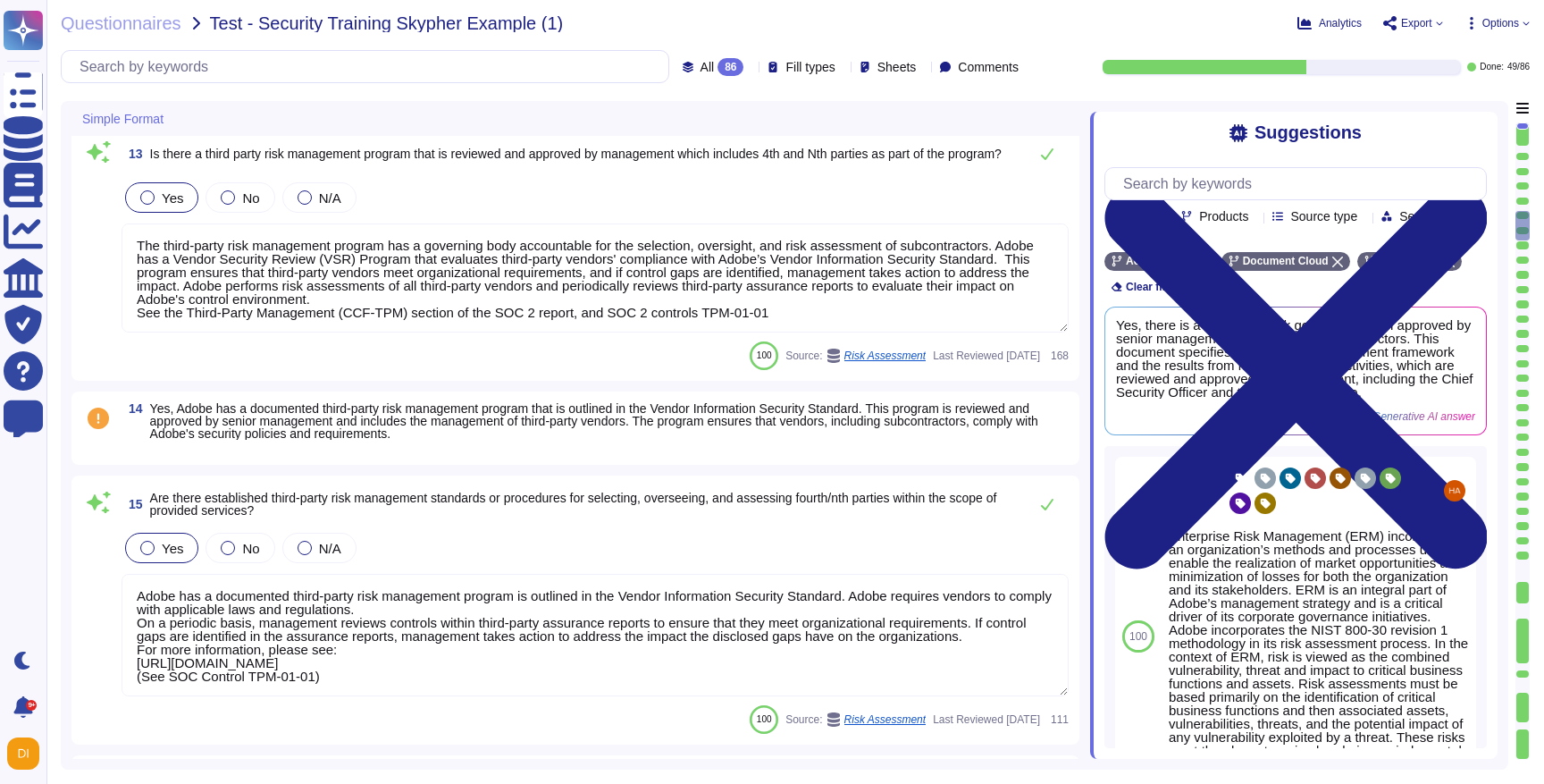
type textarea "Adobe's Legal team maintains records of all contracts with vendors. For more in…"
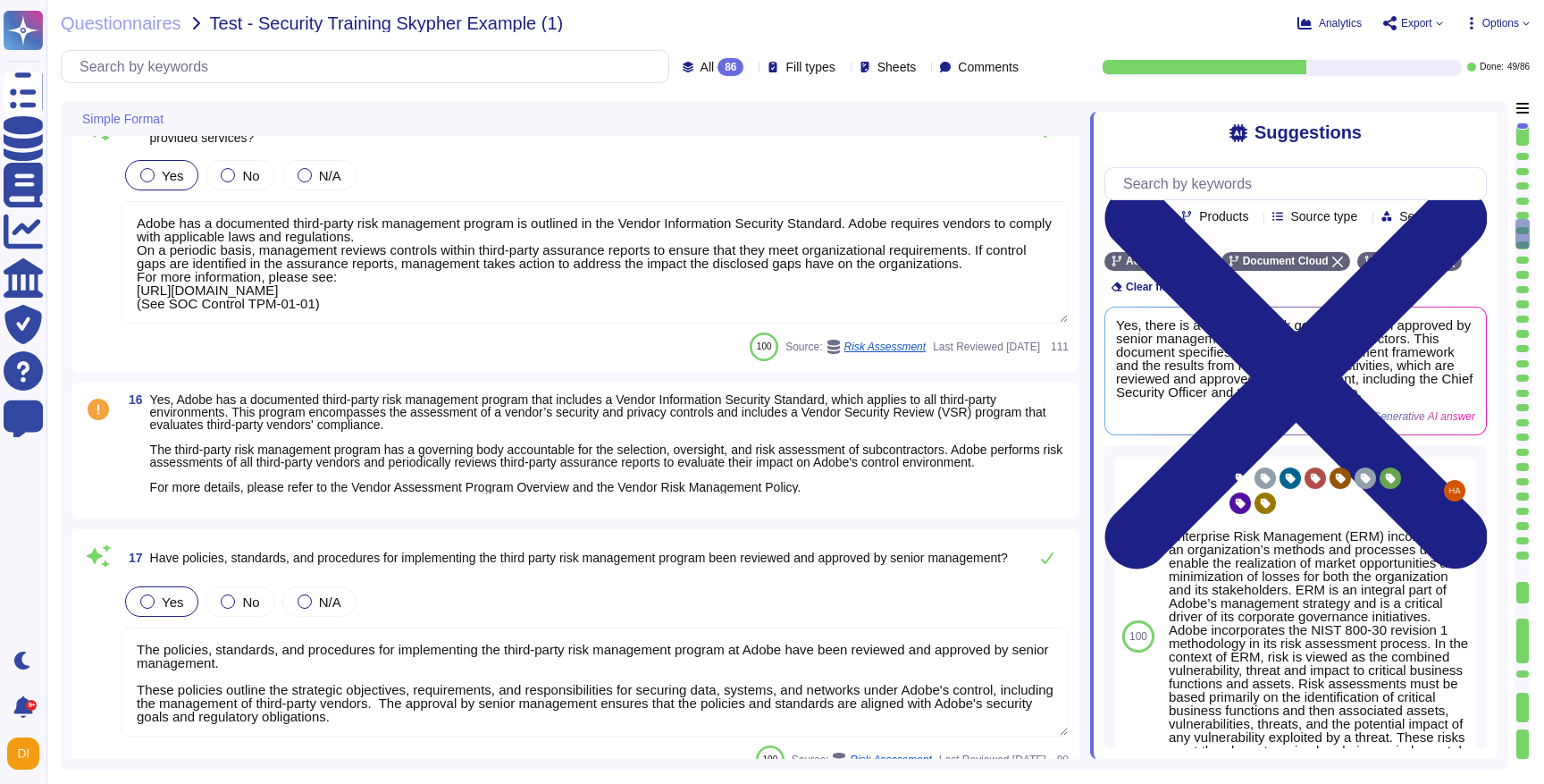
type textarea "This is part of the contract negotiation process. Please refer to Adobe Sales L…"
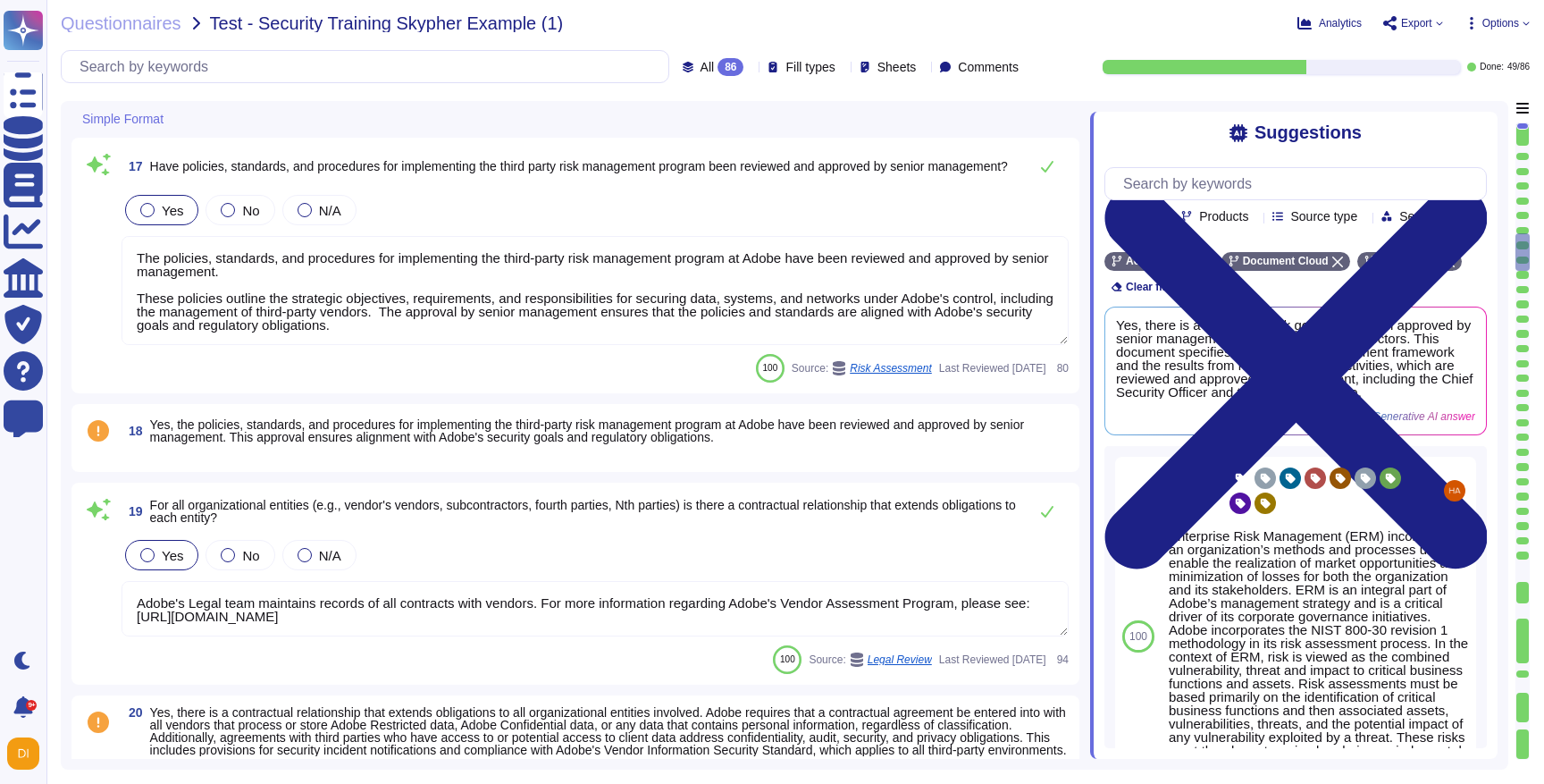
type textarea "The Adobe Vendor Security Review Program Overview describes the minimum-securit…"
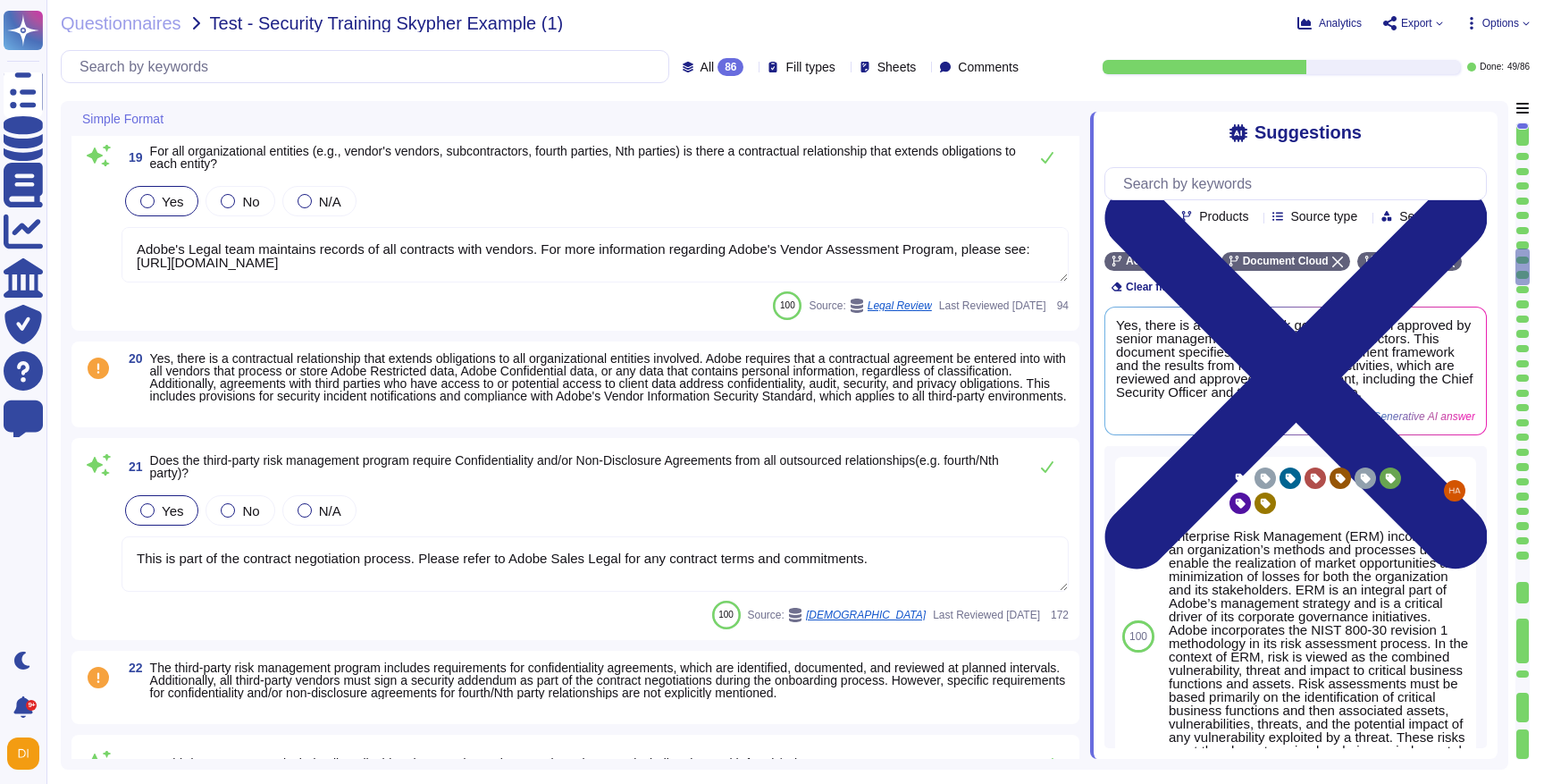
type textarea "Contract terms are based on the classification of data the vendor will access. …"
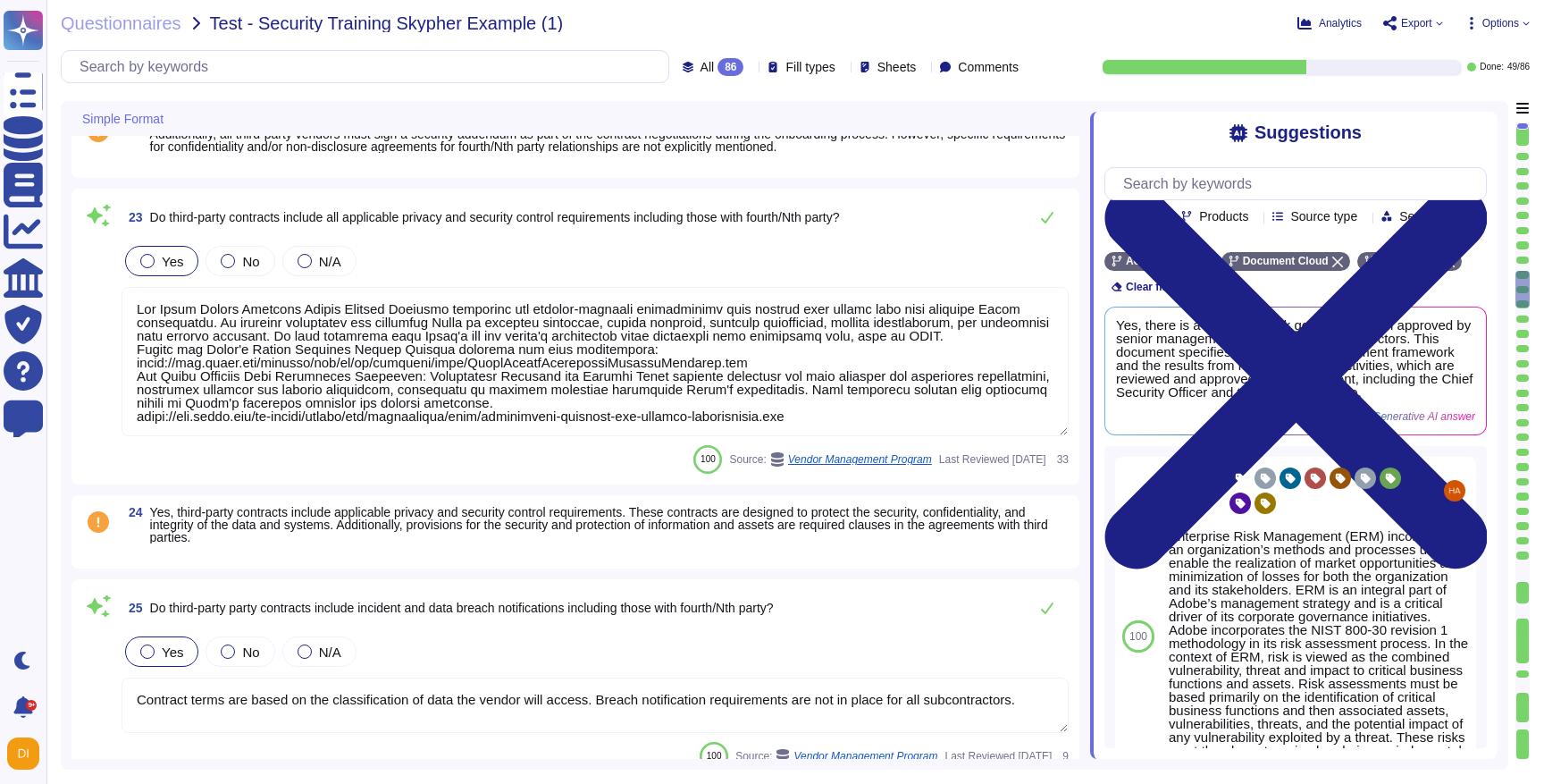
type textarea "The third-party risk management program at Adobe includes creating and maintain…"
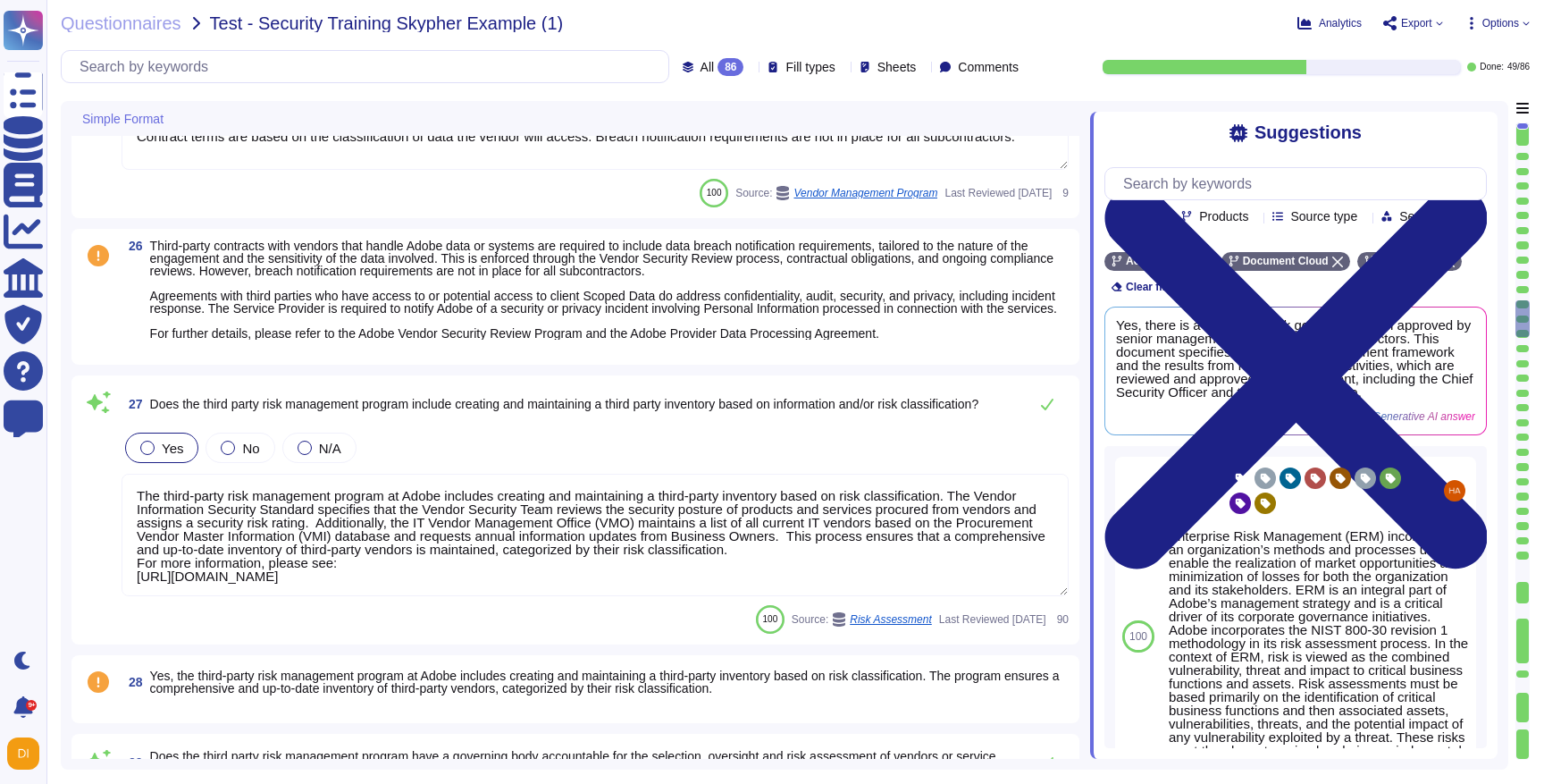
type textarea "The third-party risk management program has a governing body accountable for th…"
type textarea "Adobe asks questions around whether a vendor has had any security breaches."
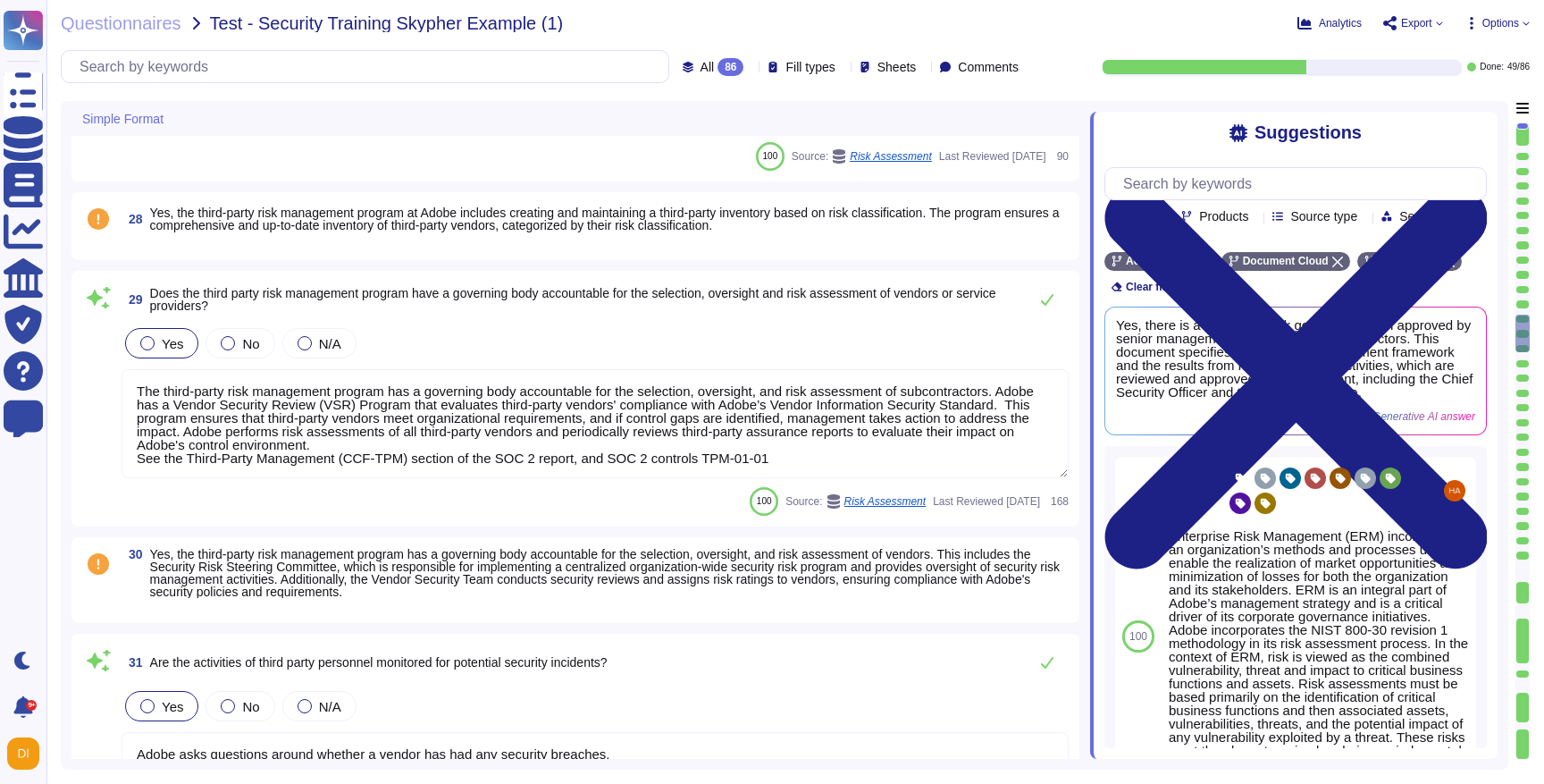
type textarea "This is part of our vendor on-boarding and is a combination of Procurement proc…"
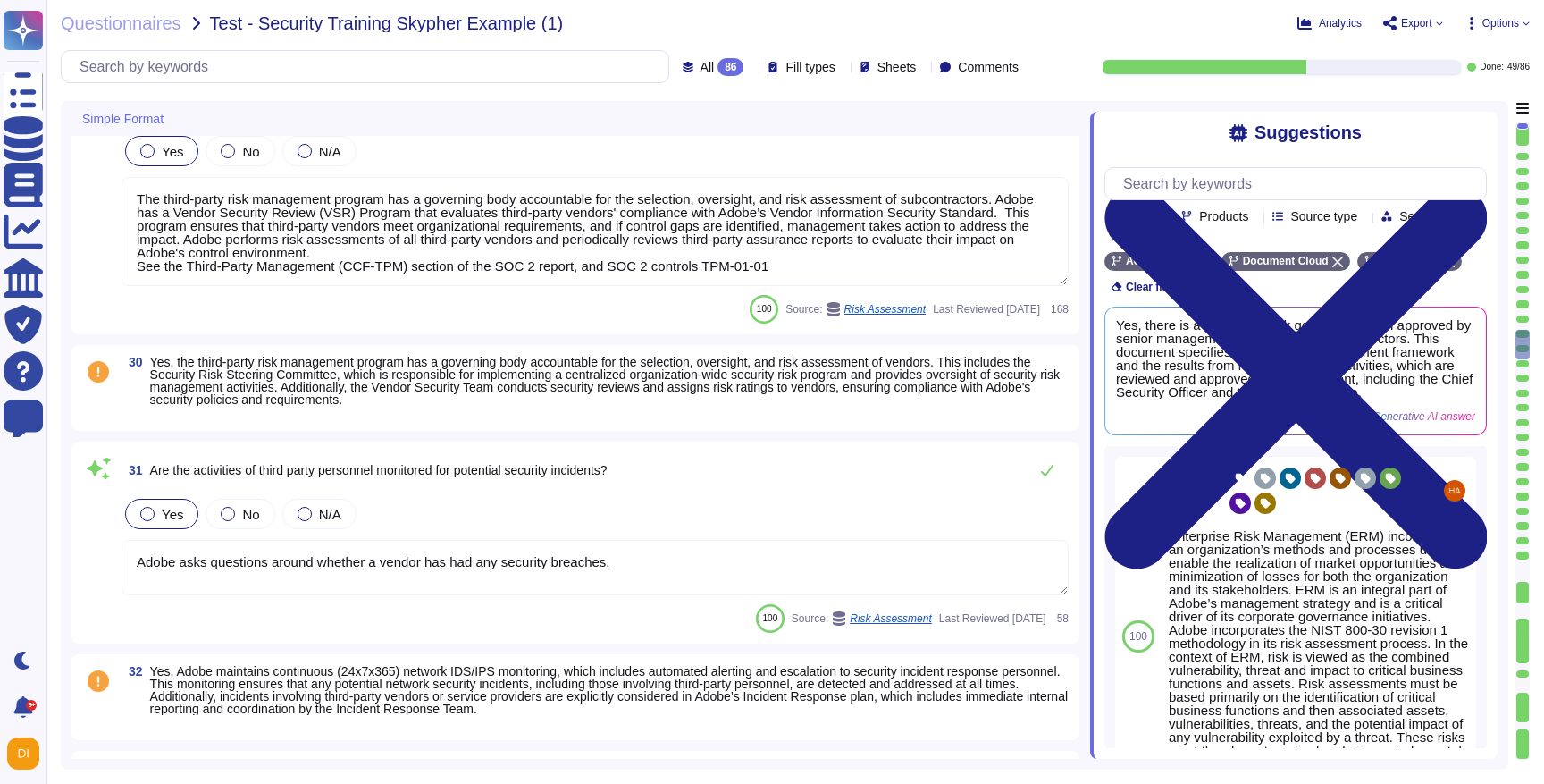
type textarea "This is part of our vendor on-boarding and is a combination of Procurement proc…"
click at [608, 236] on textarea "The third-party risk management program has a governing body accountable for th…" at bounding box center [595, 232] width 947 height 109
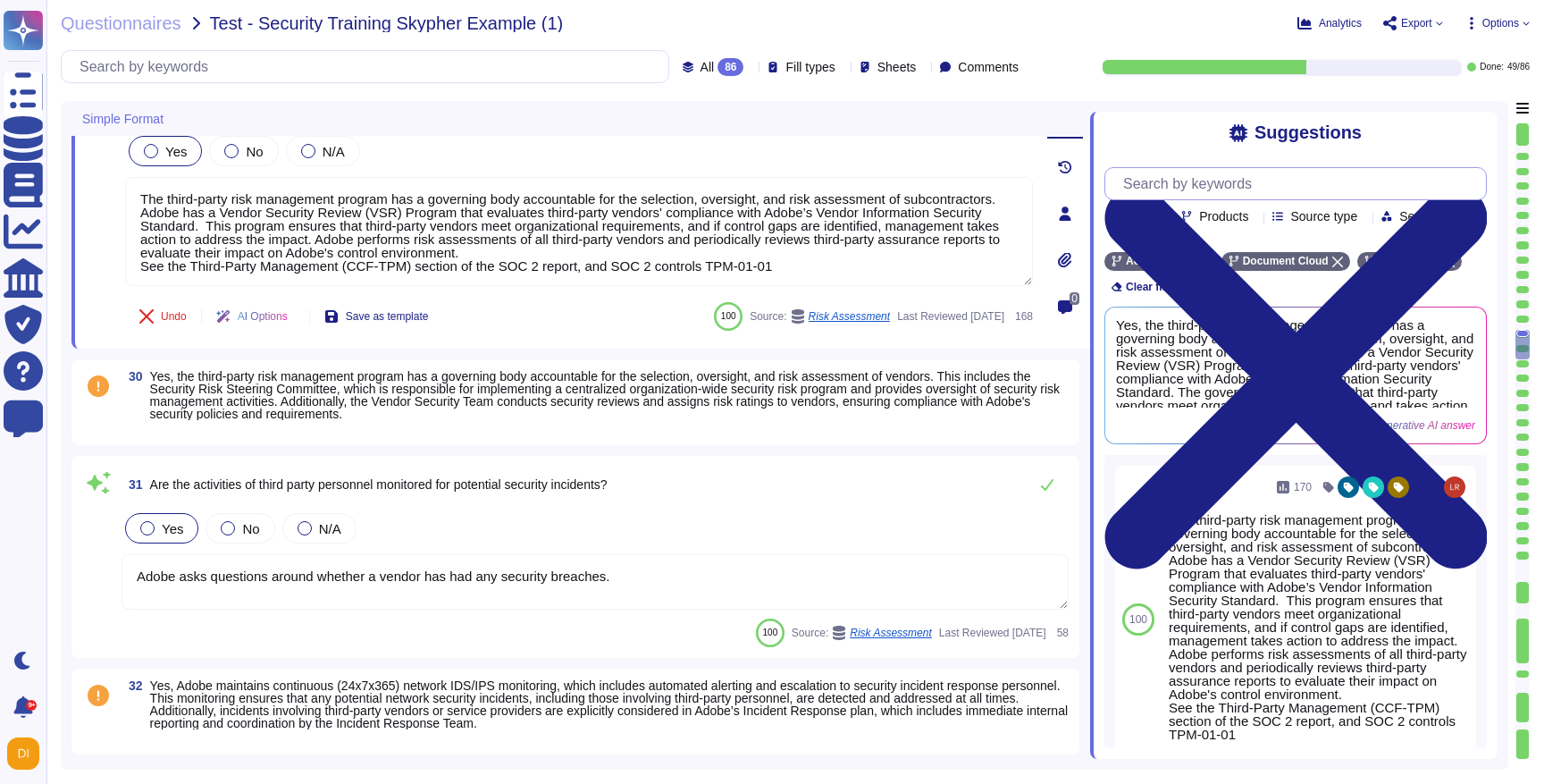
click at [1191, 181] on input "text" at bounding box center [1300, 183] width 372 height 31
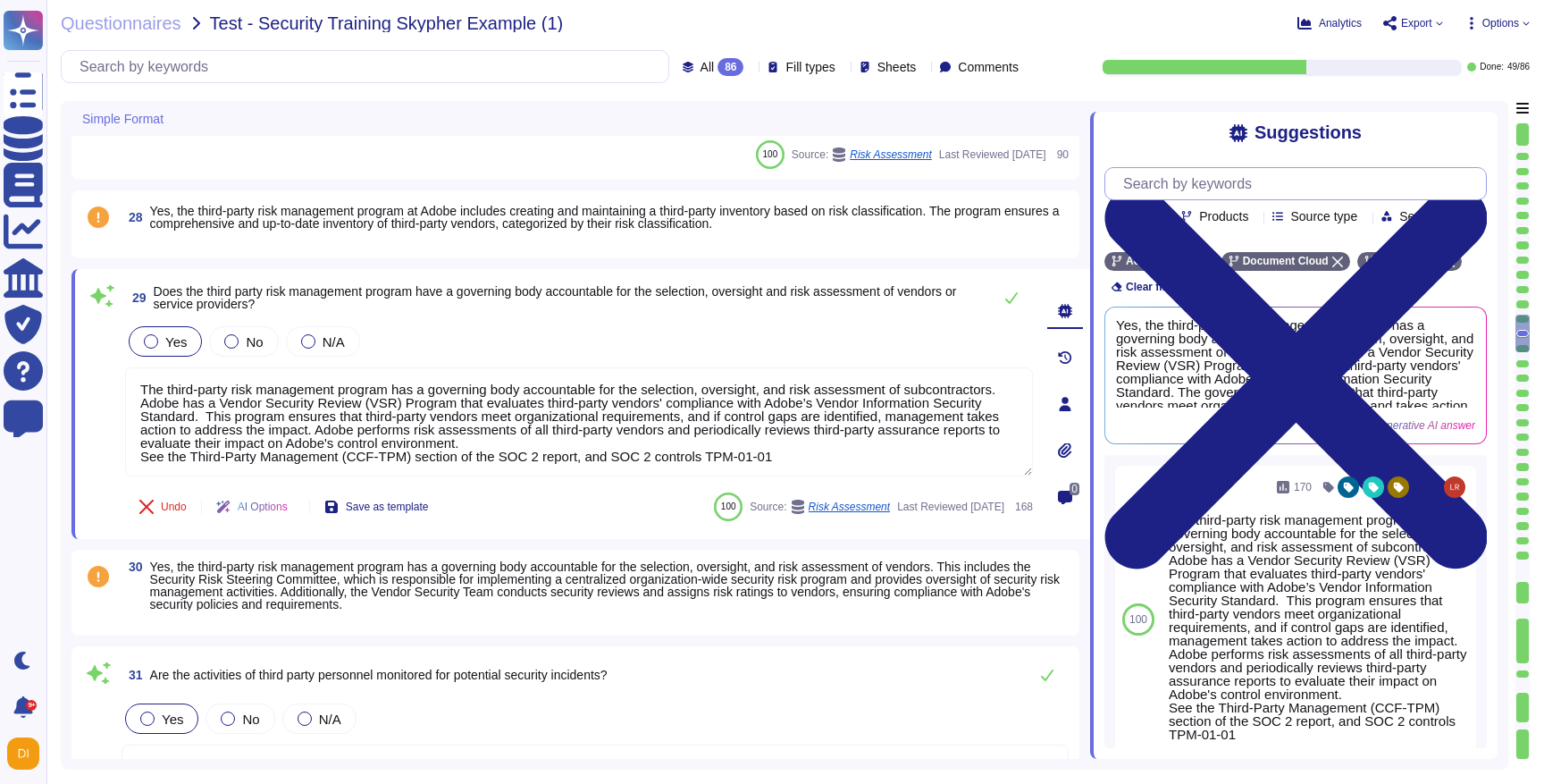
scroll to position [4622, 0]
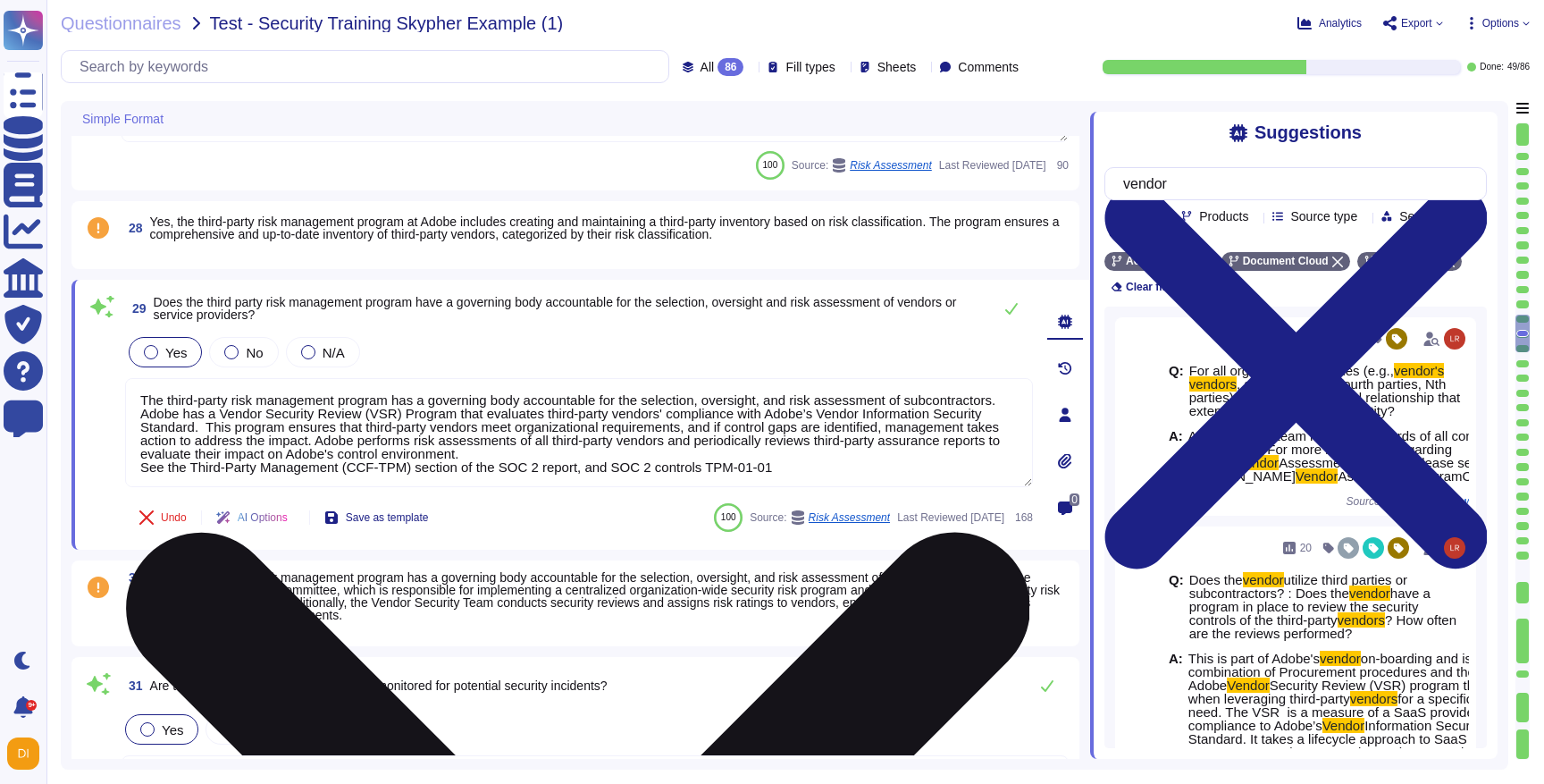
type input "vendor"
click at [918, 443] on textarea "The third-party risk management program has a governing body accountable for th…" at bounding box center [578, 433] width 907 height 109
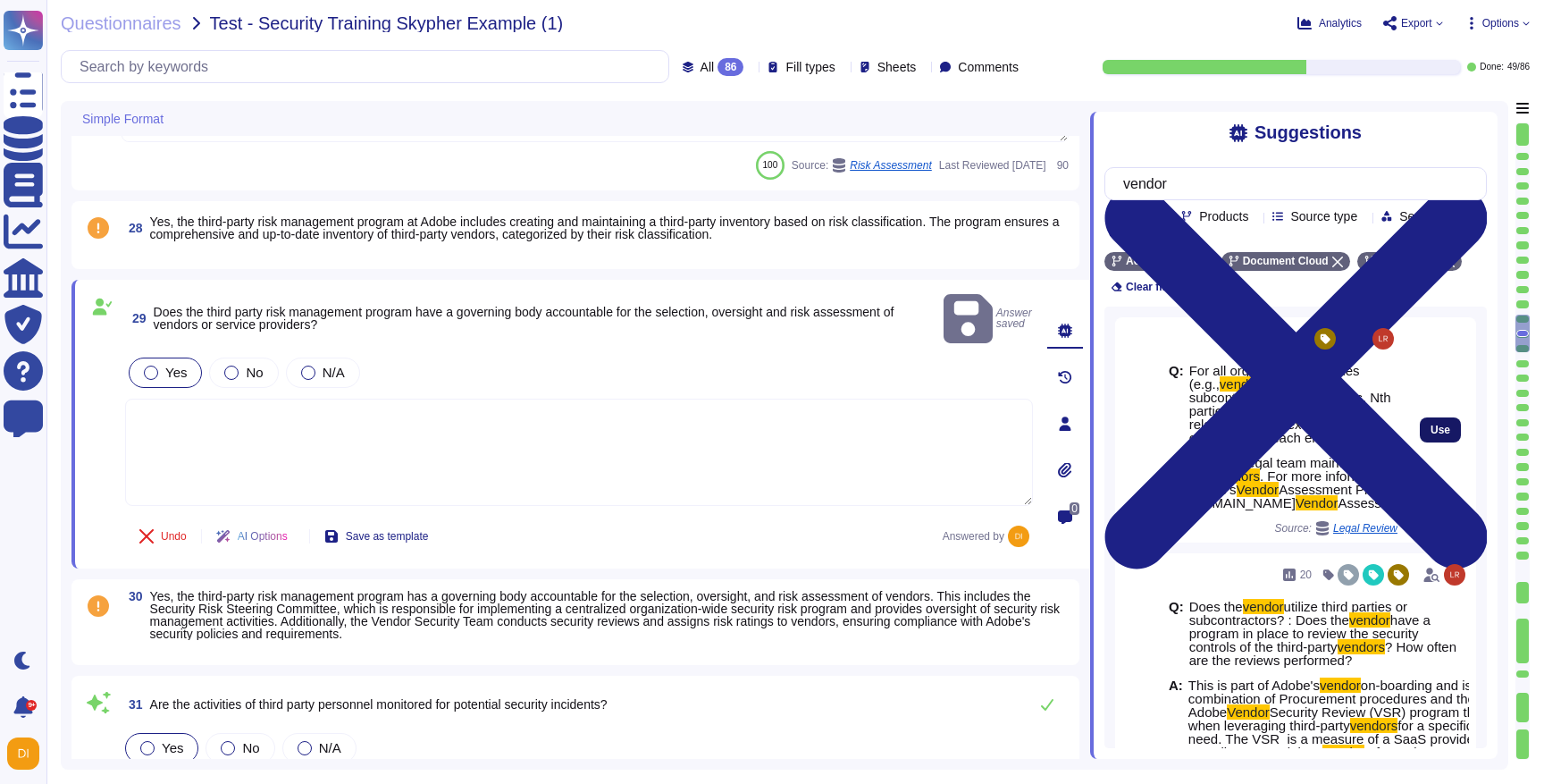
click at [1443, 425] on span "Use" at bounding box center [1440, 430] width 20 height 11
type textarea "Adobe's Legal team maintains records of all contracts with vendors. For more in…"
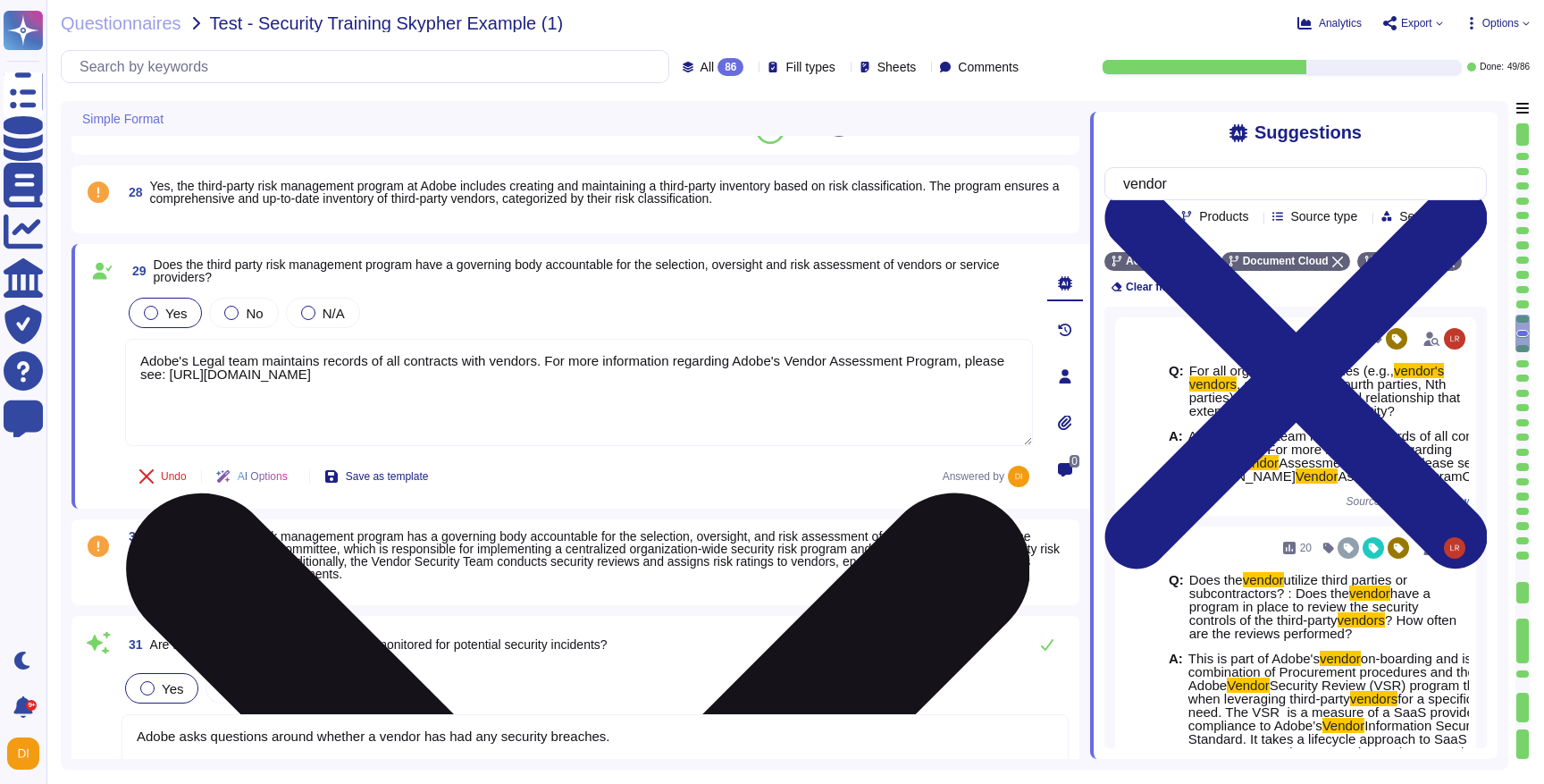
scroll to position [4657, 0]
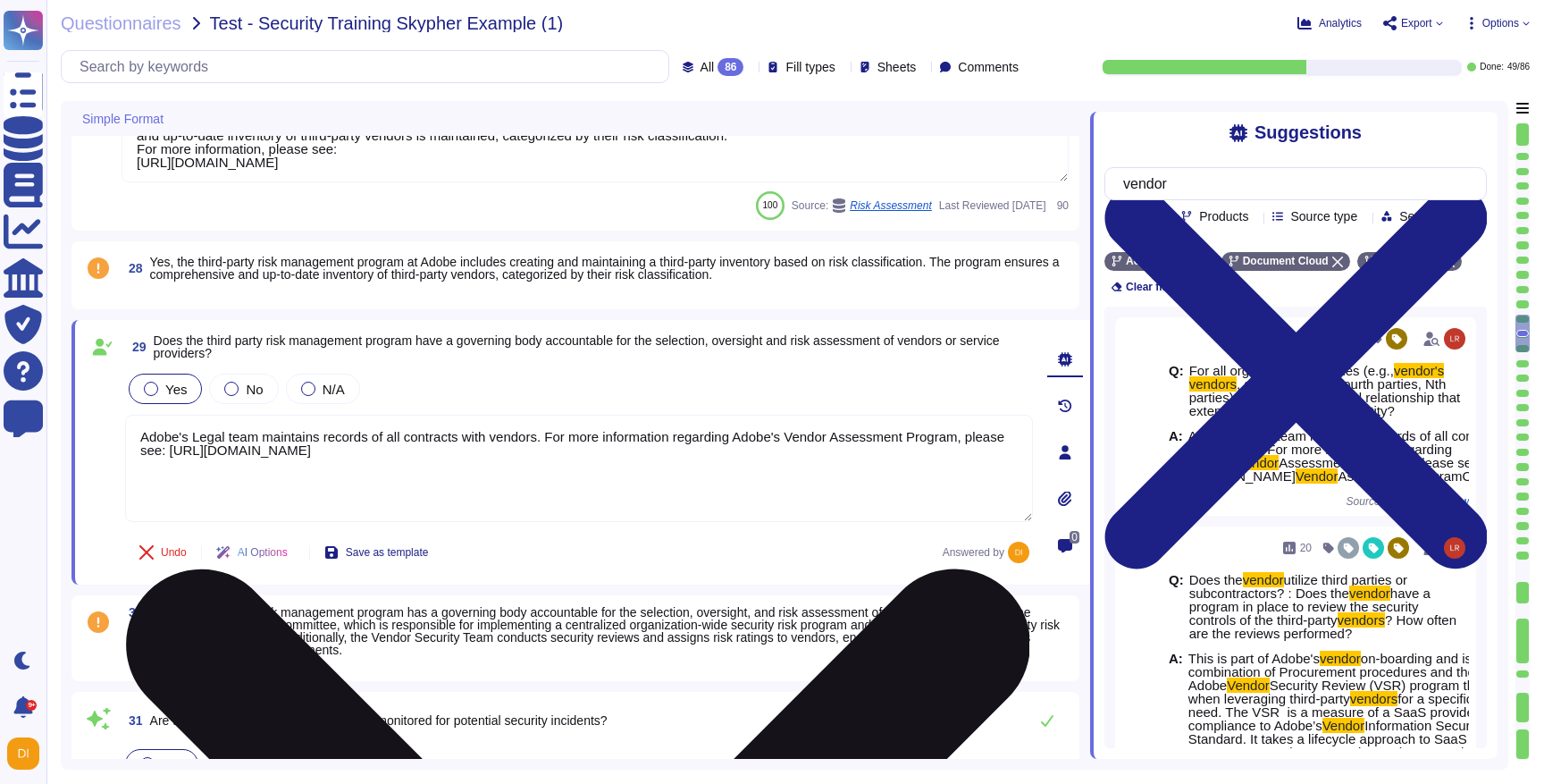
type textarea "Contract terms are based on the classification of data the vendor will access. …"
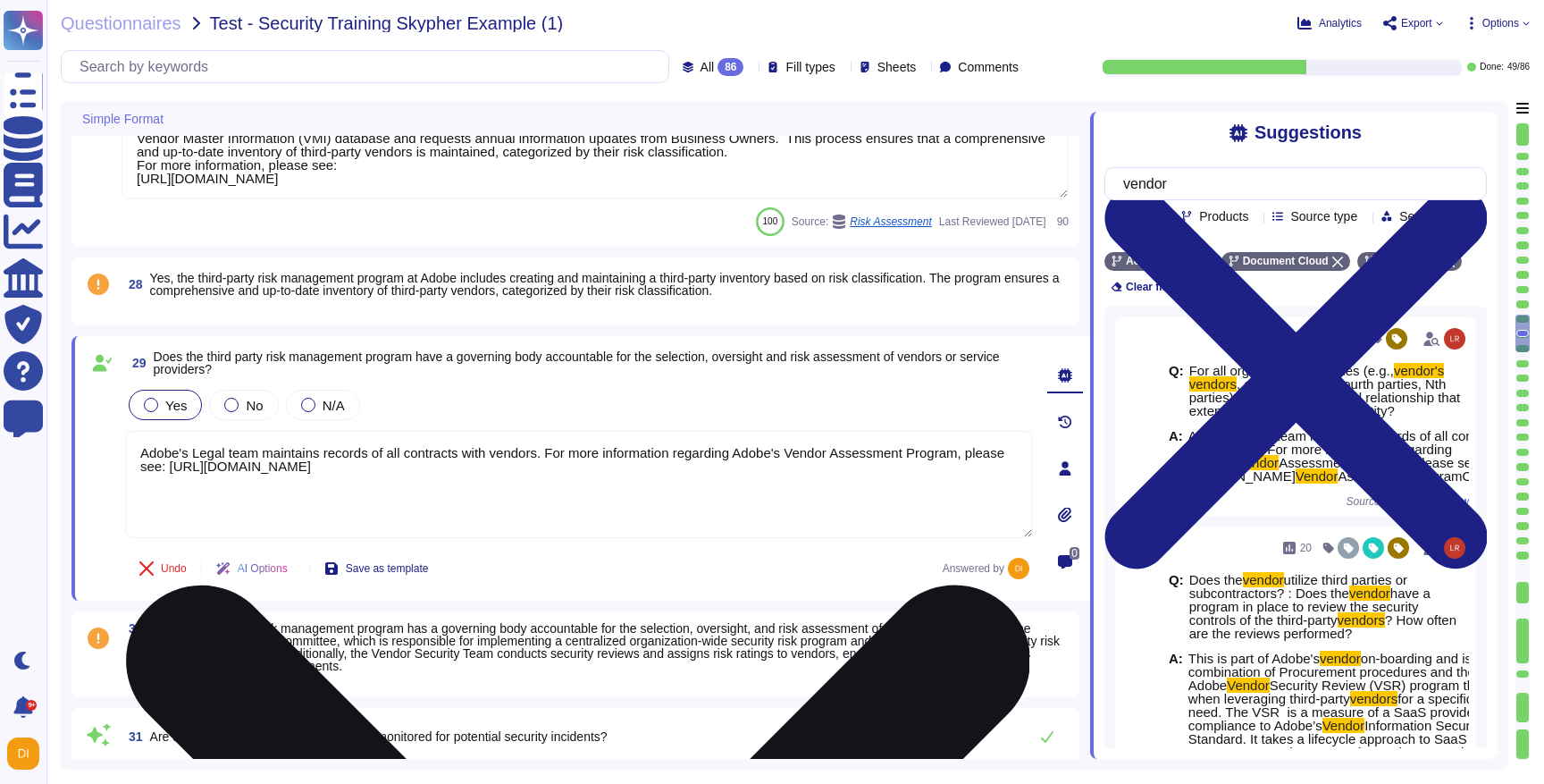
scroll to position [4569, 0]
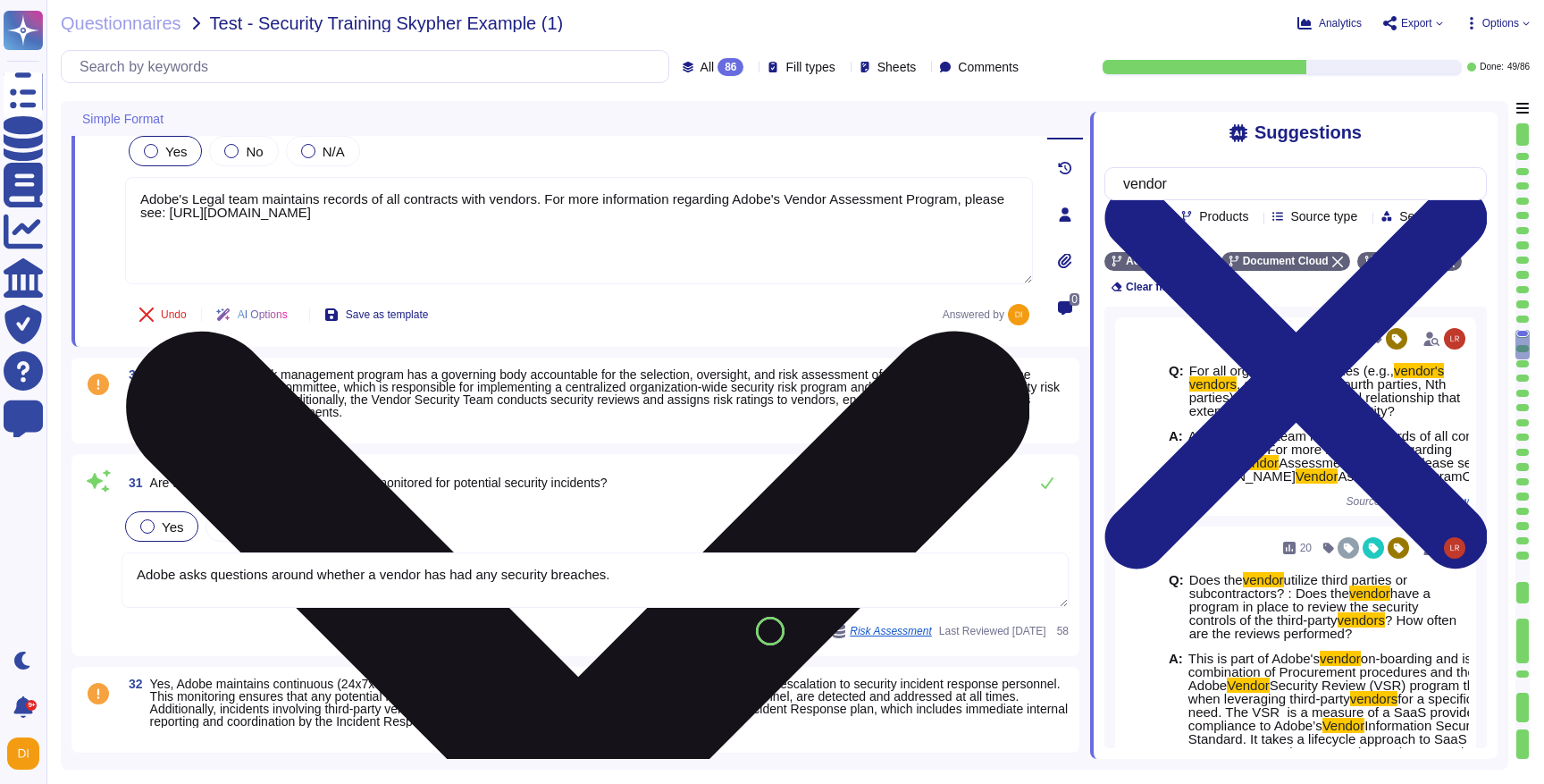
type textarea "This is part of our vendor on-boarding and is a combination of Procurement proc…"
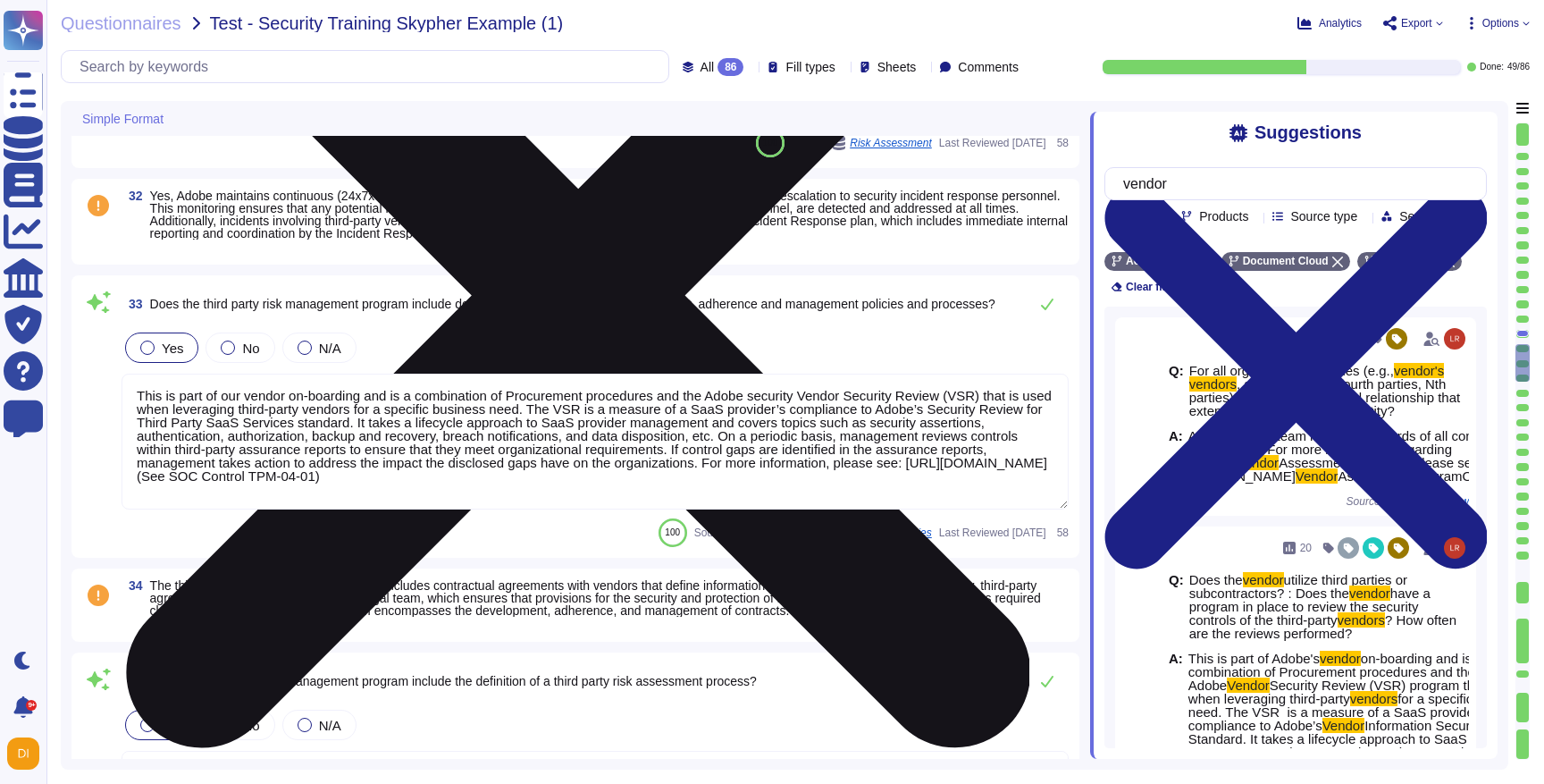
type textarea "There is a vendor risk management program maintained to address the security of…"
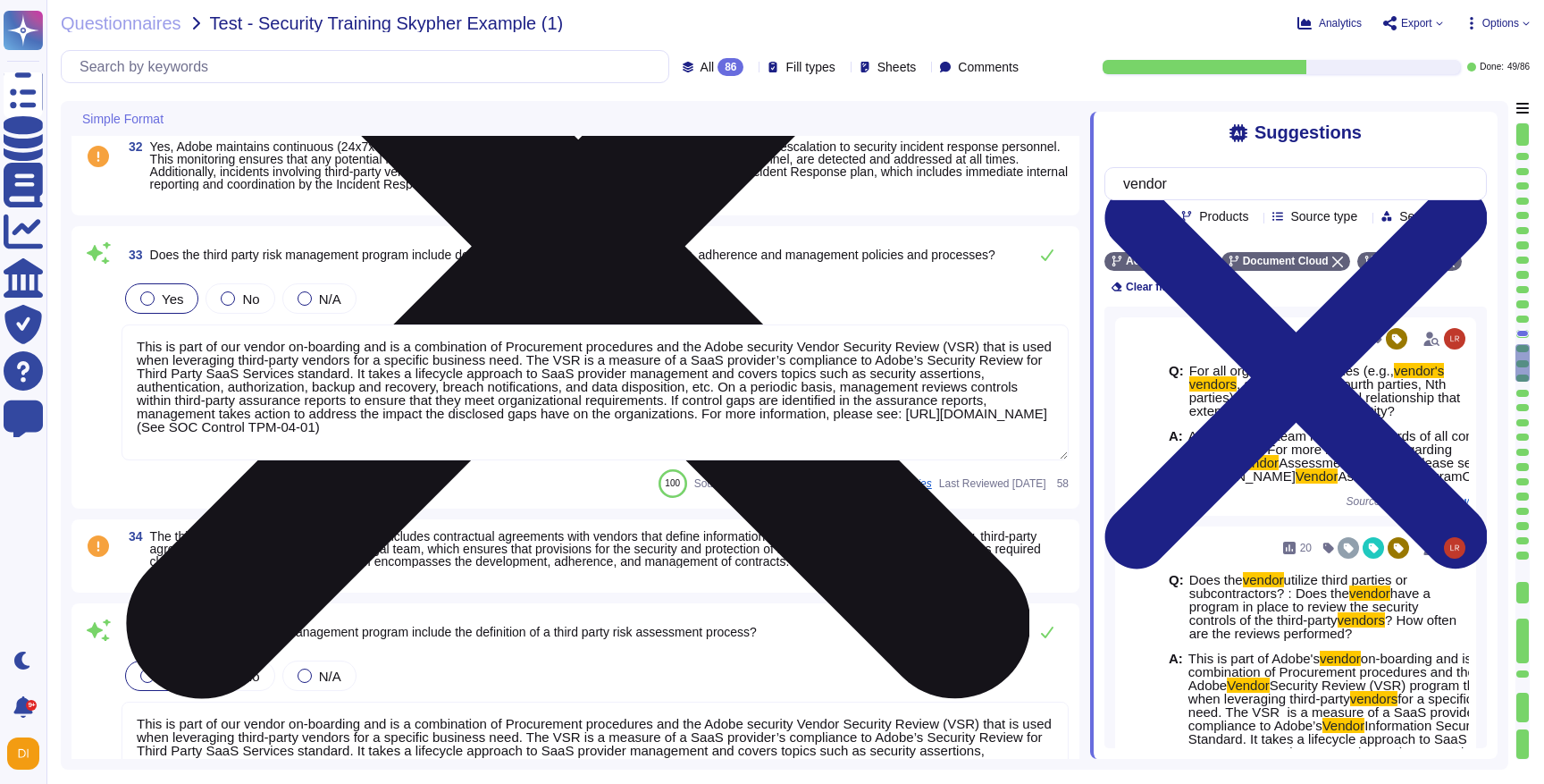
scroll to position [2, 0]
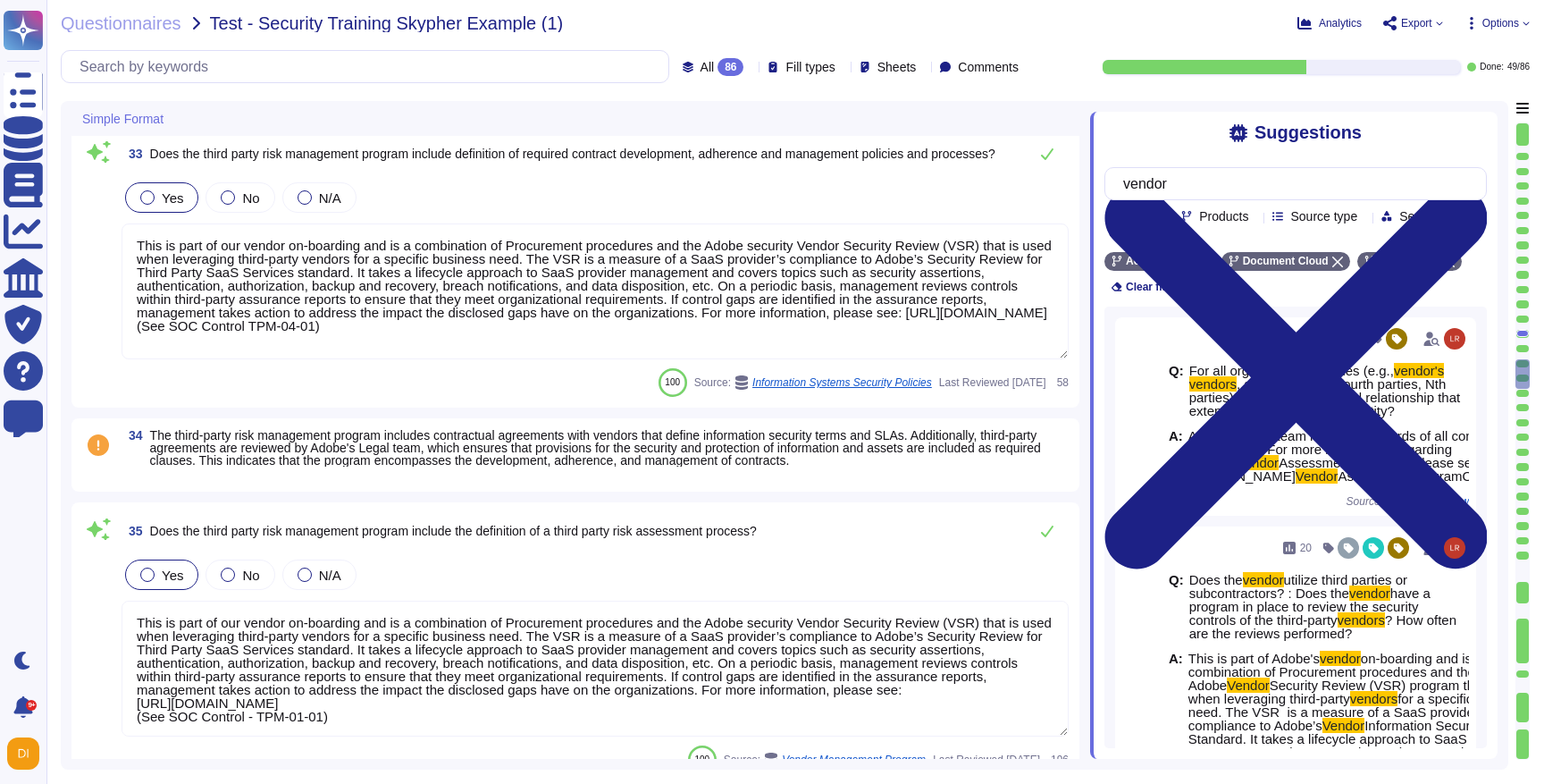
type textarea "Assessments are based on vendor's data classification."
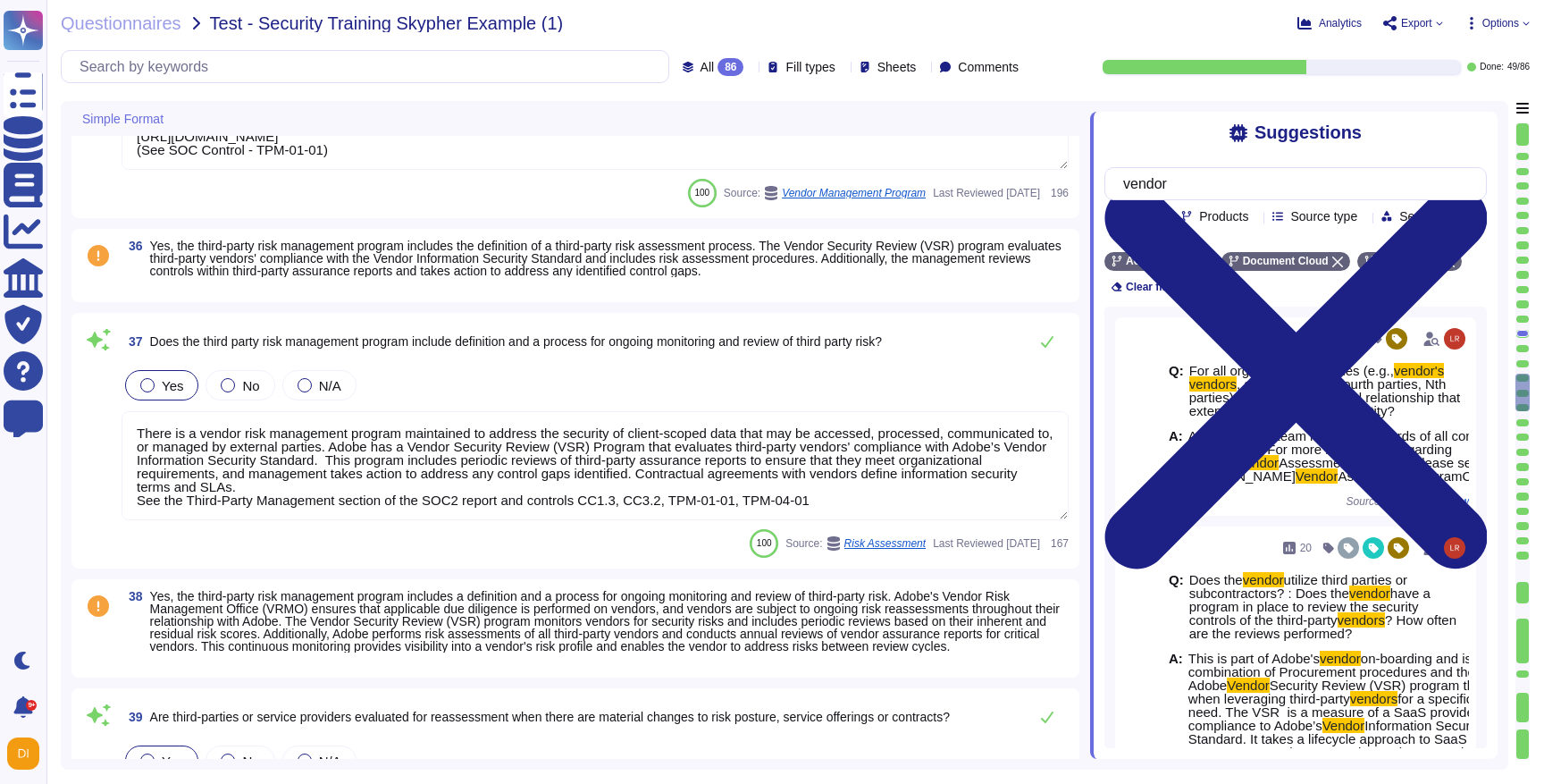
type textarea "The Vendor Security Review (VSR) Program evaluates a third-party vendor’s compl…"
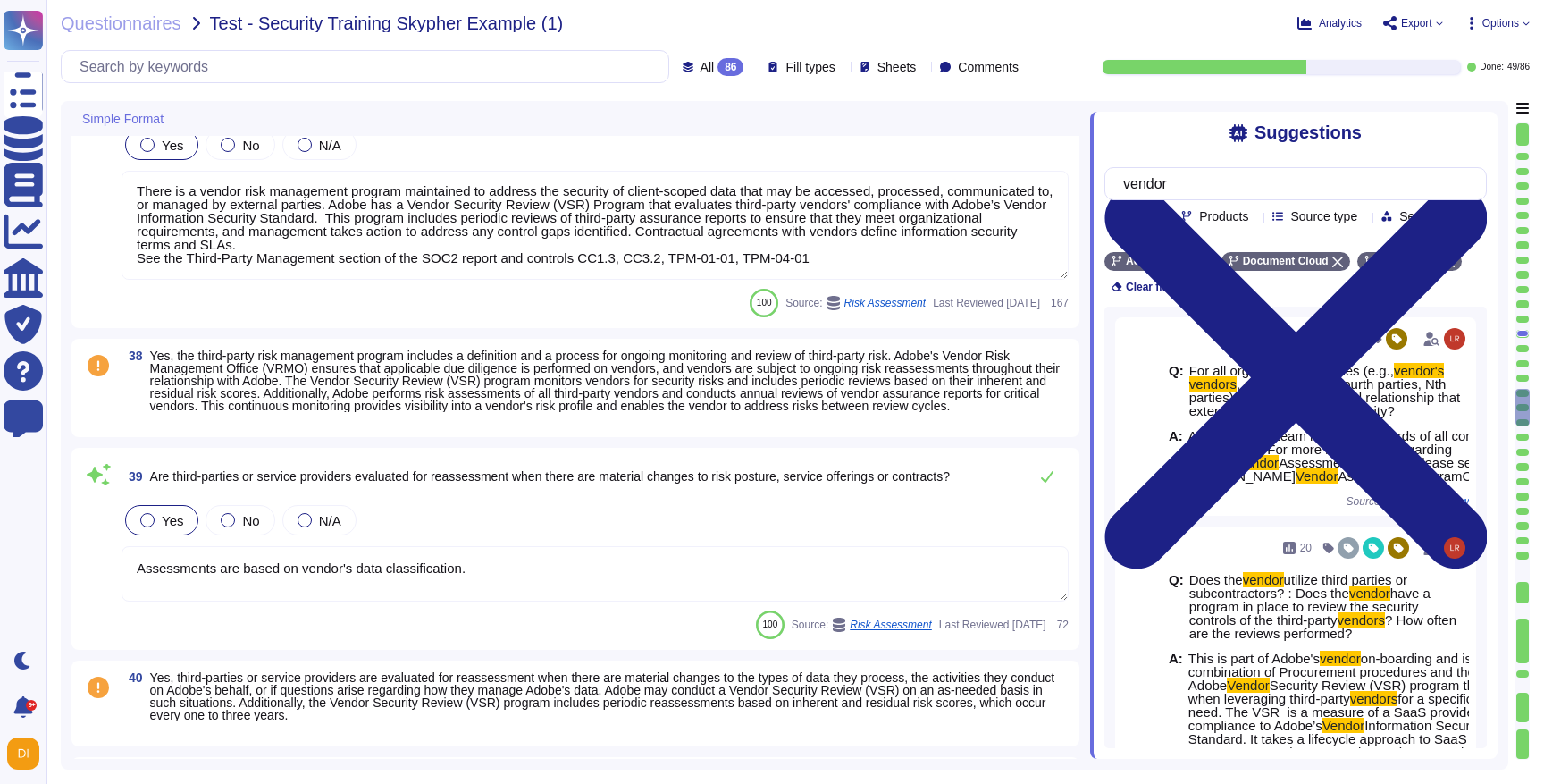
type textarea "The risk governance plan is approved by senior management and/or the board of d…"
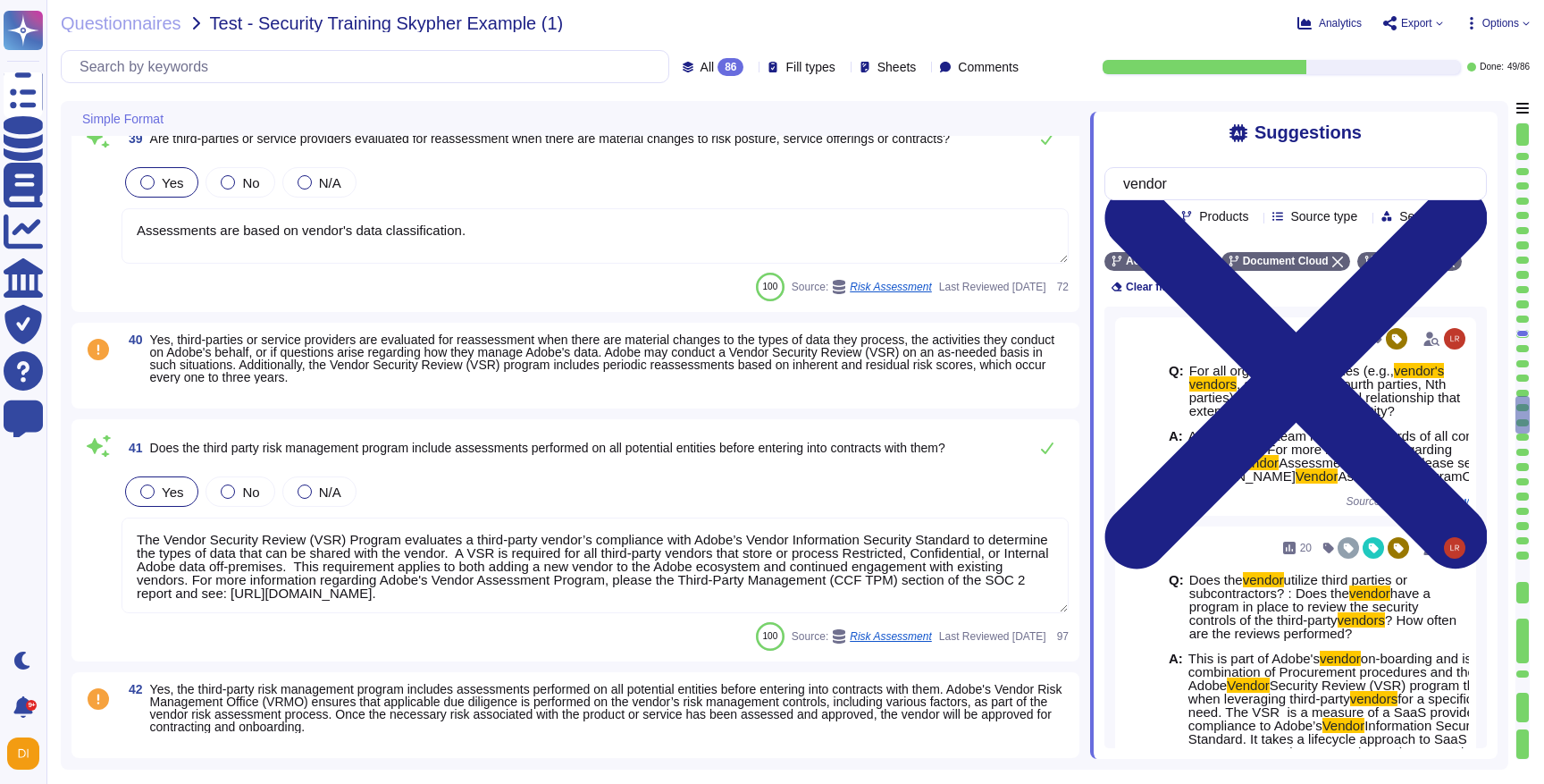
type textarea "Adobe has an established Information Security Program aligned with ISO27001. In…"
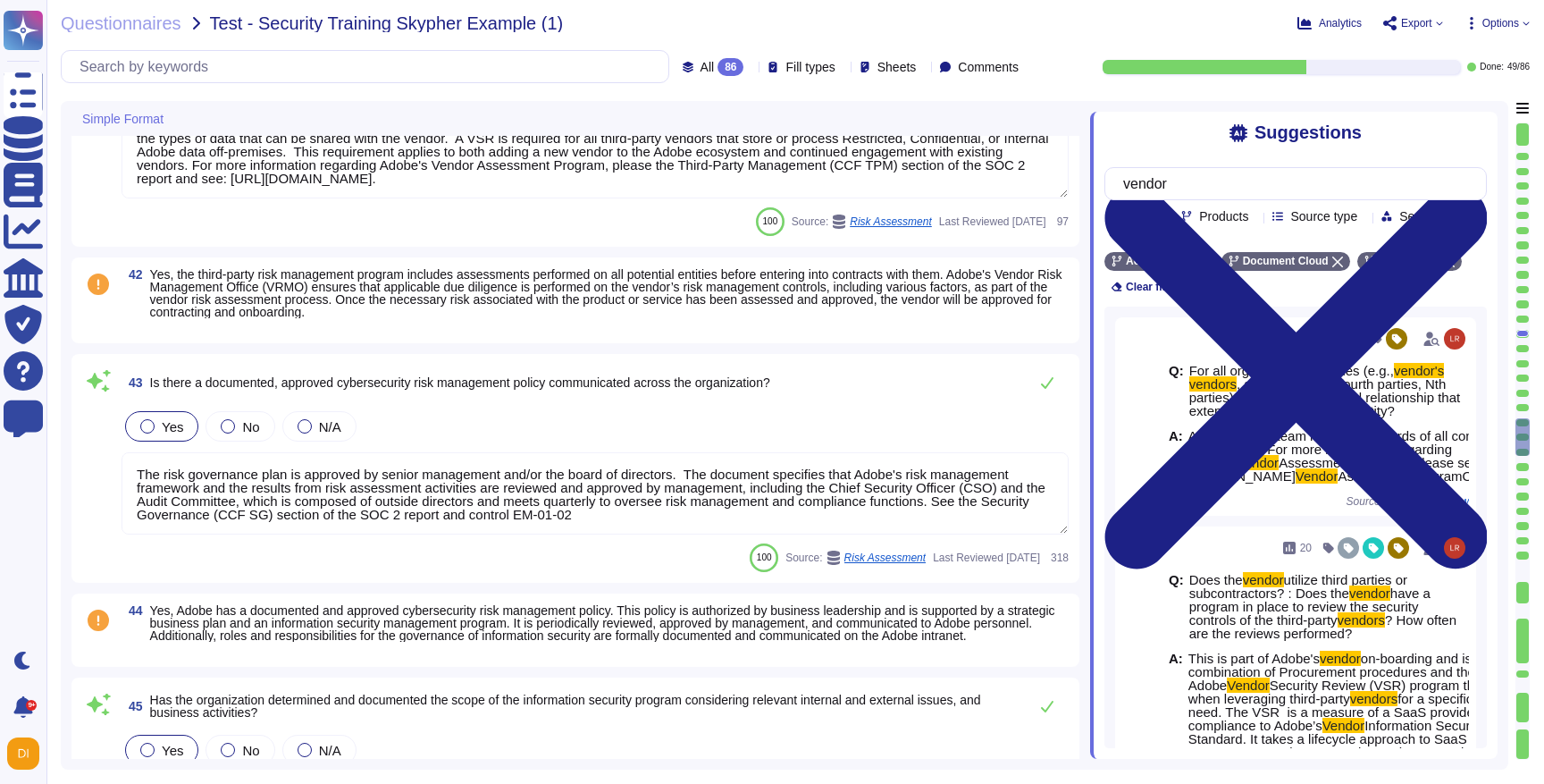
type textarea "Adobe’s CSO is responsible for the coordination of development and maintenance …"
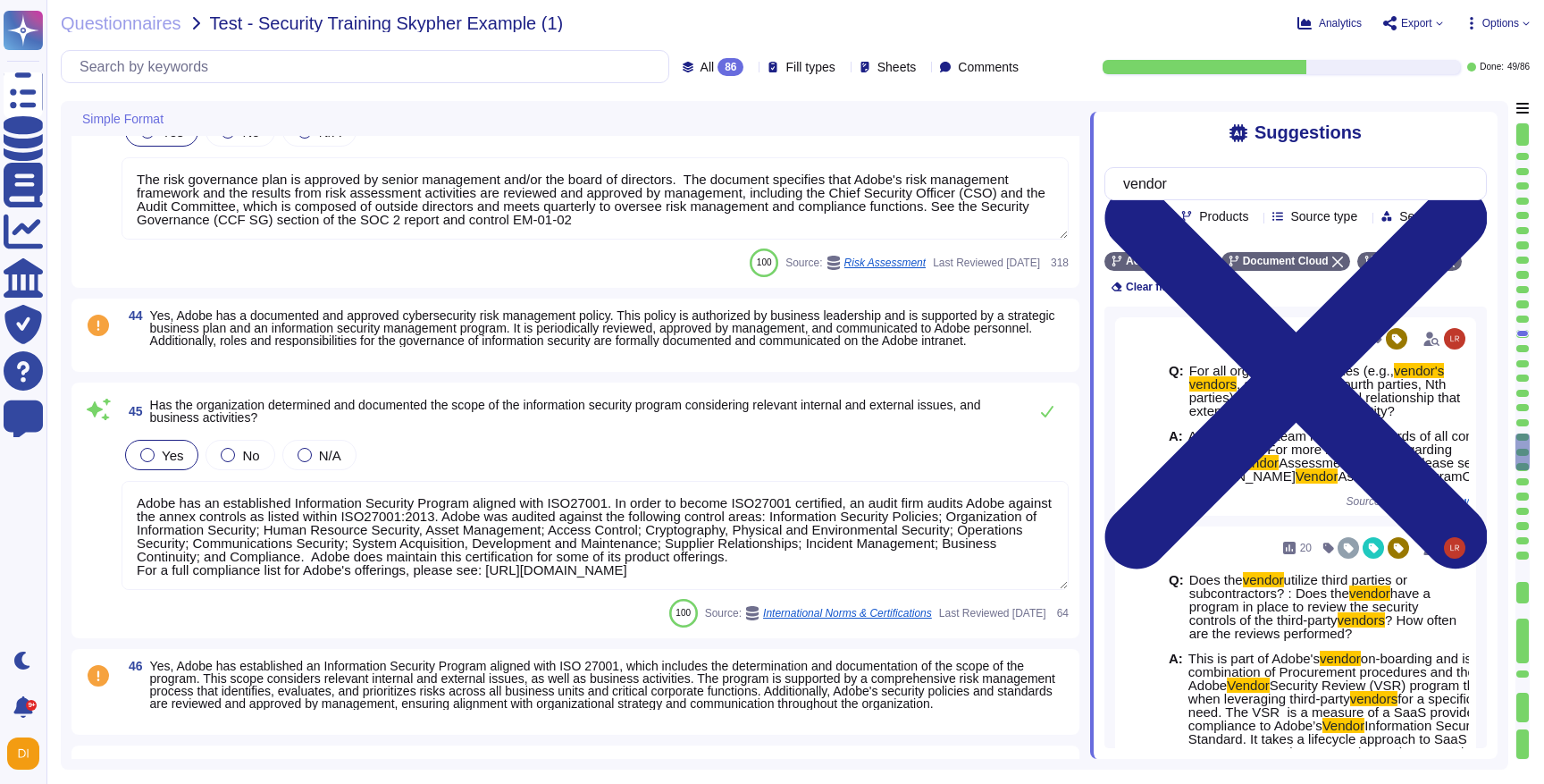
type textarea "There are information security policies that have been approved by management, …"
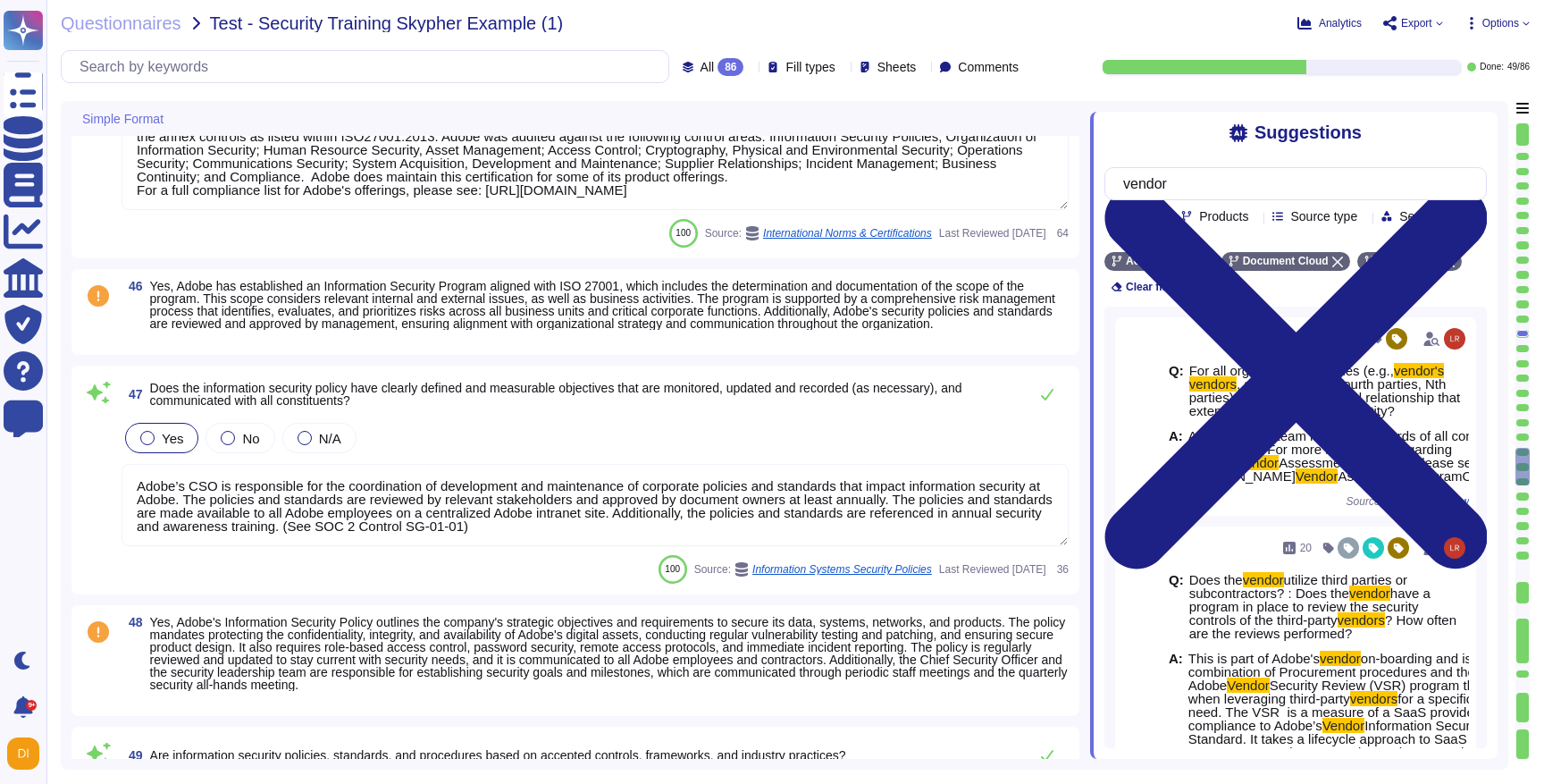
type textarea "Our program follows ISO 22301, and is managed by the Office of the Chief Securi…"
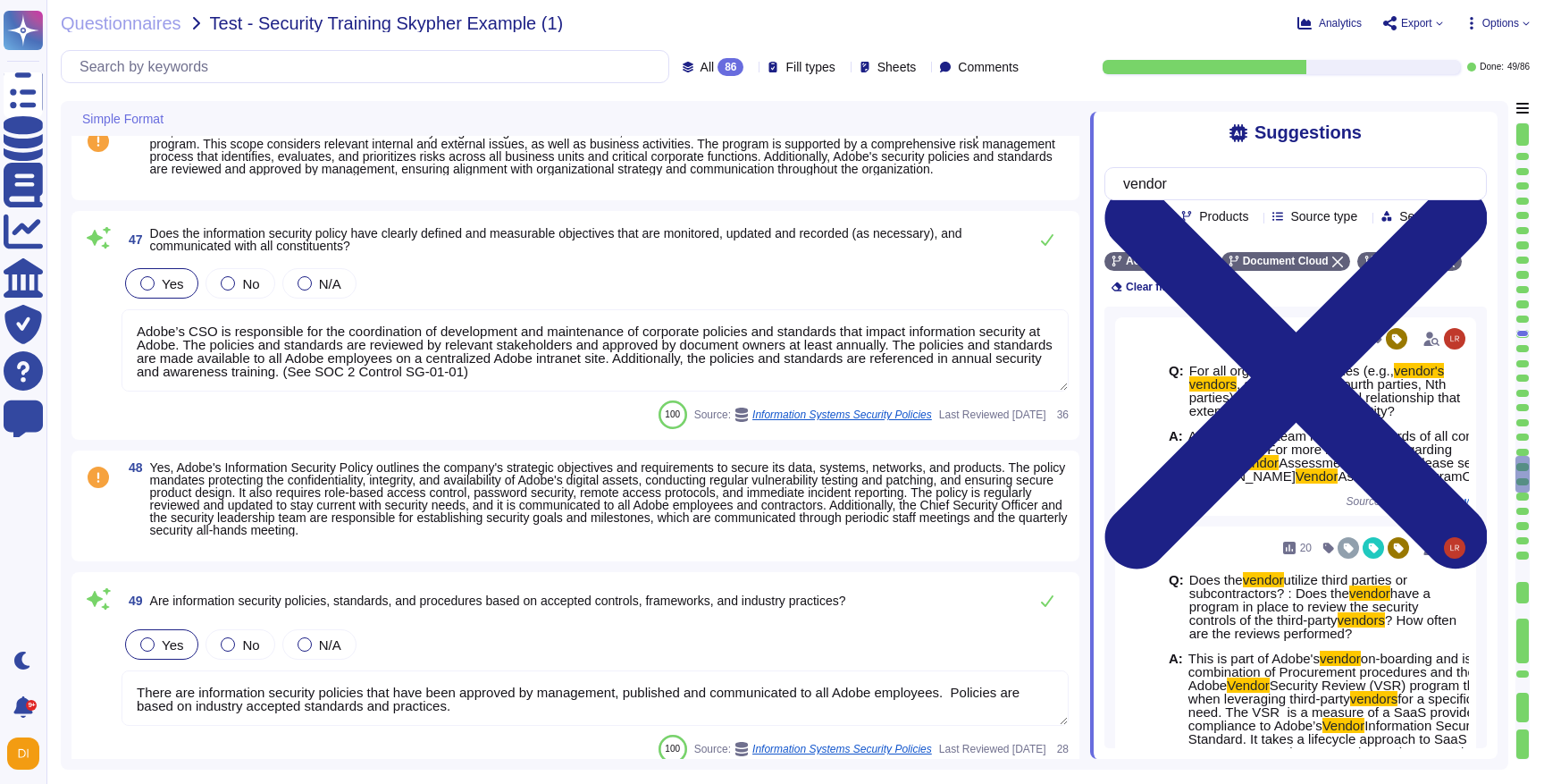
type textarea "For more information, please visit the Adobe Trust Center here: [URL][DOMAIN_NA…"
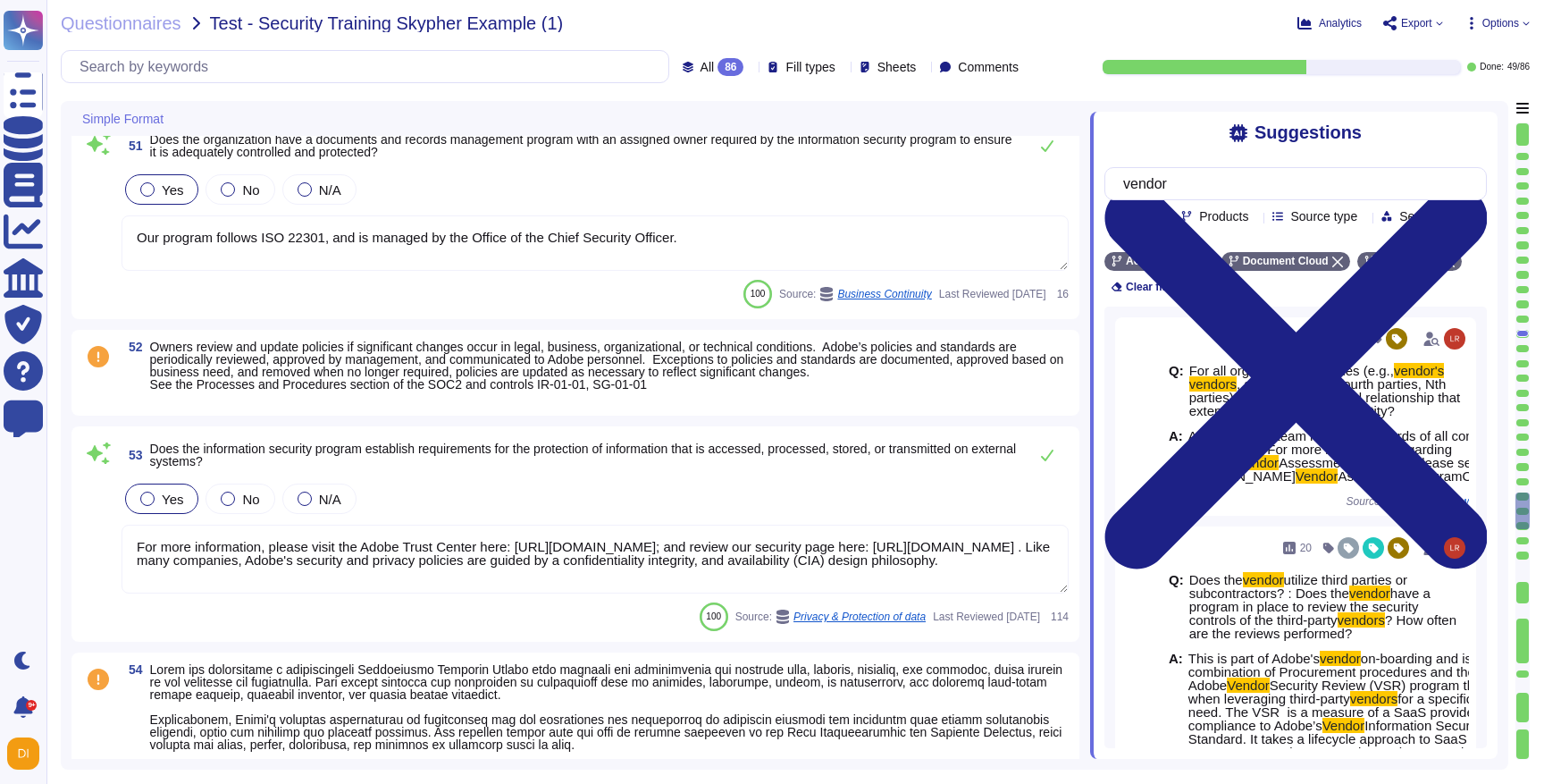
type textarea "The Chief Information Security Officer (CISO) issues a report at least annually…"
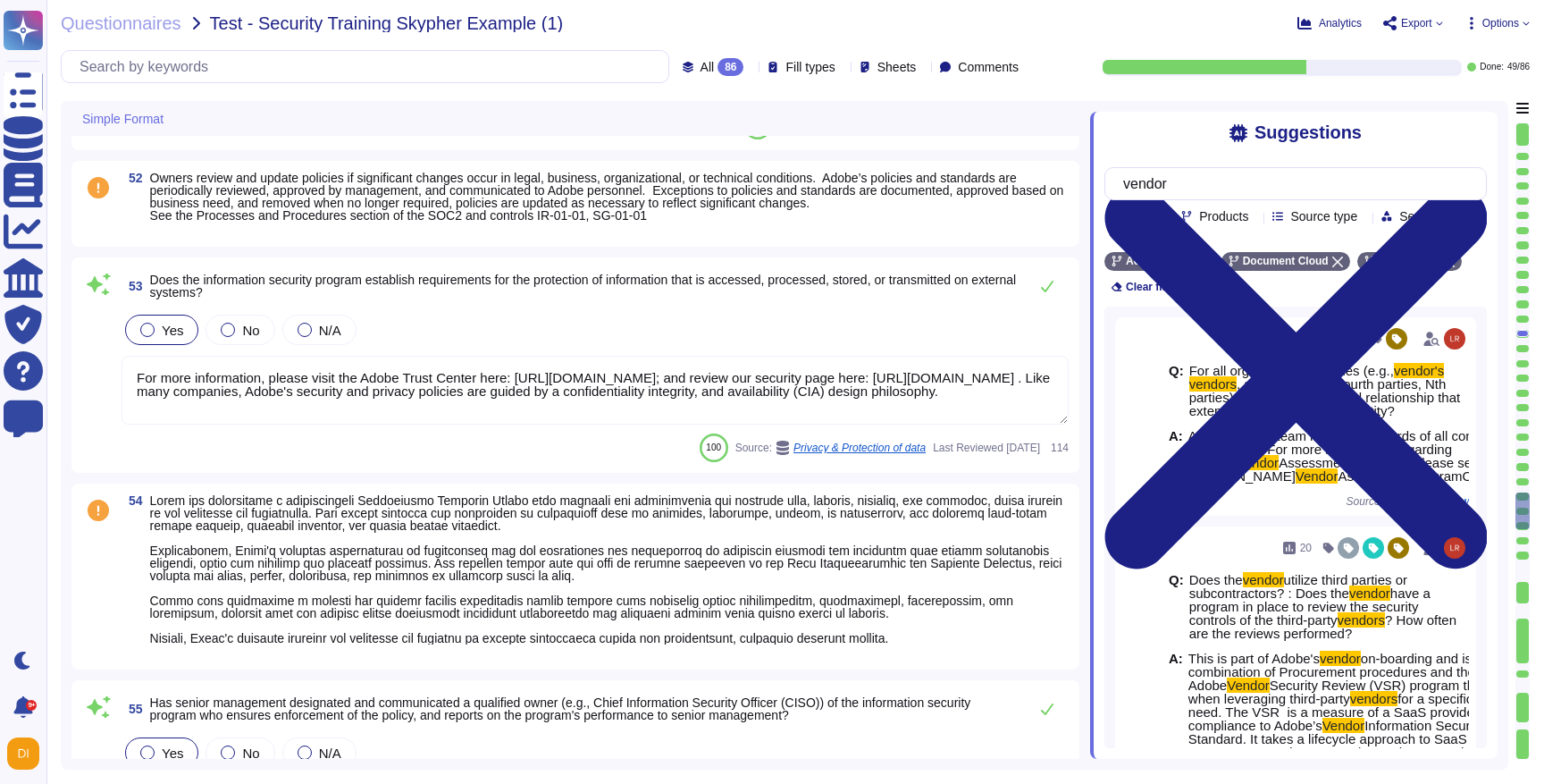
drag, startPoint x: 526, startPoint y: 381, endPoint x: 760, endPoint y: 392, distance: 234.3
click at [760, 392] on textarea "For more information, please visit the Adobe Trust Center here: [URL][DOMAIN_NA…" at bounding box center [595, 390] width 947 height 69
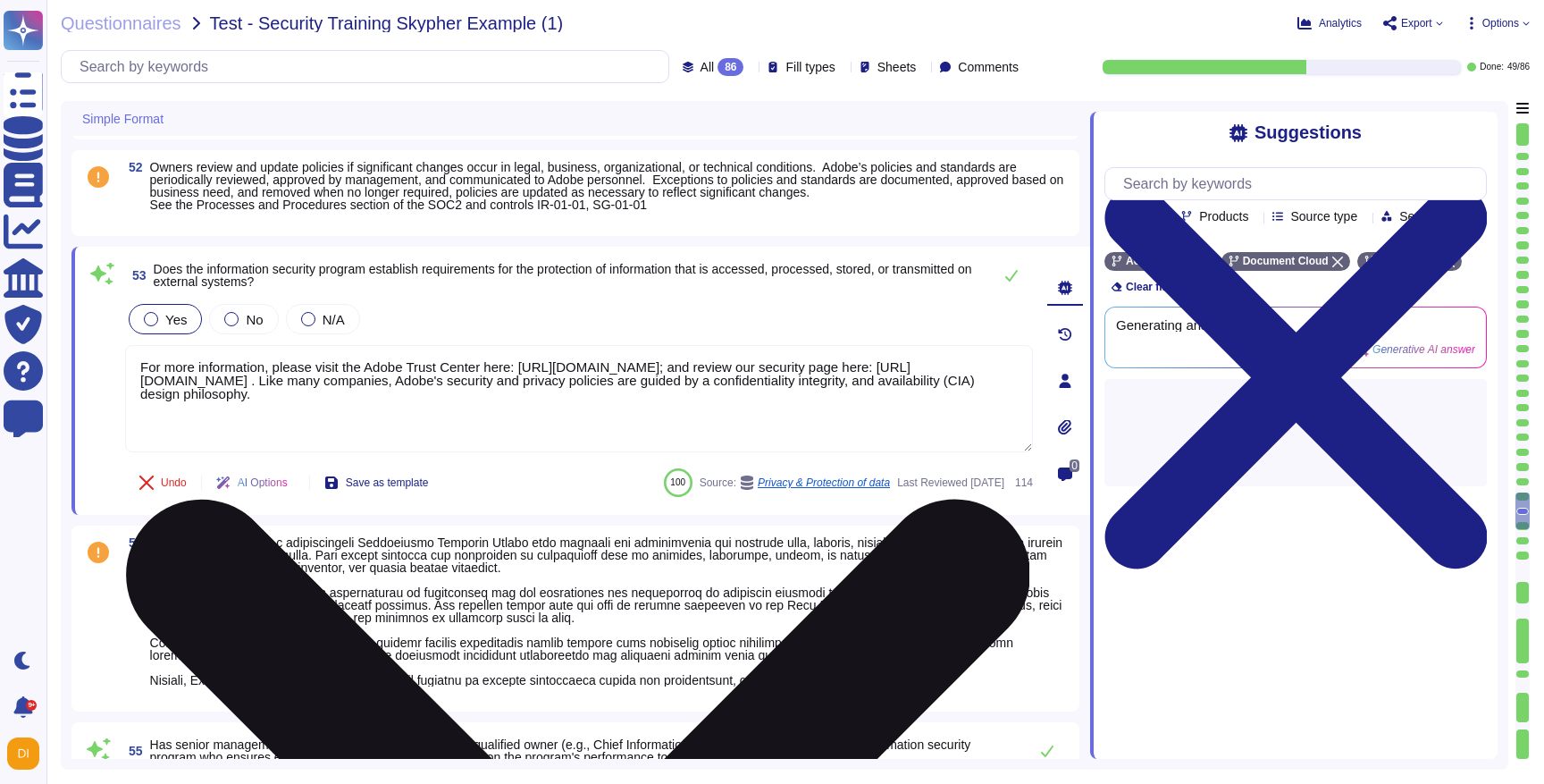
type textarea "The Chief Information Security Officer (CISO) issues a report at least annually…"
click at [833, 447] on textarea "For more information, please visit the Adobe Trust Center here: [URL][DOMAIN_NA…" at bounding box center [578, 399] width 907 height 107
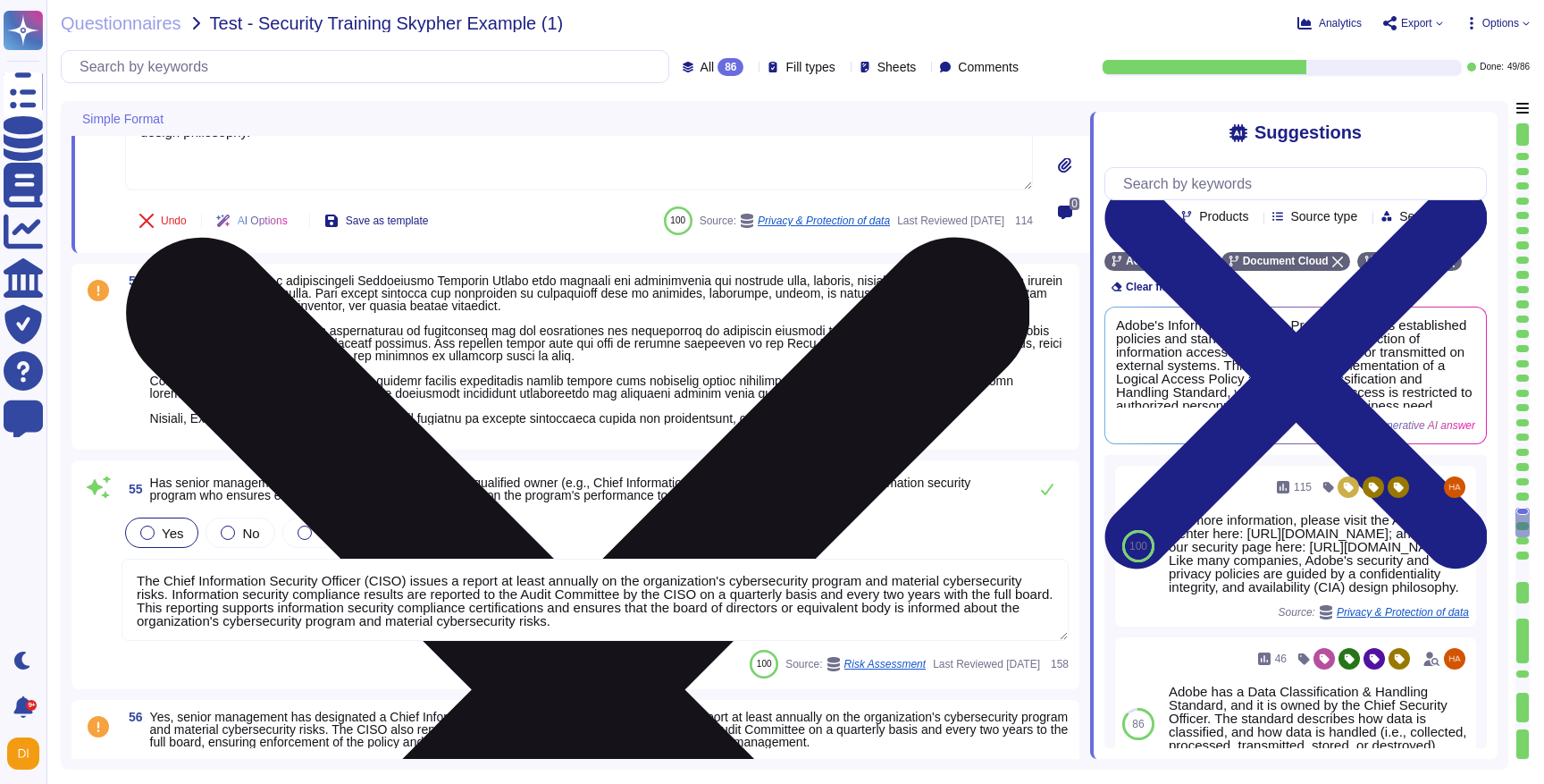
type textarea "In rare circumstances, exceptions are considered and approved. Exceptions are a…"
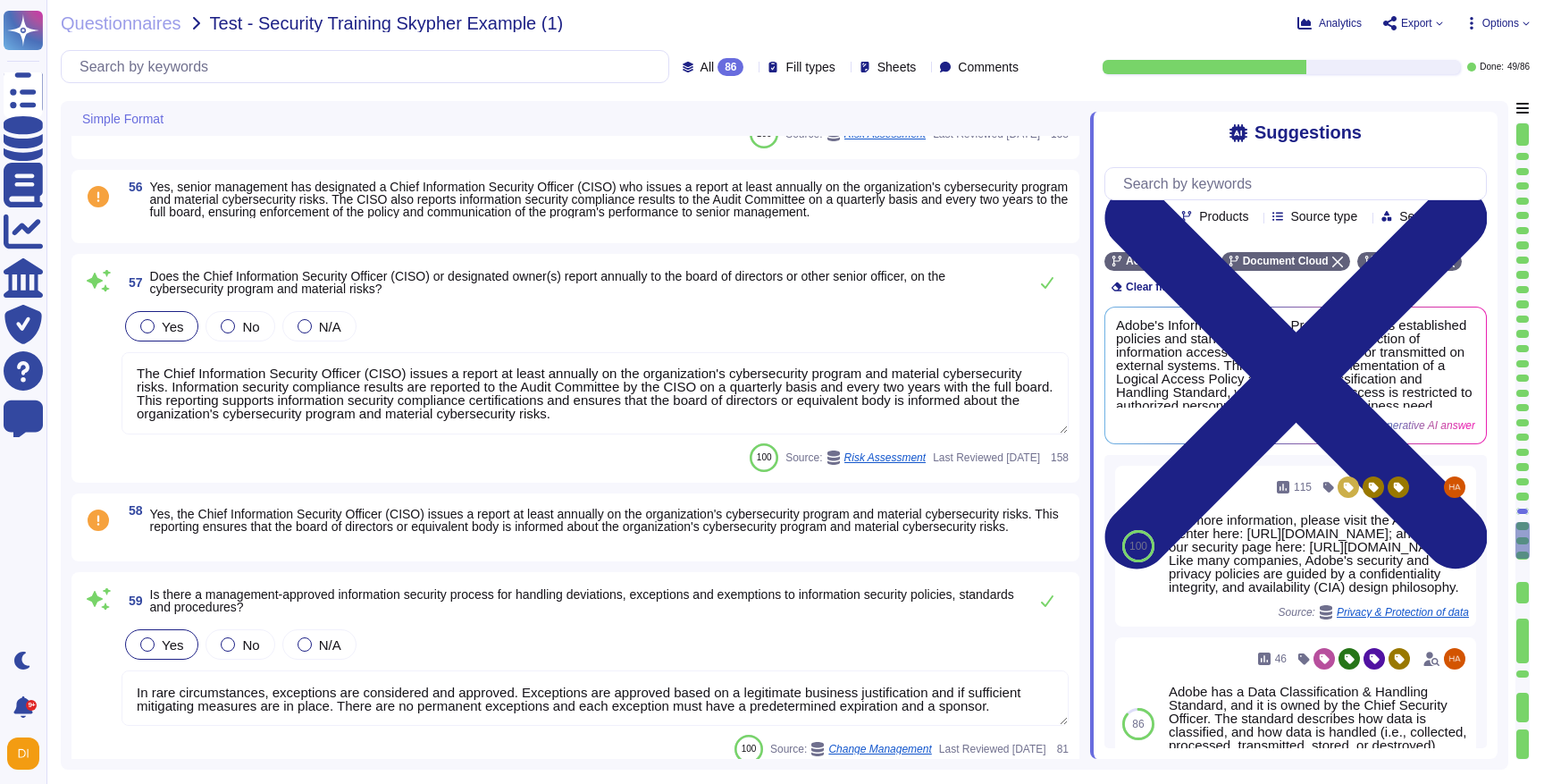
scroll to position [2, 0]
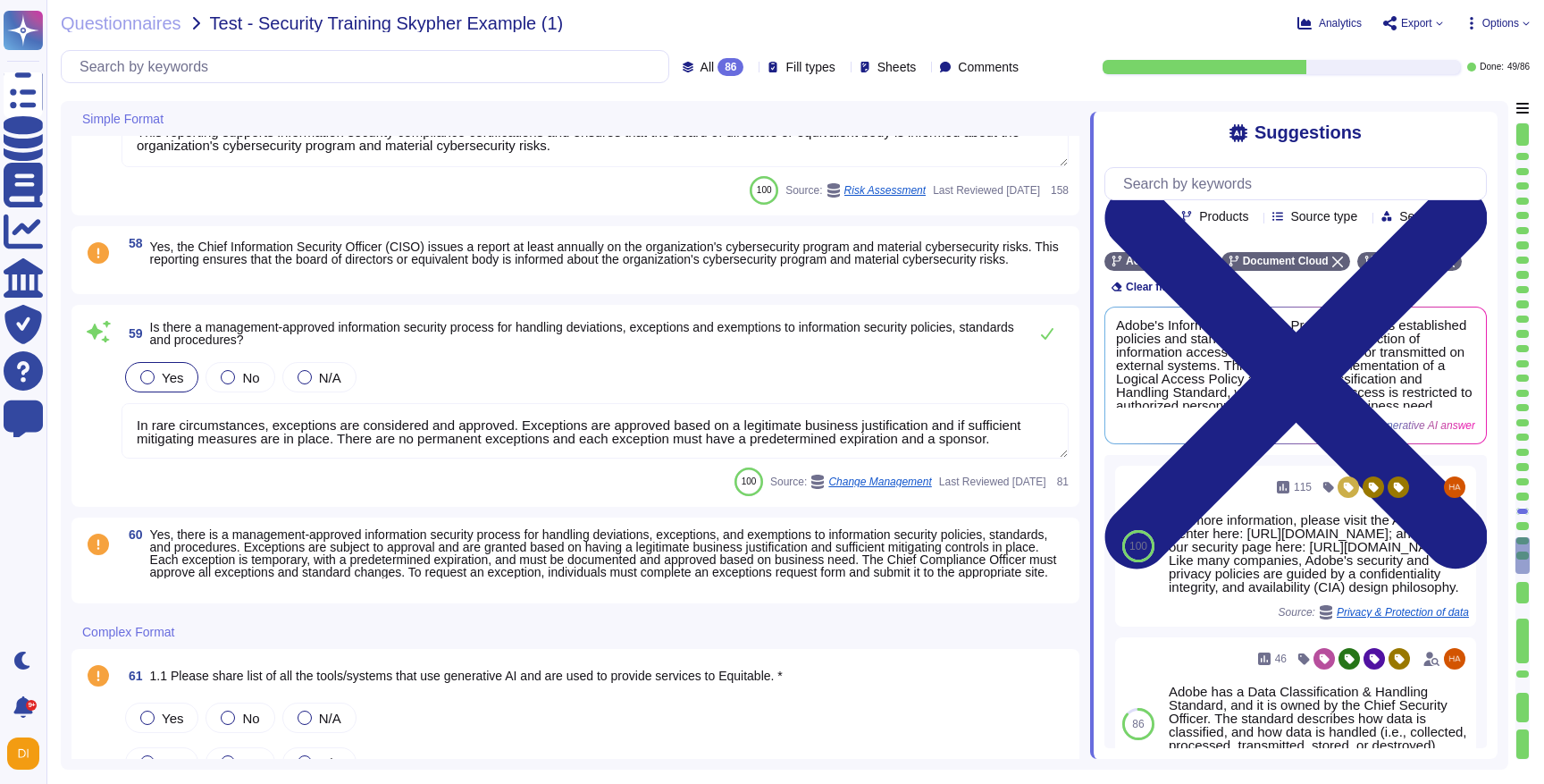
type textarea "Adobe employs AI in various capacities, including content automation, asset int…"
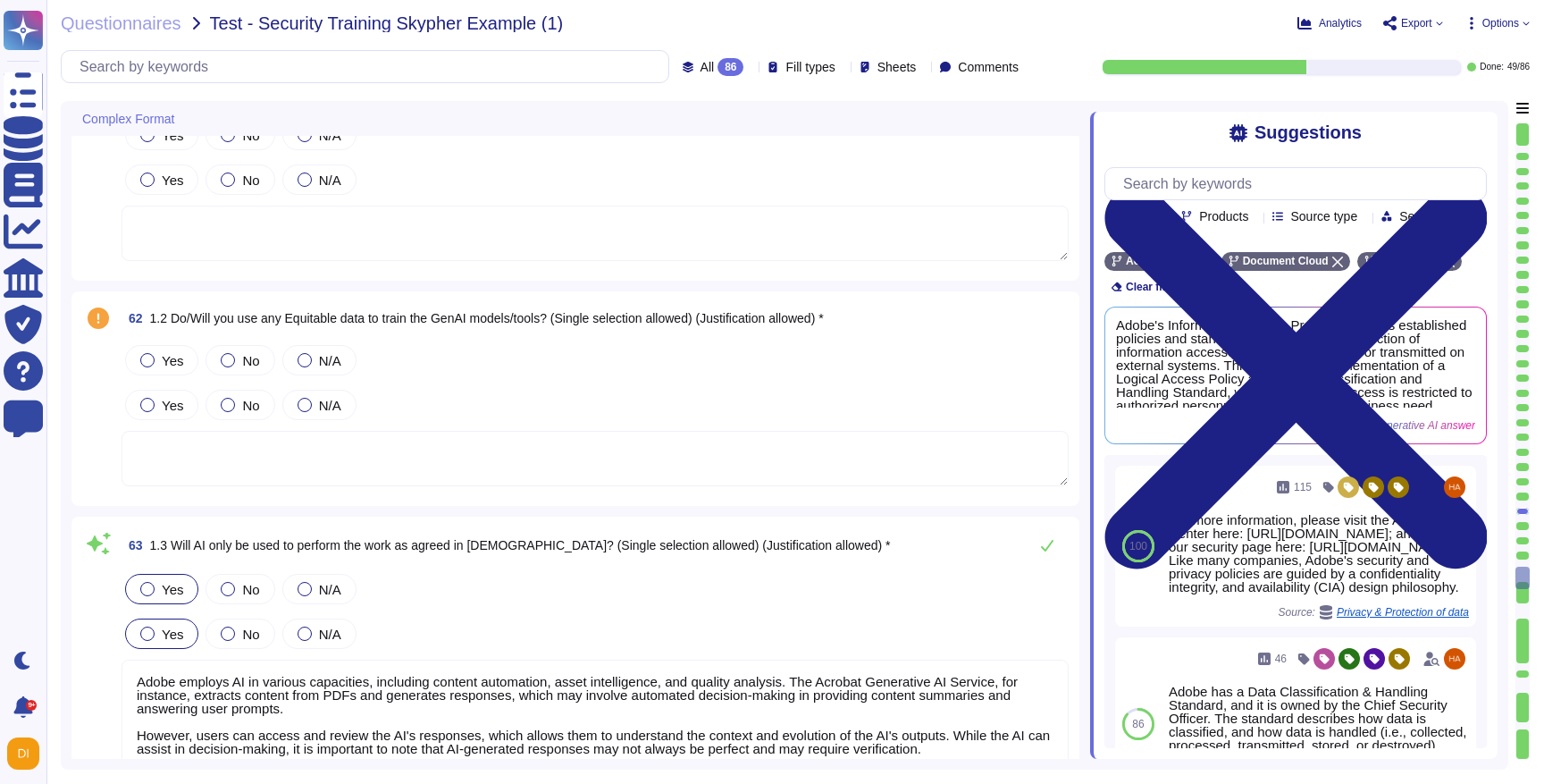
type textarea "We understand that all data has bias; therefore, we are committed to remediatin…"
type textarea "Adobe Artificial Intelligence offerings go through Adobe's responsible AI Ethic…"
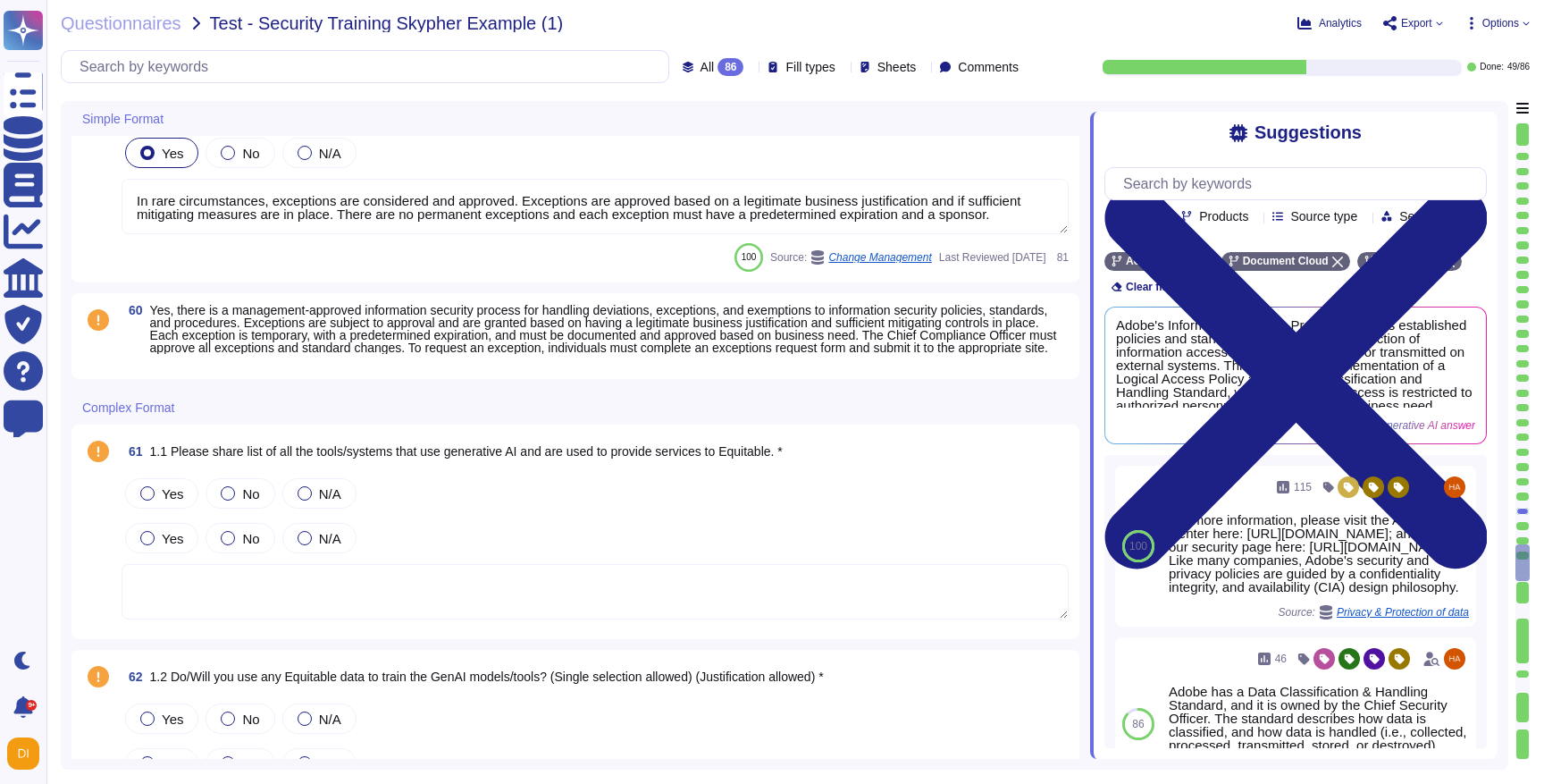
type textarea "The Chief Information Security Officer (CISO) issues a report at least annually…"
type textarea "In rare circumstances, exceptions are considered and approved. Exceptions are a…"
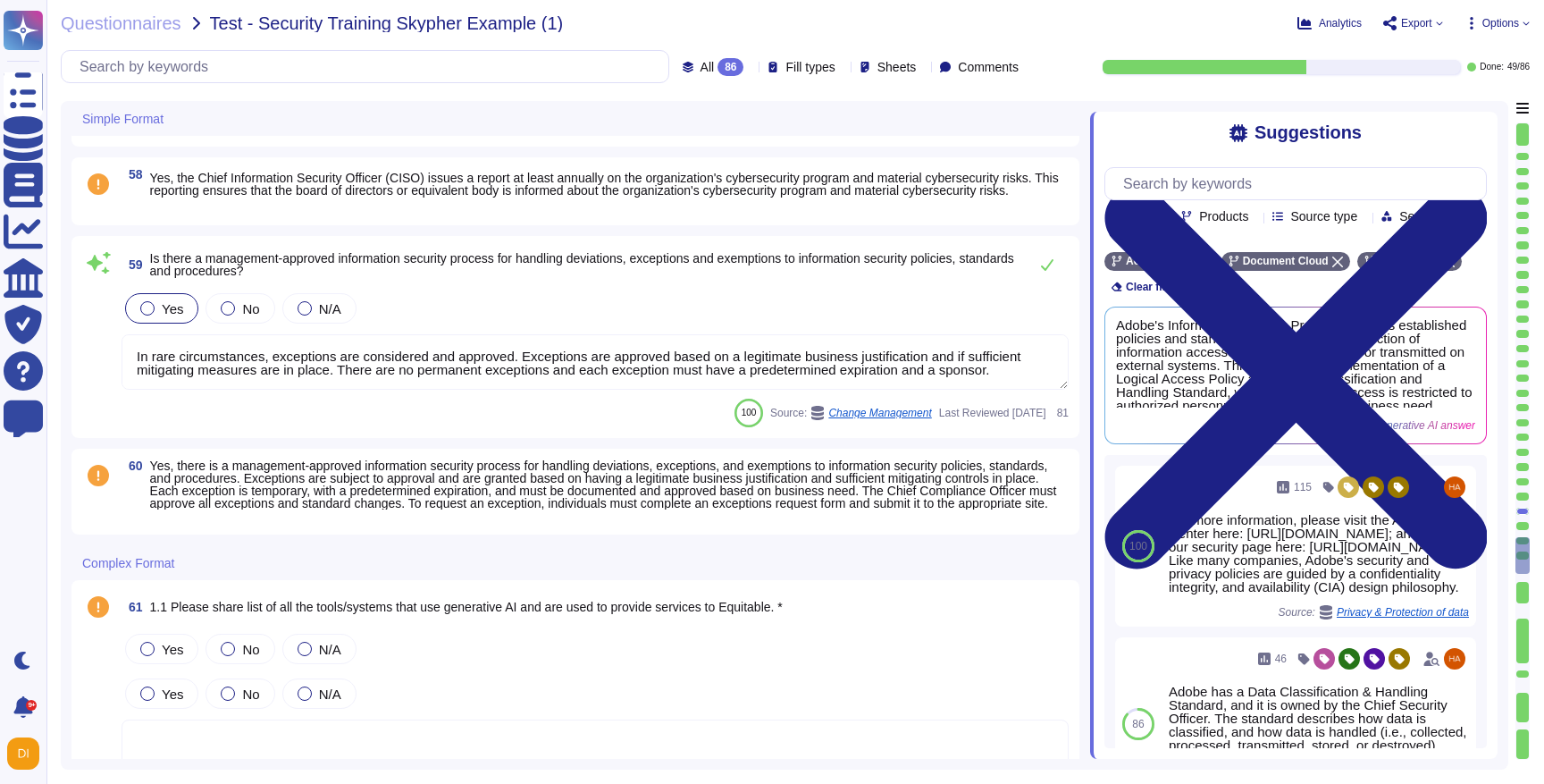
type textarea "The Chief Information Security Officer (CISO) issues a report at least annually…"
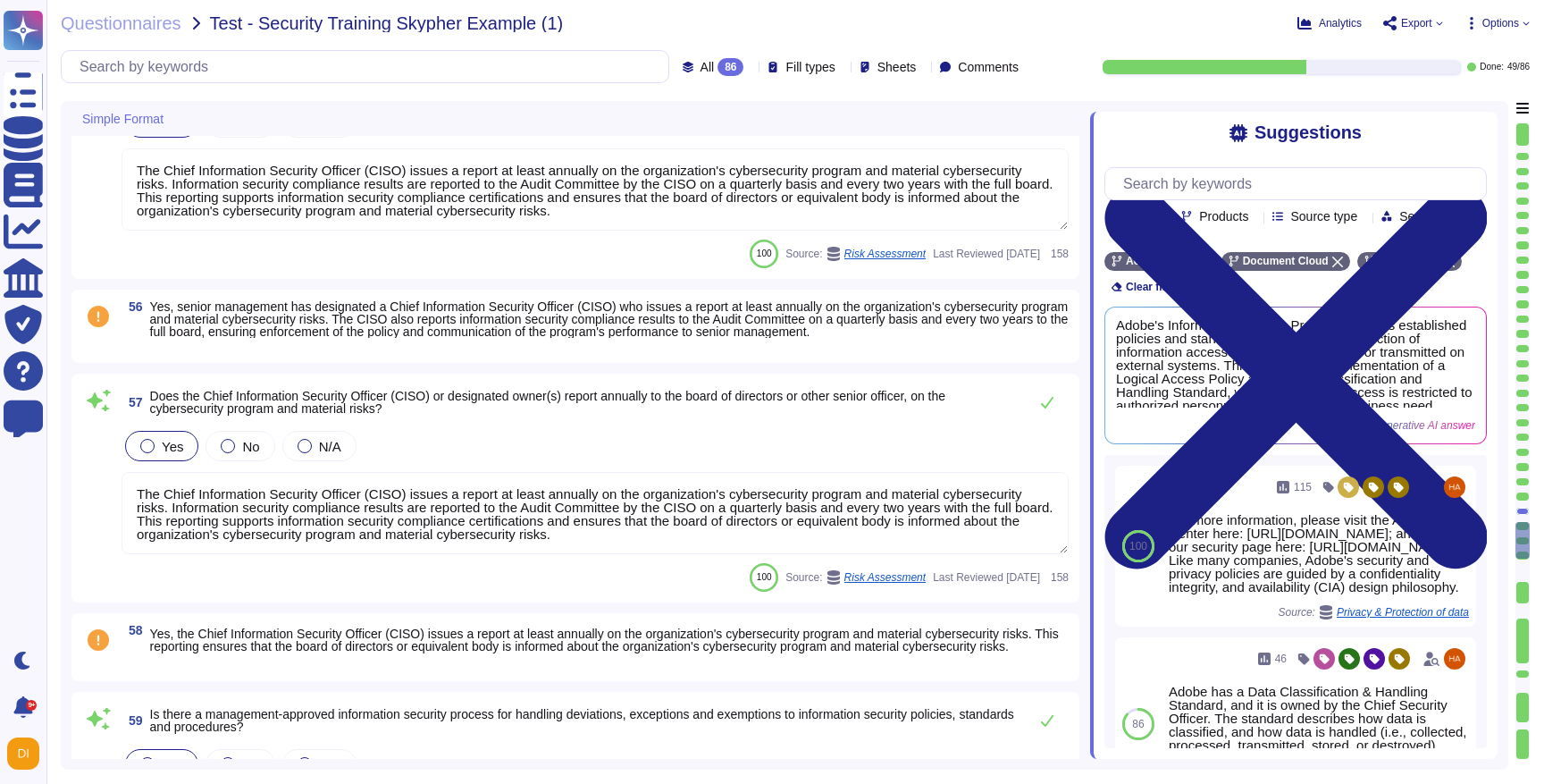
type textarea "For more information, please visit the Adobe Trust Center here: [URL][DOMAIN_NA…"
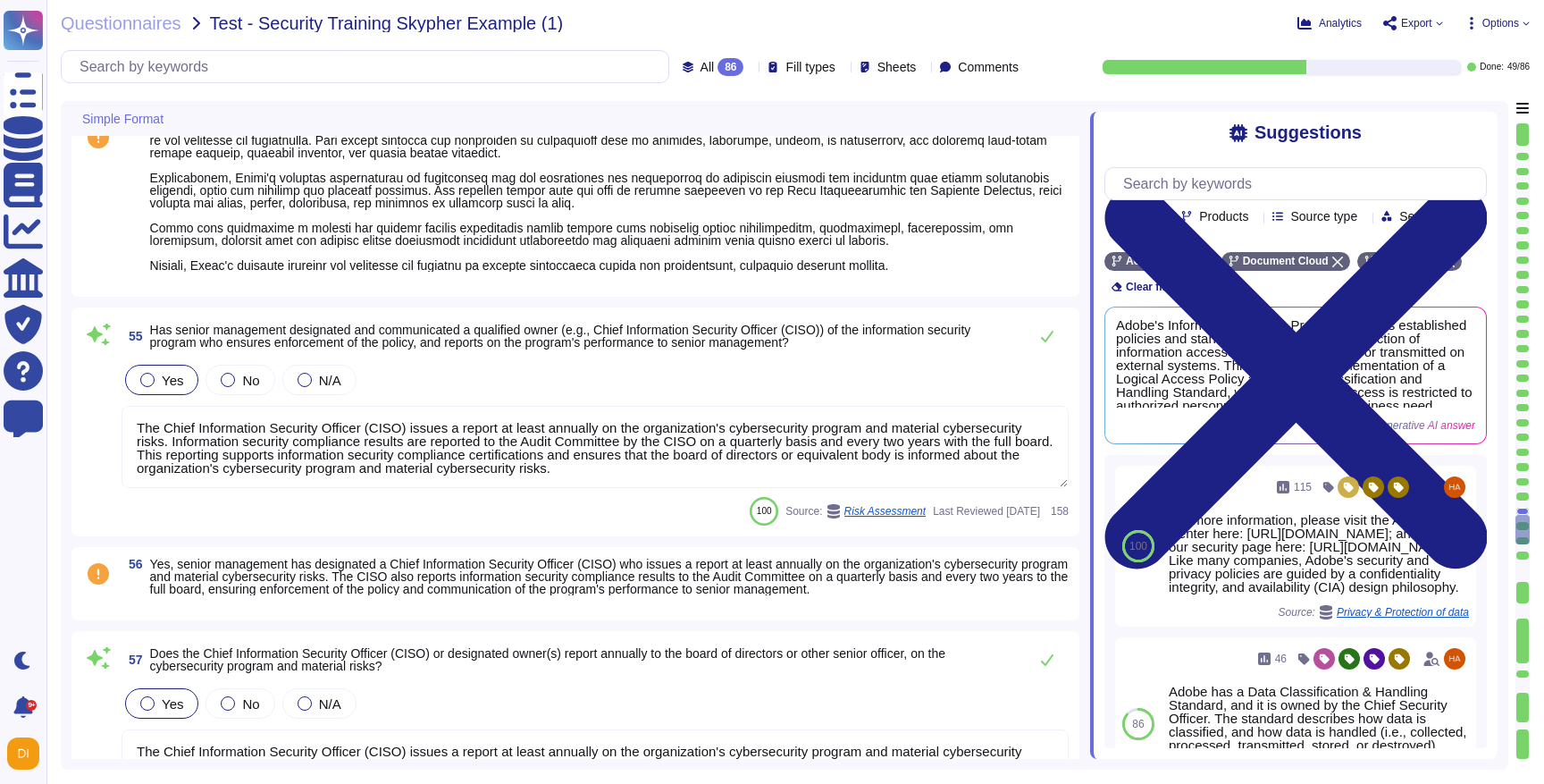
scroll to position [8452, 0]
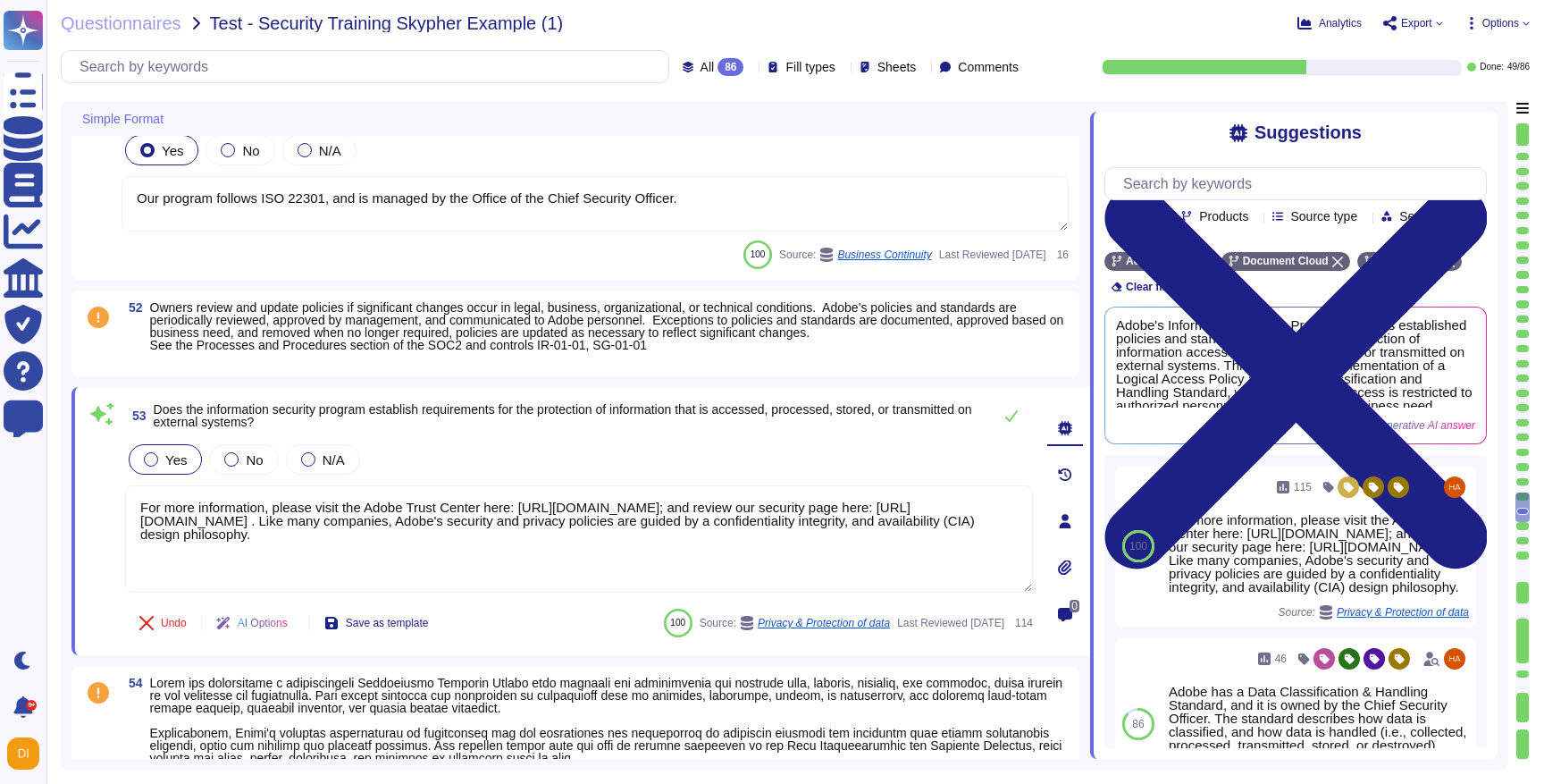
type textarea "There are information security policies that have been approved by management, …"
type textarea "Our program follows ISO 22301, and is managed by the Office of the Chief Securi…"
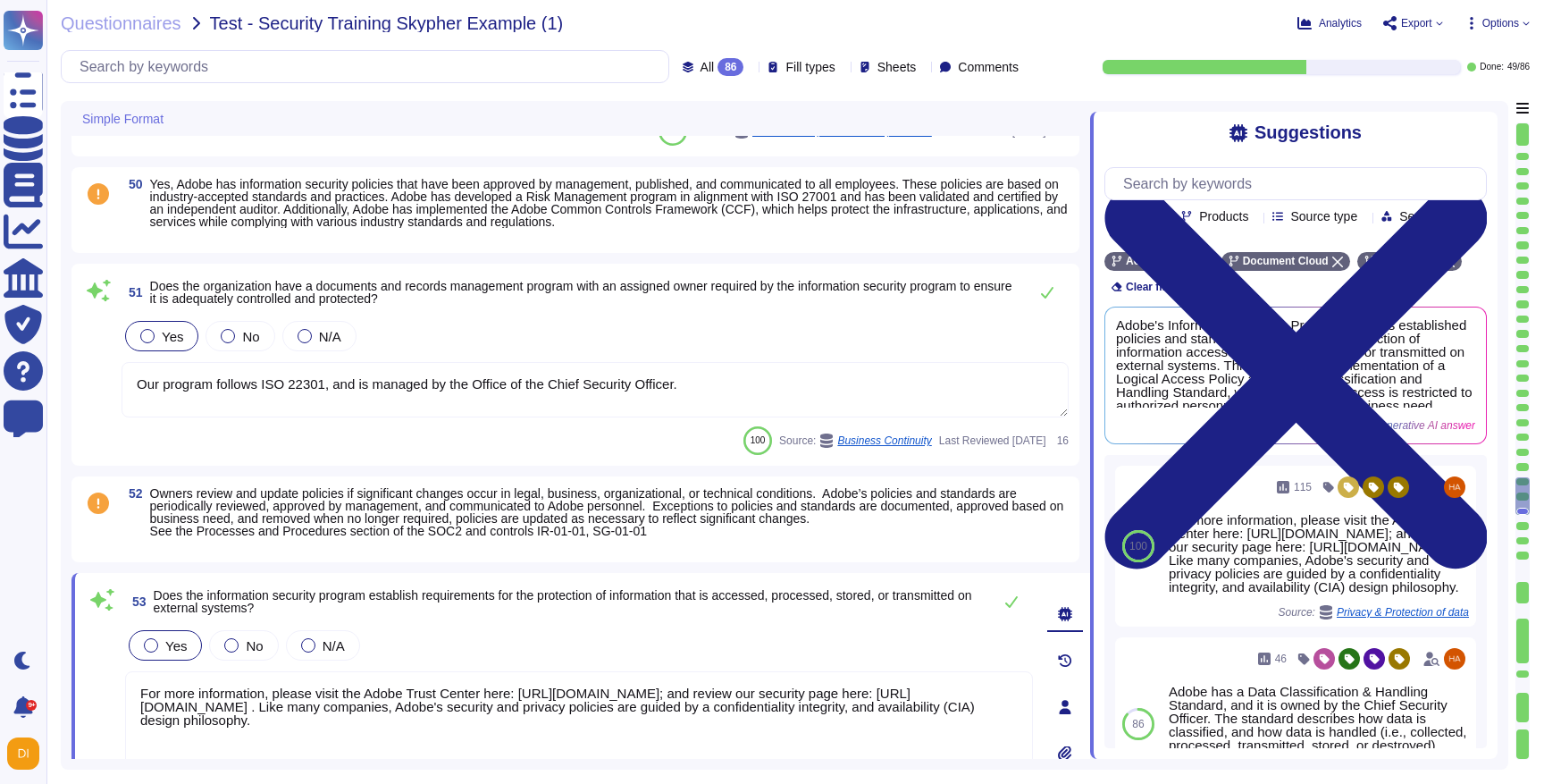
type textarea "Adobe’s CSO is responsible for the coordination of development and maintenance …"
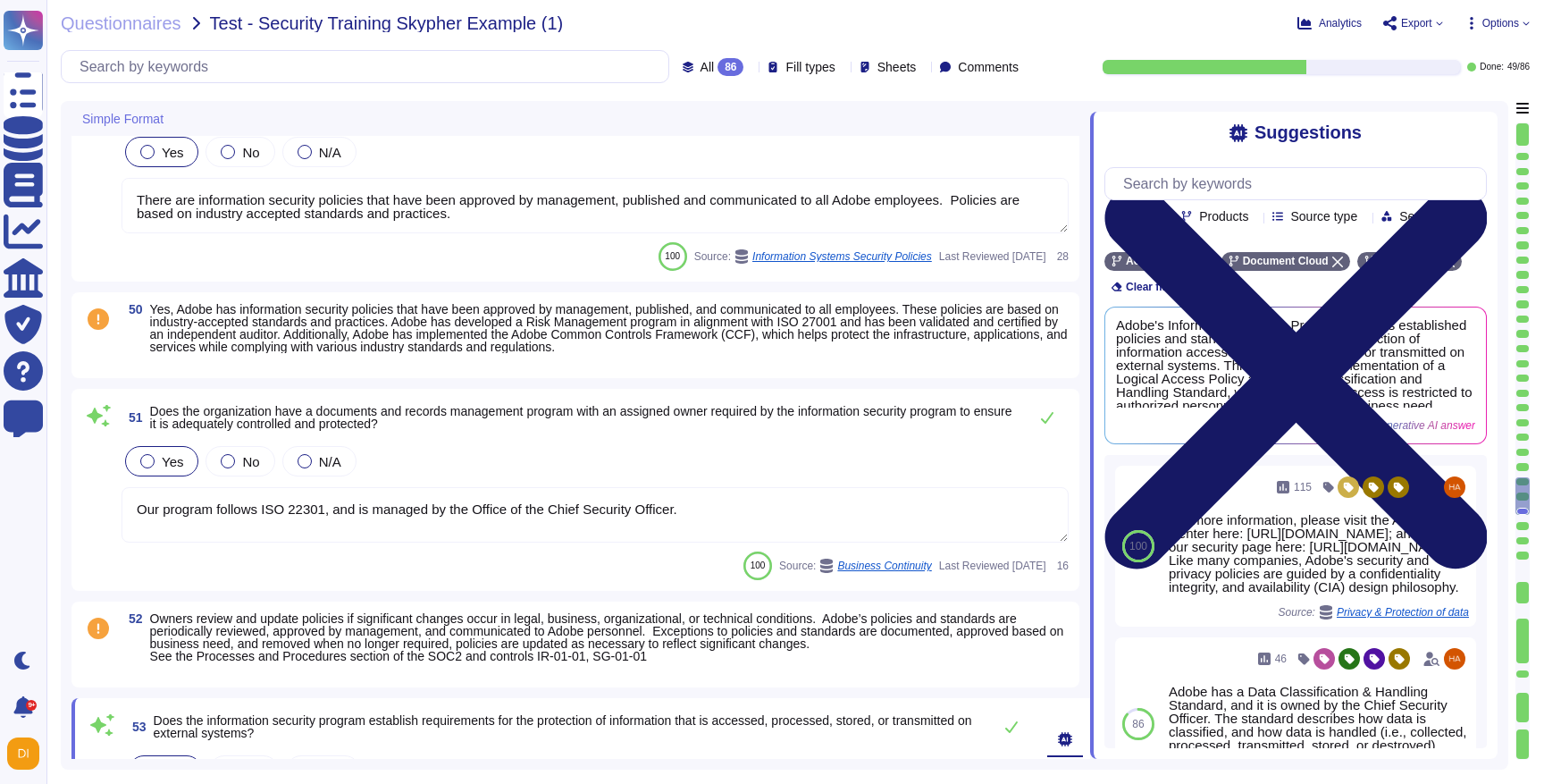
click at [1476, 186] on icon at bounding box center [1295, 377] width 383 height 383
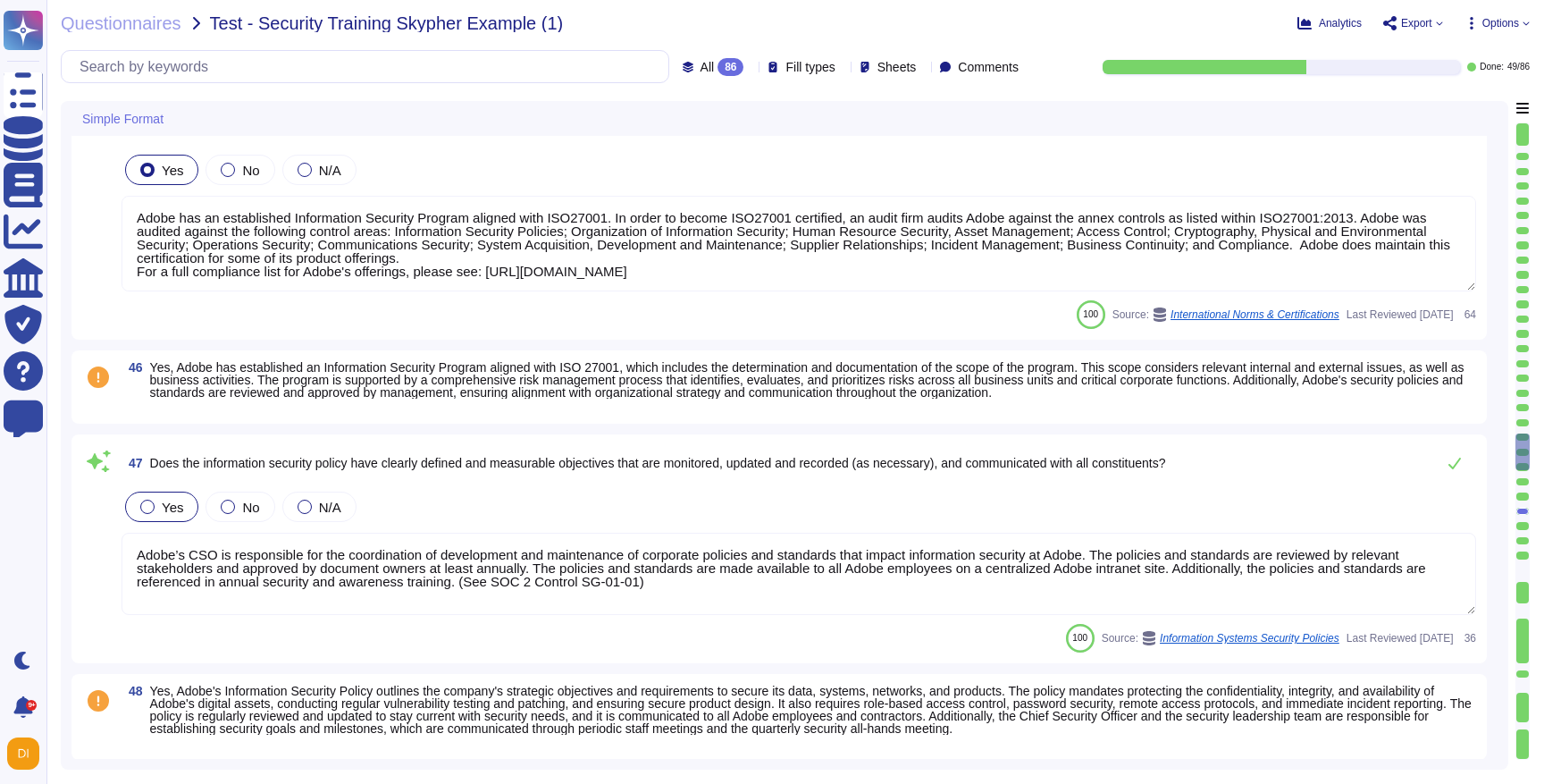
scroll to position [7288, 0]
type textarea "The Vendor Security Review (VSR) Program evaluates a third-party vendor’s compl…"
type textarea "The risk governance plan is approved by senior management and/or the board of d…"
type textarea "Adobe has an established Information Security Program aligned with ISO27001. In…"
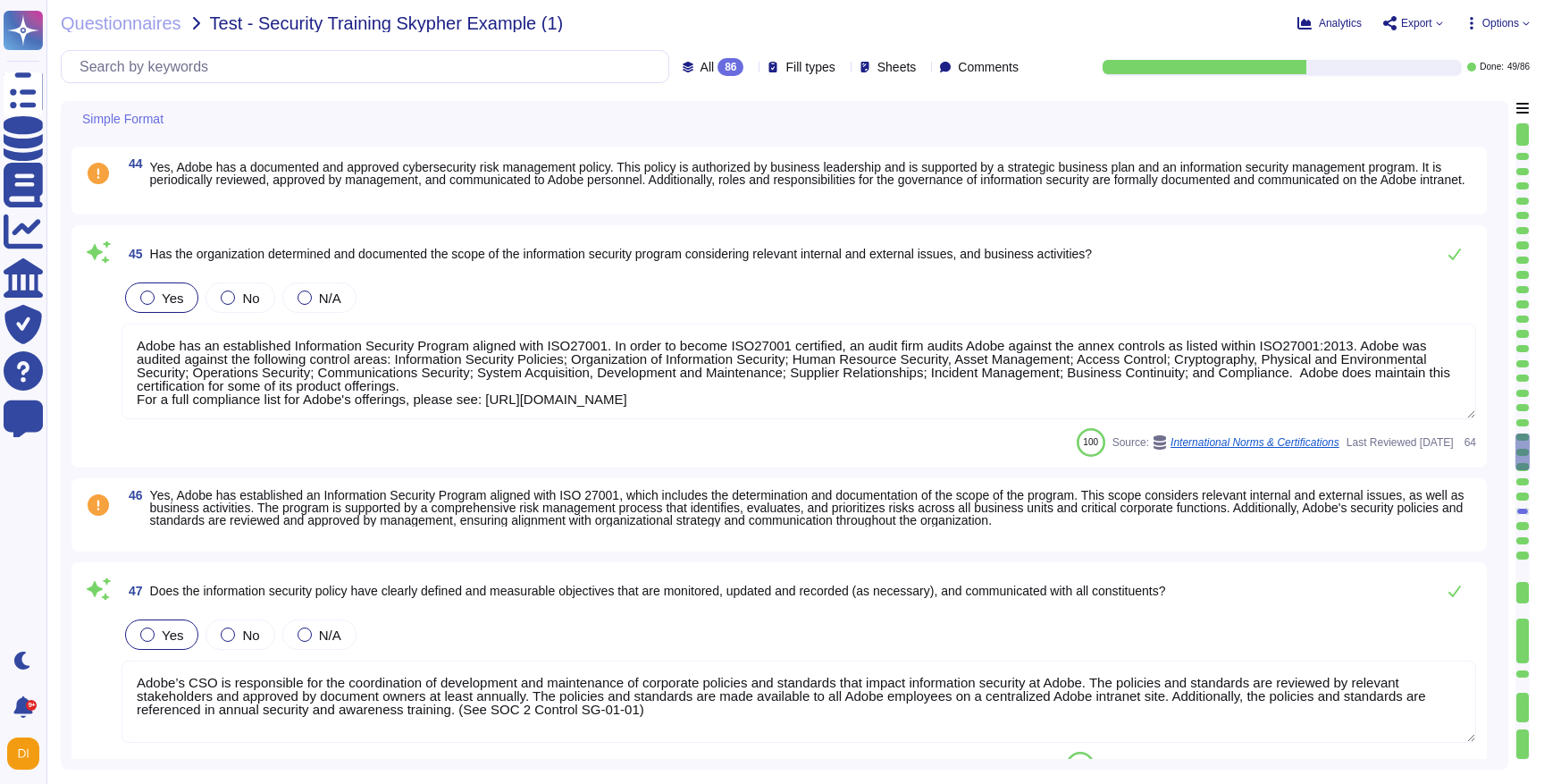
click at [1436, 21] on icon at bounding box center [1439, 23] width 7 height 7
click at [1447, 108] on p "Download" at bounding box center [1479, 133] width 63 height 50
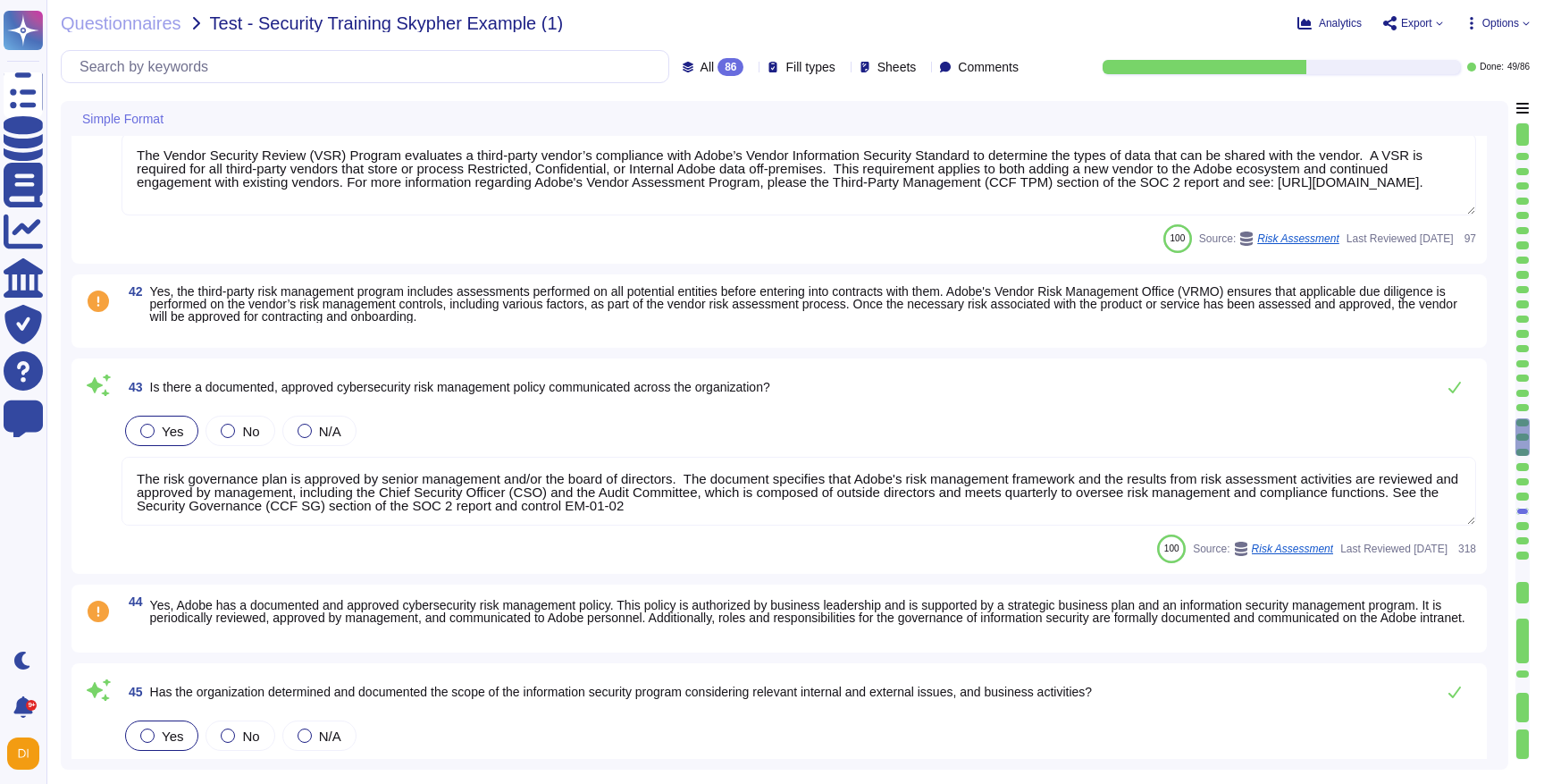
type textarea "Assessments are based on vendor's data classification."
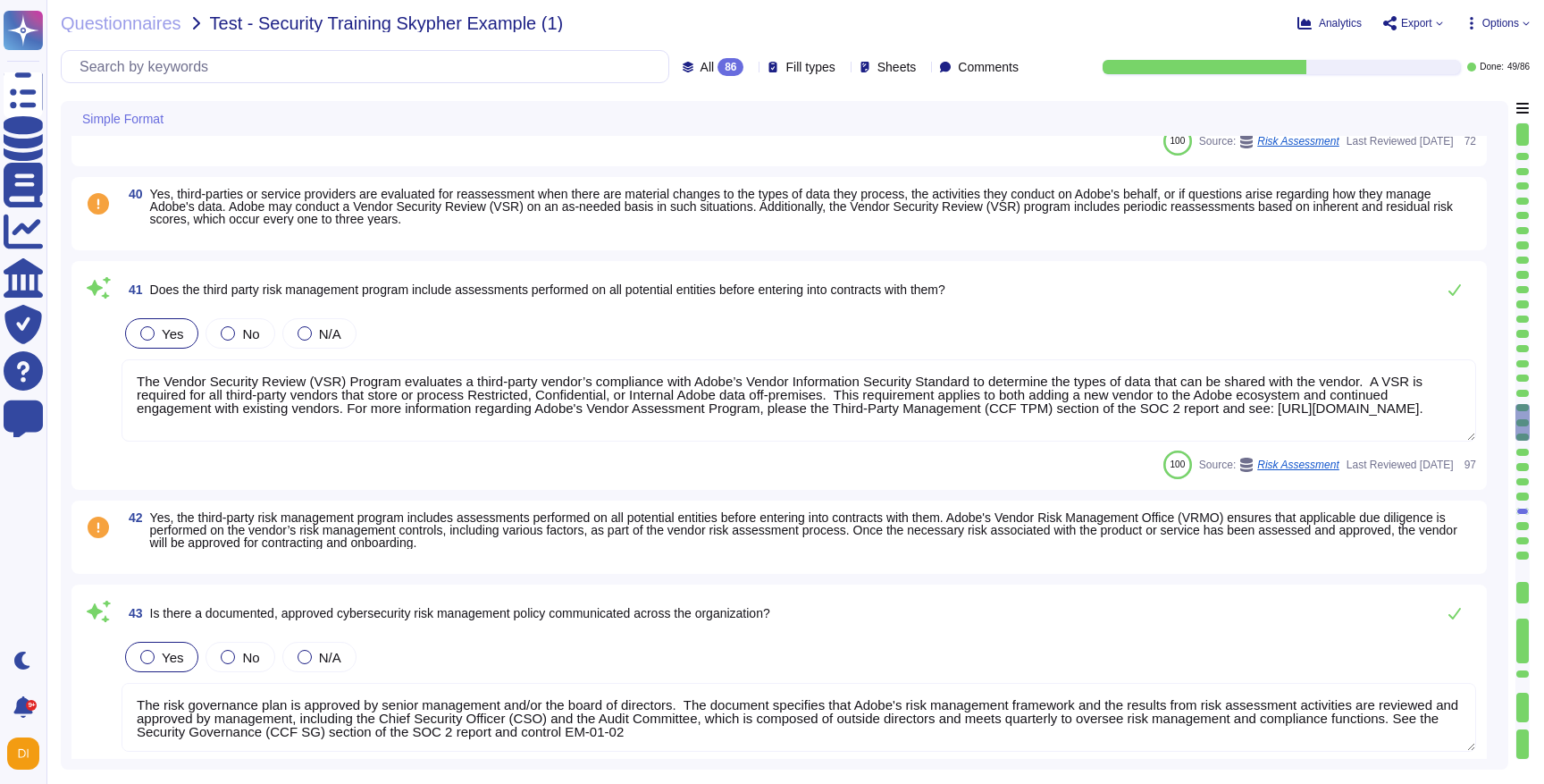
type textarea "There is a vendor risk management program maintained to address the security of…"
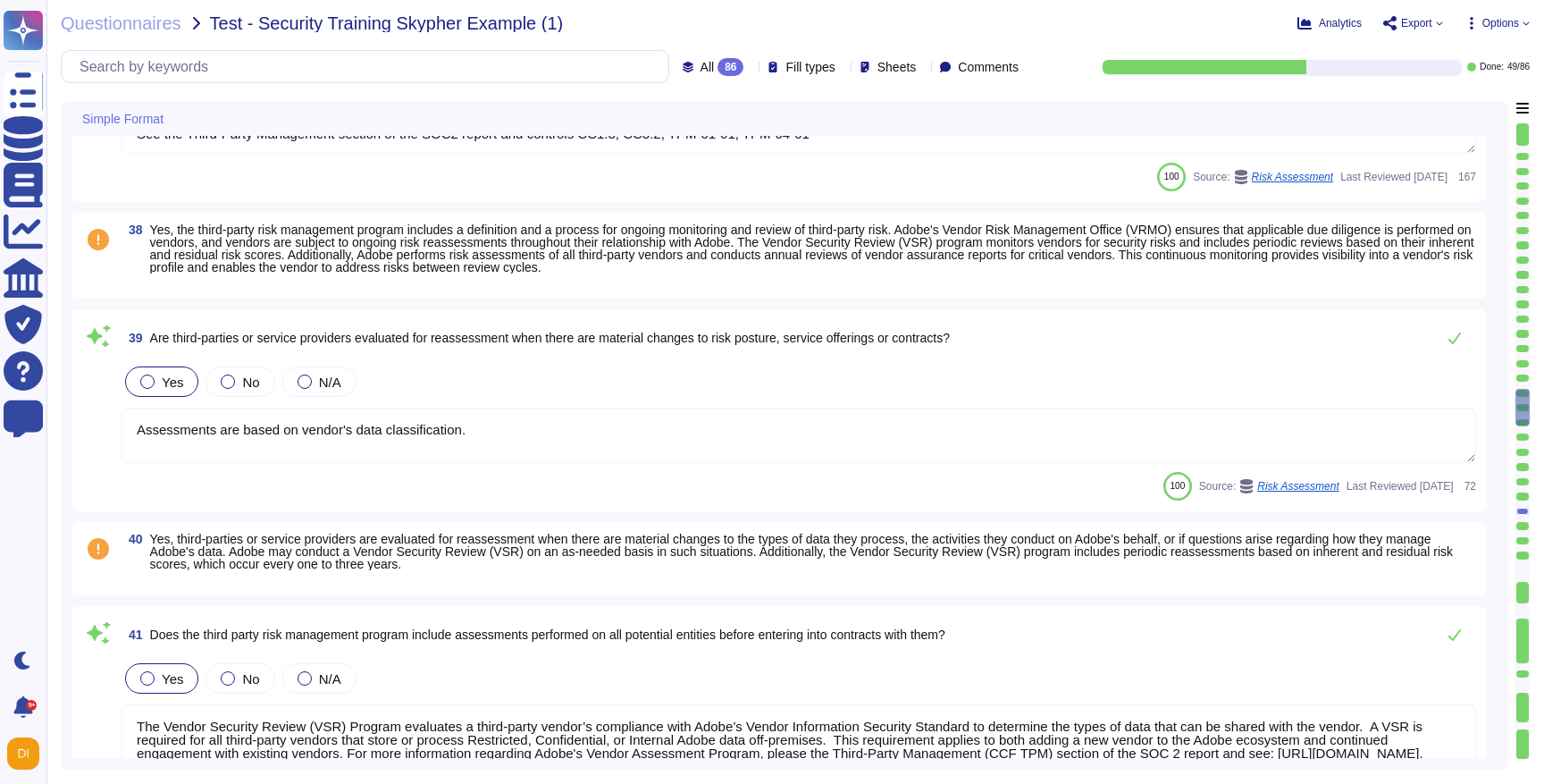
scroll to position [6162, 0]
type textarea "This is part of our vendor on-boarding and is a combination of Procurement proc…"
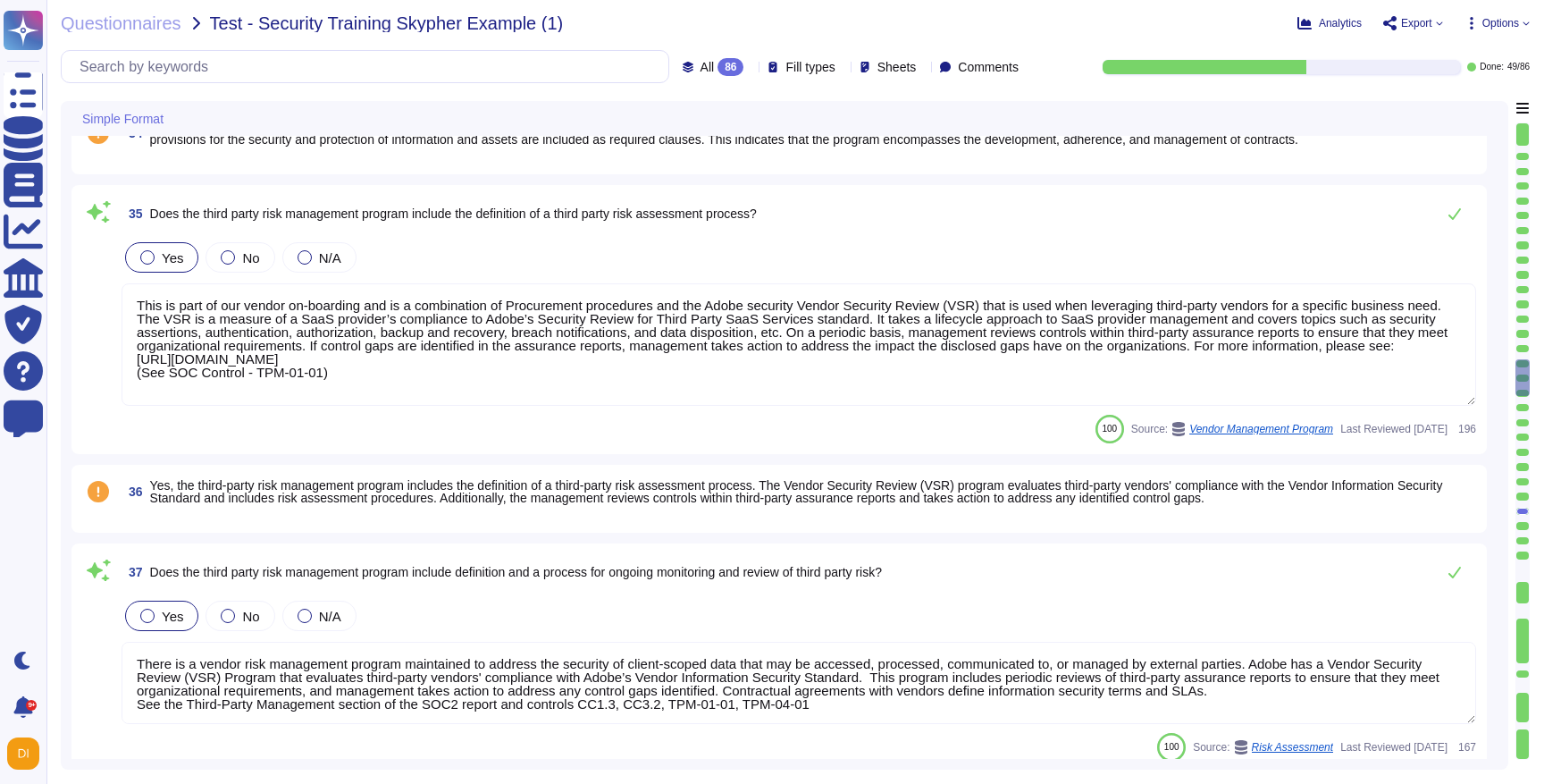
type textarea "Adobe asks questions around whether a vendor has had any security breaches."
type textarea "This is part of our vendor on-boarding and is a combination of Procurement proc…"
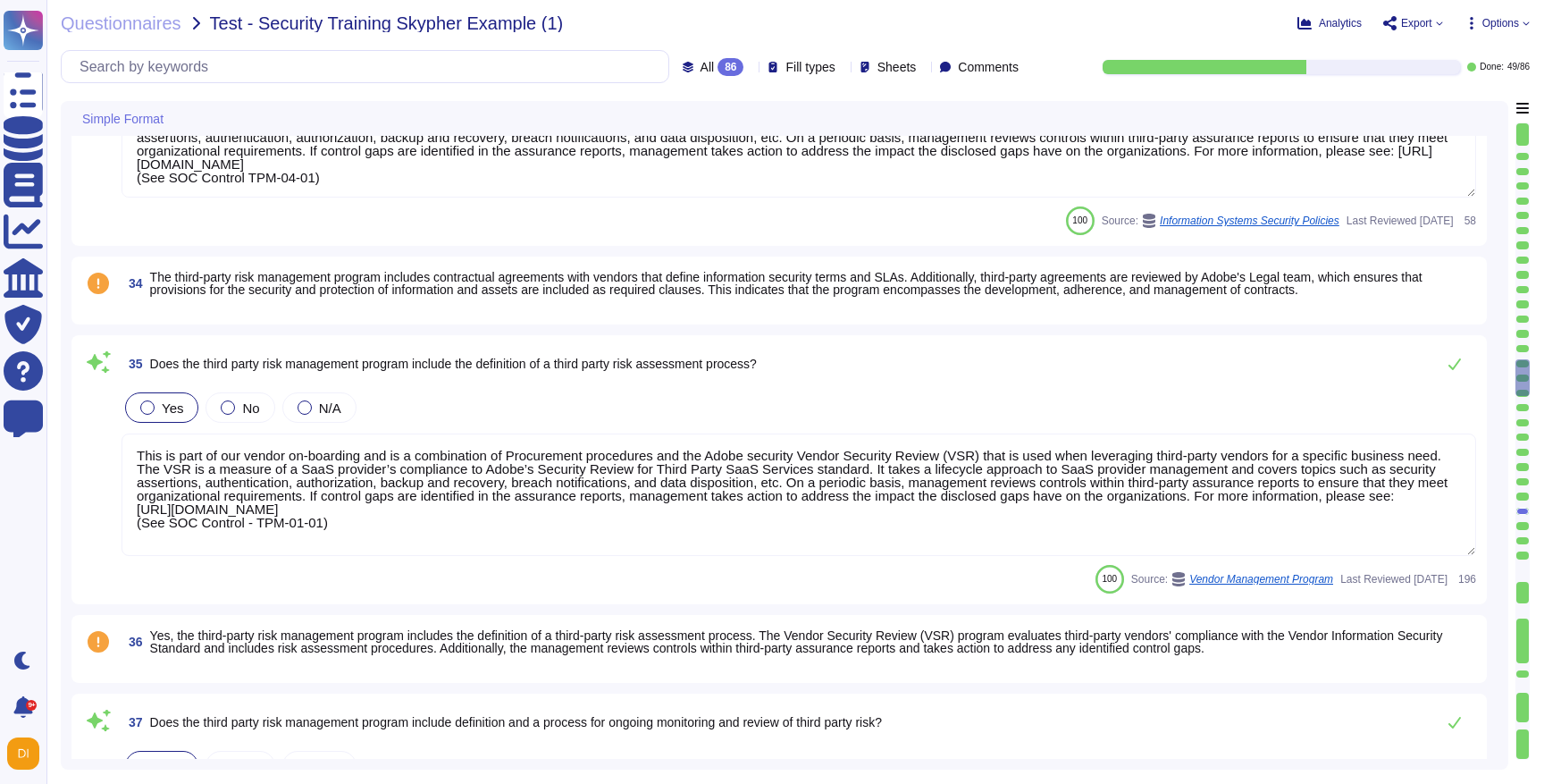
scroll to position [5435, 0]
